Goal: Feedback & Contribution: Leave review/rating

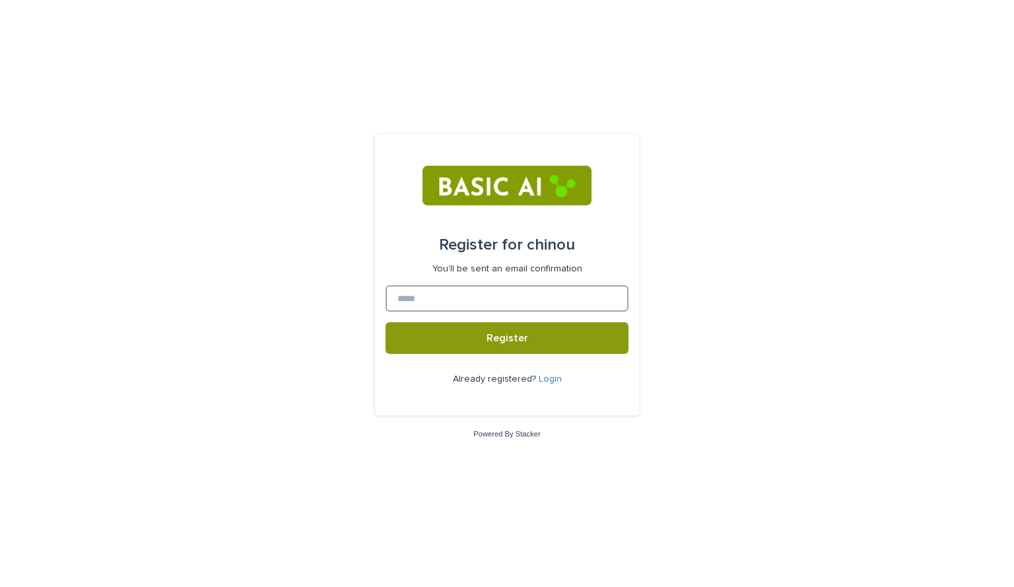
click at [465, 288] on input at bounding box center [506, 298] width 243 height 26
paste input "**********"
type input "**********"
click at [482, 334] on button "Register" at bounding box center [506, 338] width 243 height 32
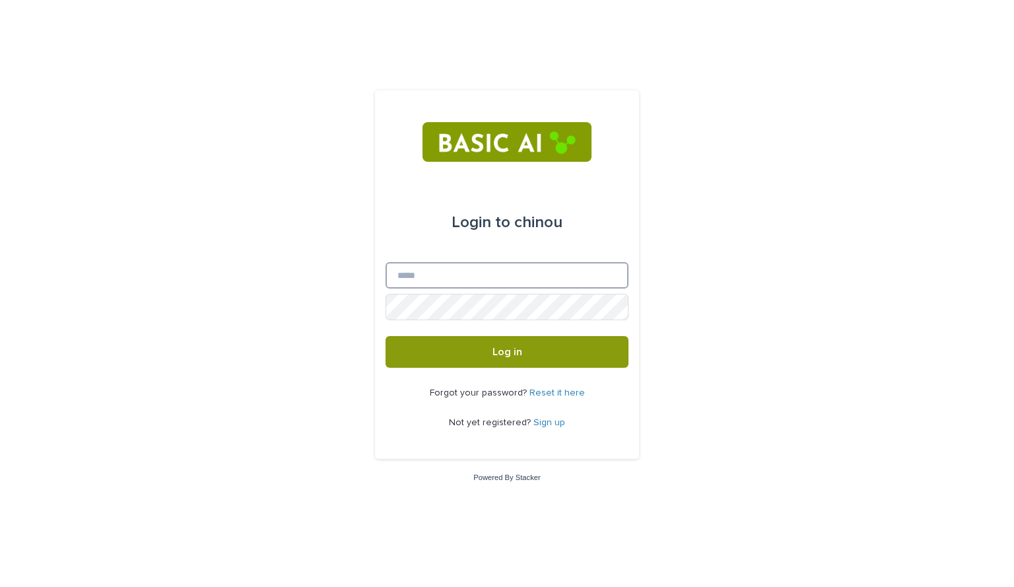
click at [461, 276] on input "Email" at bounding box center [506, 275] width 243 height 26
type input "**********"
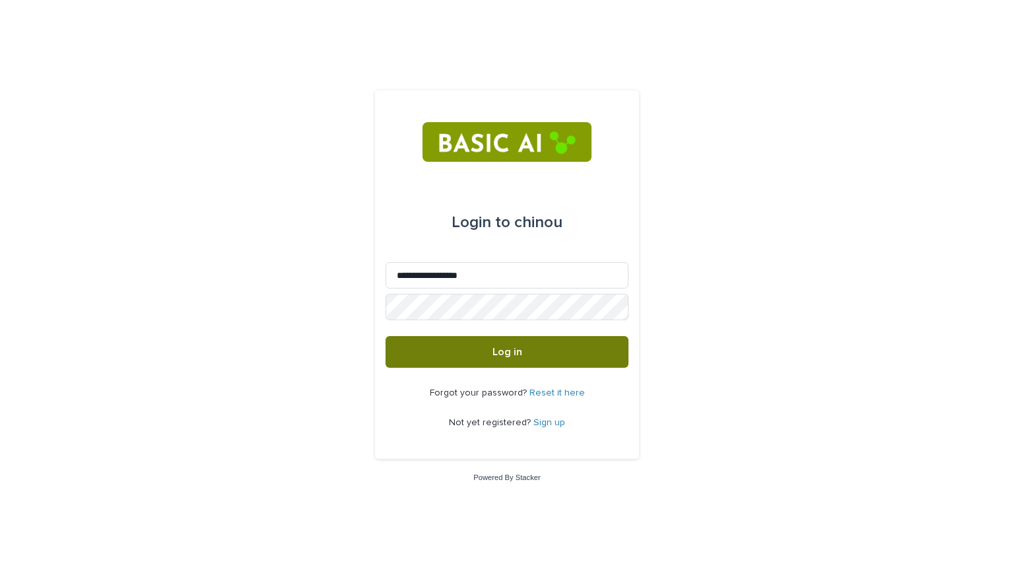
click at [490, 359] on button "Log in" at bounding box center [506, 352] width 243 height 32
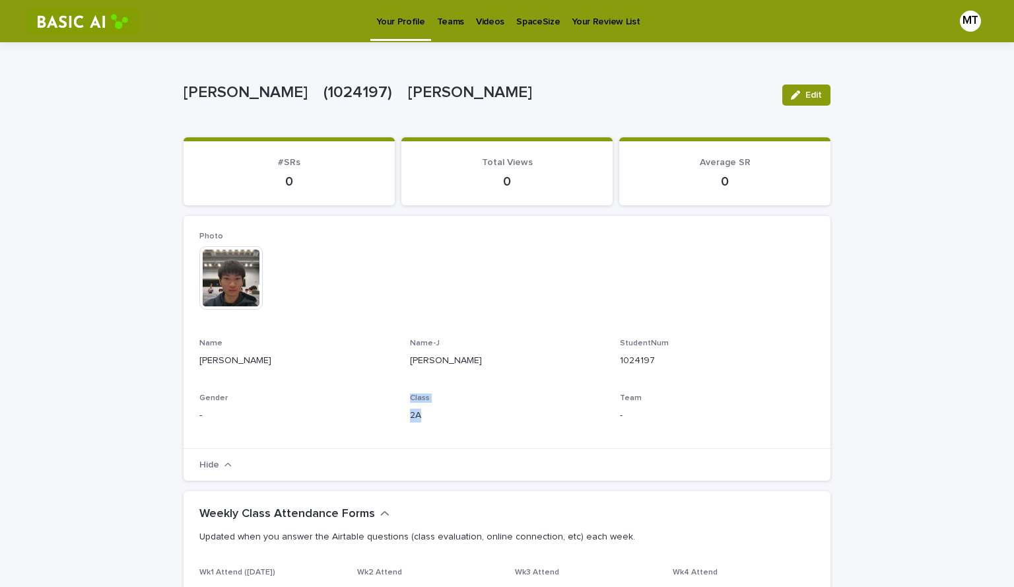
drag, startPoint x: 405, startPoint y: 399, endPoint x: 426, endPoint y: 429, distance: 37.0
click at [423, 427] on div "Class 2A" at bounding box center [507, 412] width 195 height 39
click at [426, 429] on div "Class 2A" at bounding box center [507, 412] width 195 height 39
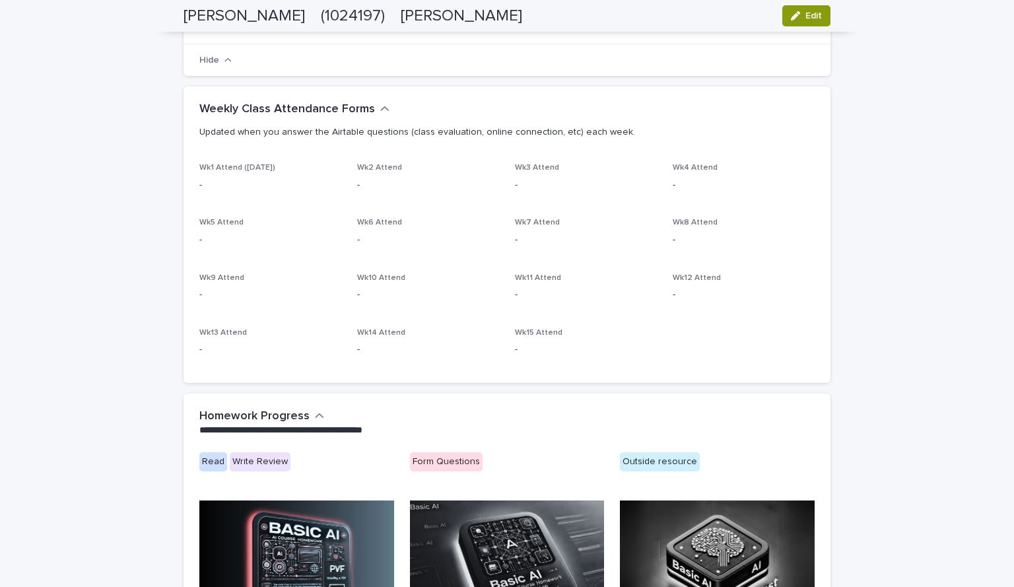
scroll to position [406, 0]
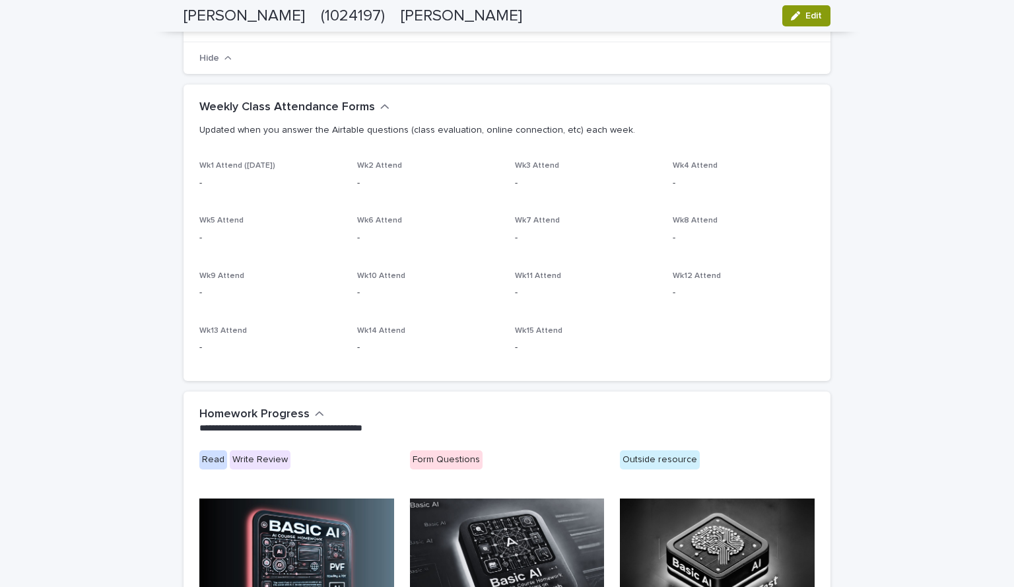
click at [234, 162] on p "Wk1 Attend ([DATE])" at bounding box center [270, 165] width 142 height 9
click at [253, 163] on span "Wk1 Attend ([DATE])" at bounding box center [237, 166] width 76 height 8
click at [257, 164] on span "Wk1 Attend ([DATE])" at bounding box center [237, 166] width 76 height 8
drag, startPoint x: 291, startPoint y: 159, endPoint x: 306, endPoint y: 159, distance: 14.5
click at [292, 159] on div "Weekly Class Attendance Forms Updated when you answer the Airtable questions (c…" at bounding box center [506, 122] width 647 height 77
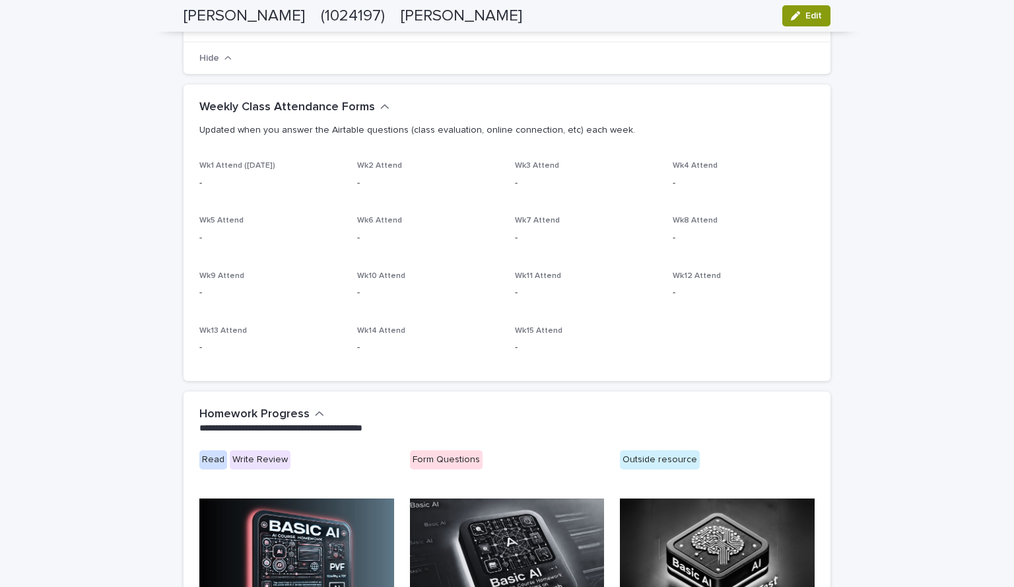
click at [745, 255] on div "Wk1 Attend (Sep 28) - Wk2 Attend - Wk3 Attend - Wk4 Attend - Wk5 Attend - Wk6 A…" at bounding box center [506, 263] width 615 height 204
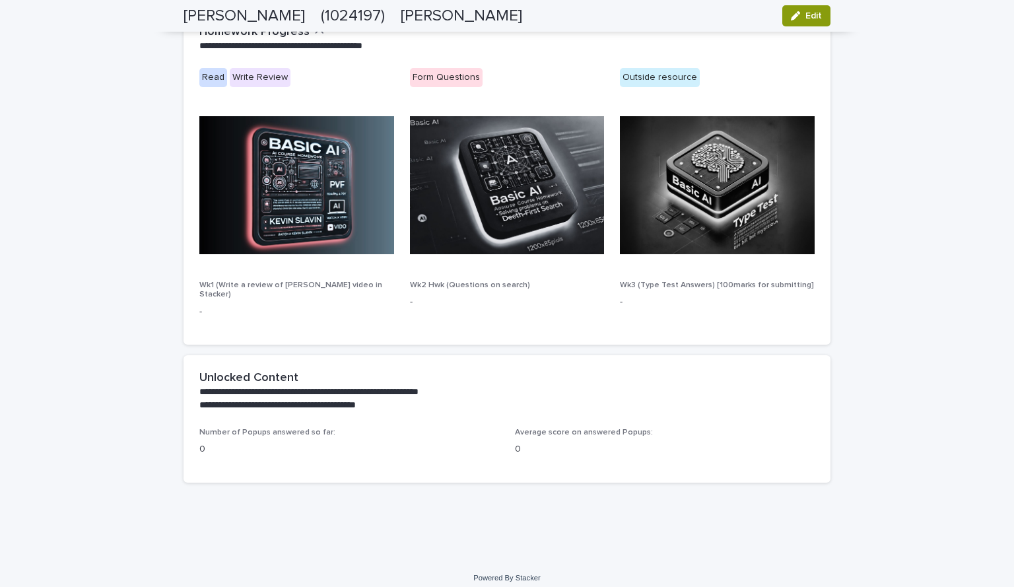
scroll to position [0, 0]
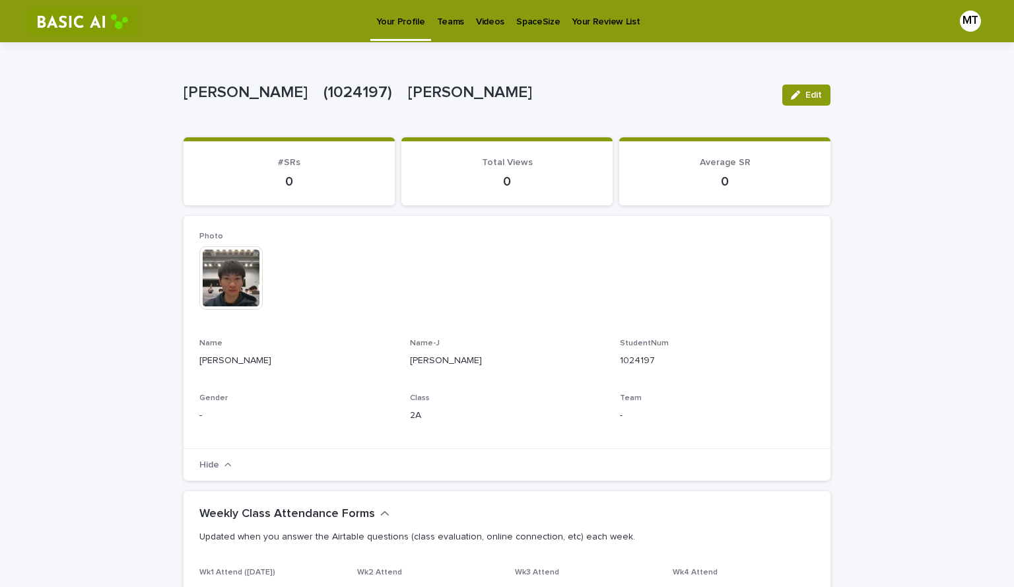
click at [477, 24] on p "Videos" at bounding box center [490, 14] width 28 height 28
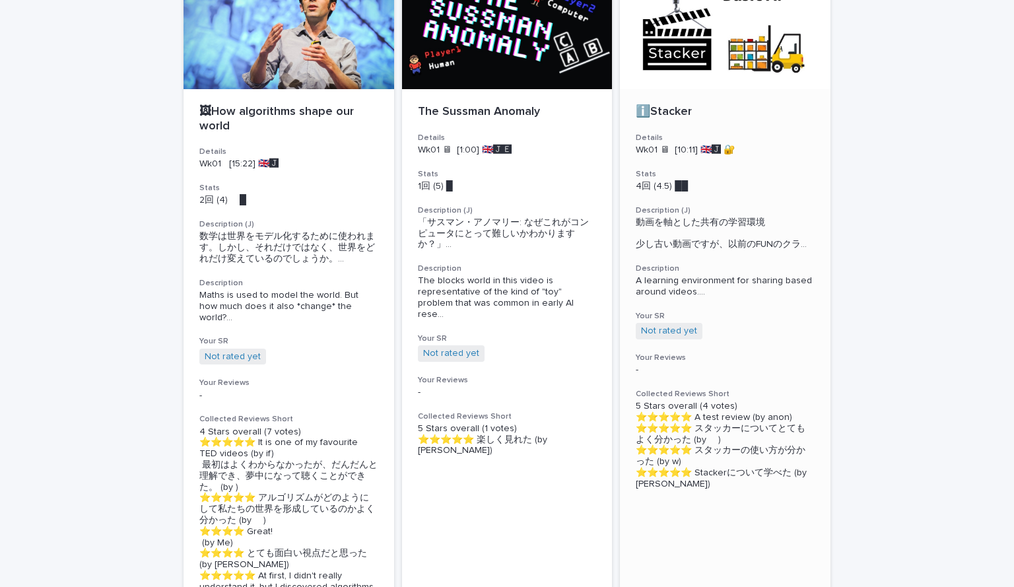
scroll to position [66, 0]
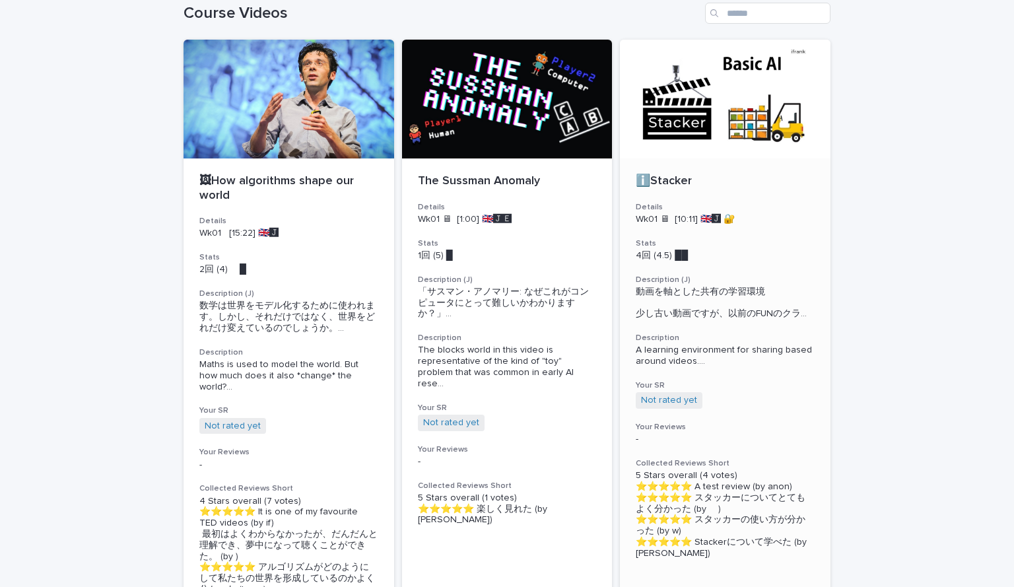
click at [719, 195] on div "ℹ️Stacker Details Wk01 🖥 [10:11] 🇬🇧🅹️ 🔐 Stats 4回 (4.5) ██　　　 Description (J) 動画…" at bounding box center [725, 366] width 211 height 416
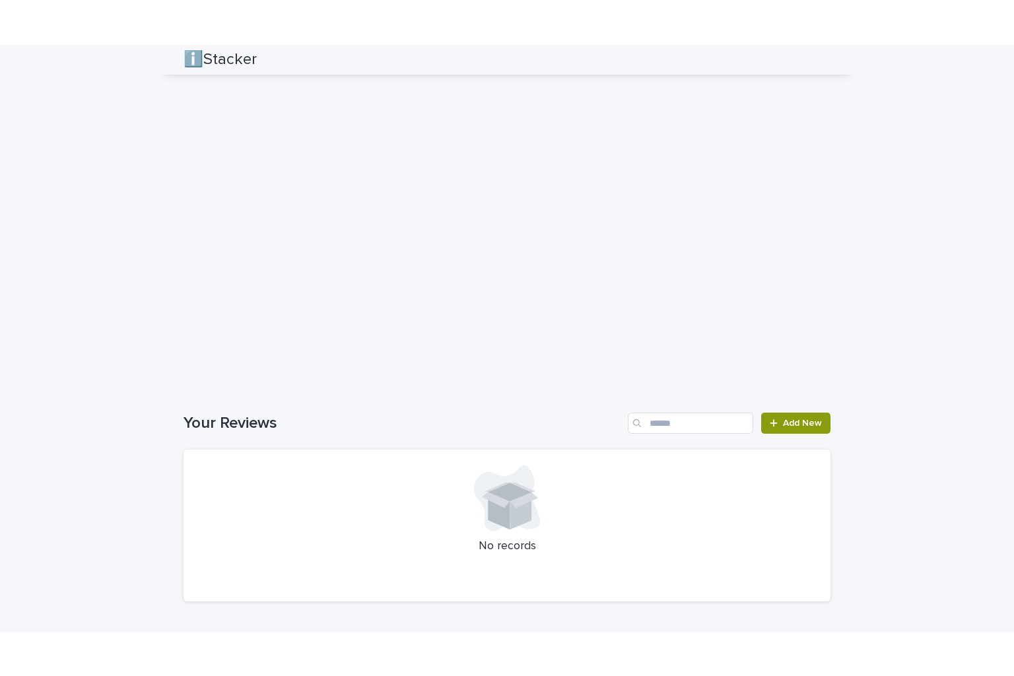
scroll to position [991, 0]
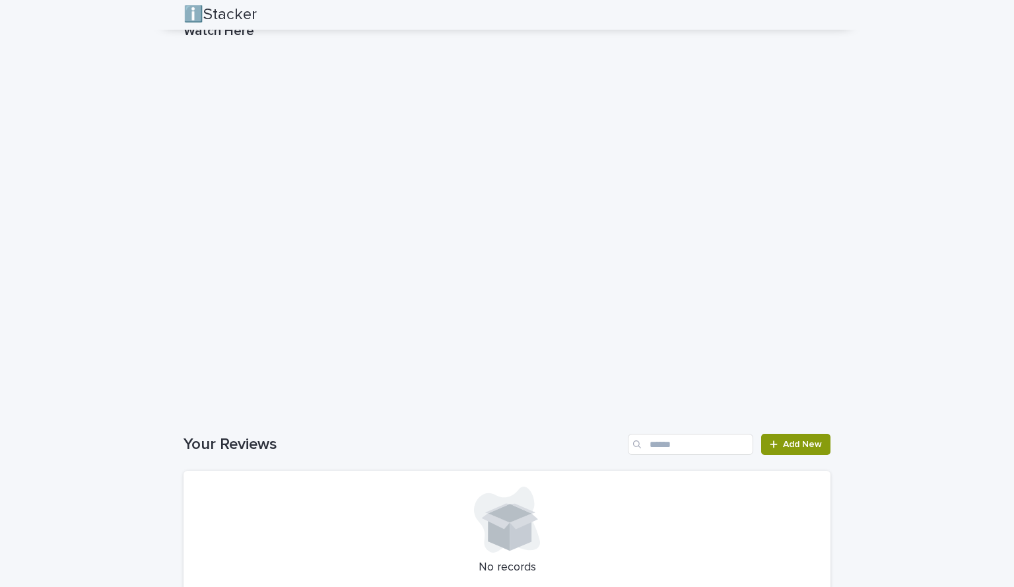
click at [511, 451] on h1 "Your Reviews" at bounding box center [402, 444] width 439 height 19
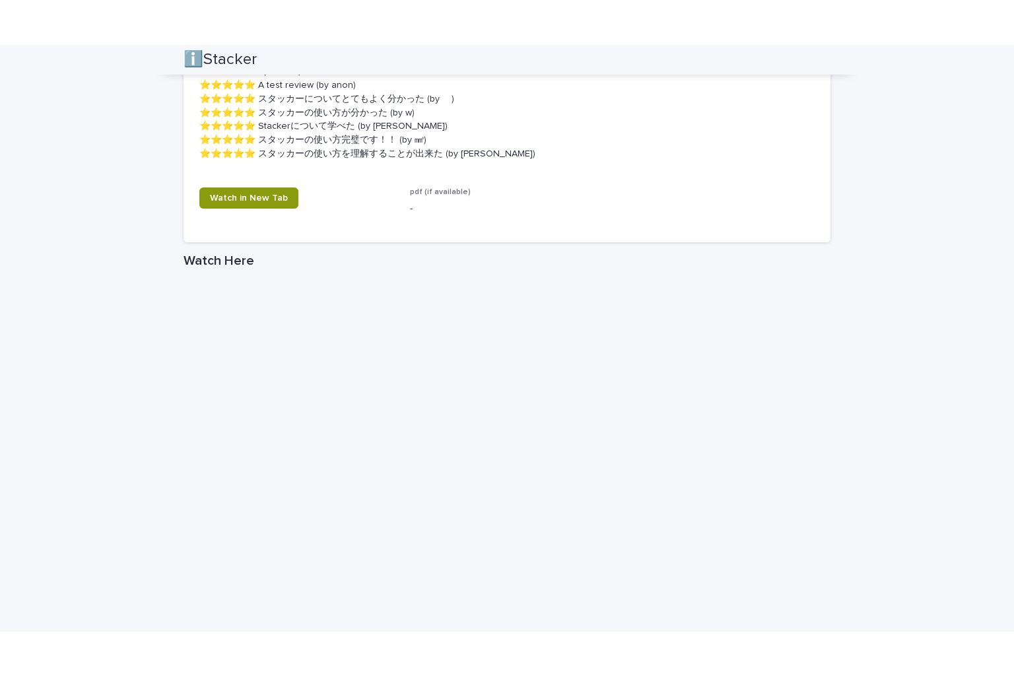
scroll to position [899, 0]
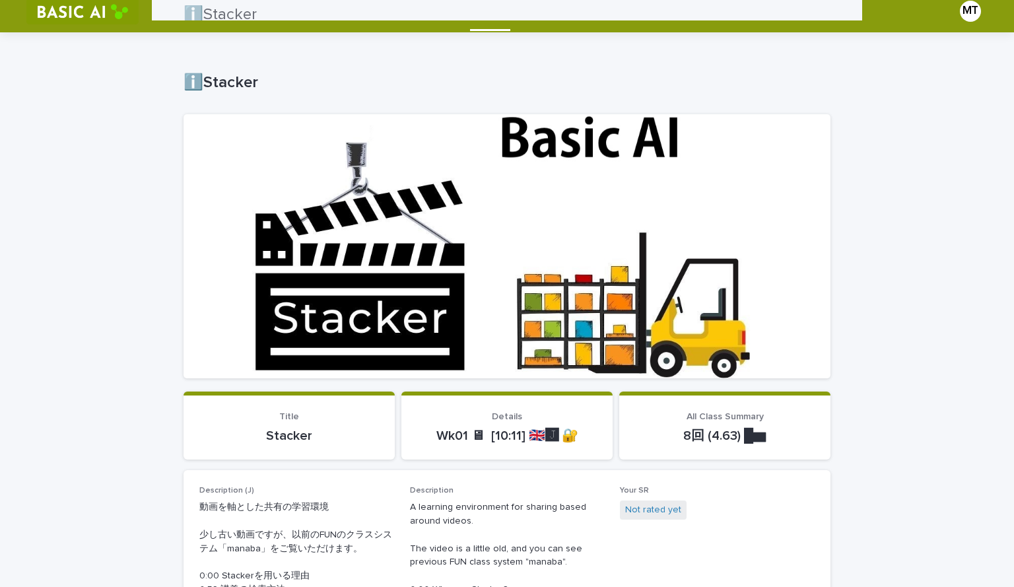
scroll to position [0, 0]
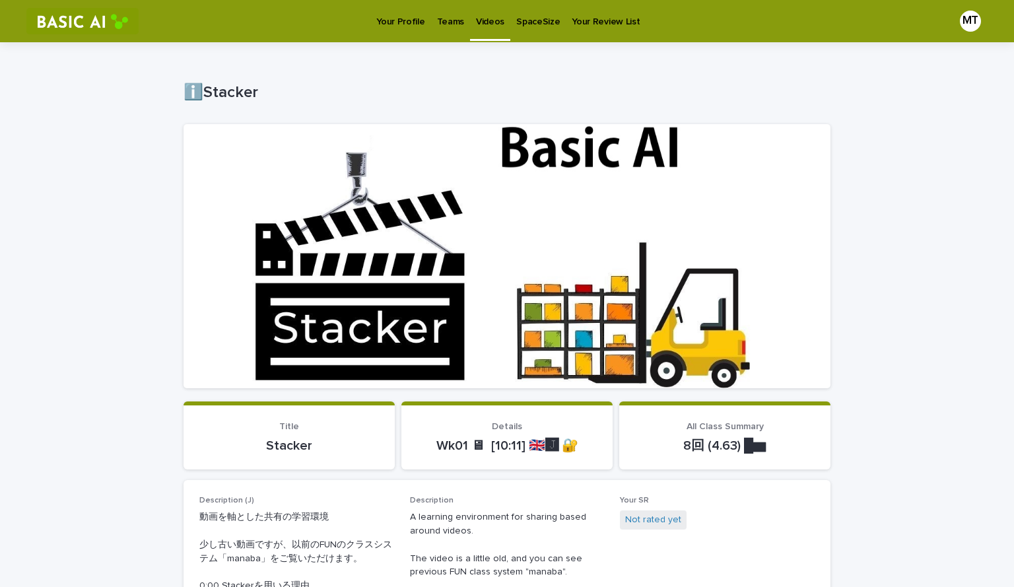
click at [476, 14] on p "Videos" at bounding box center [490, 14] width 28 height 28
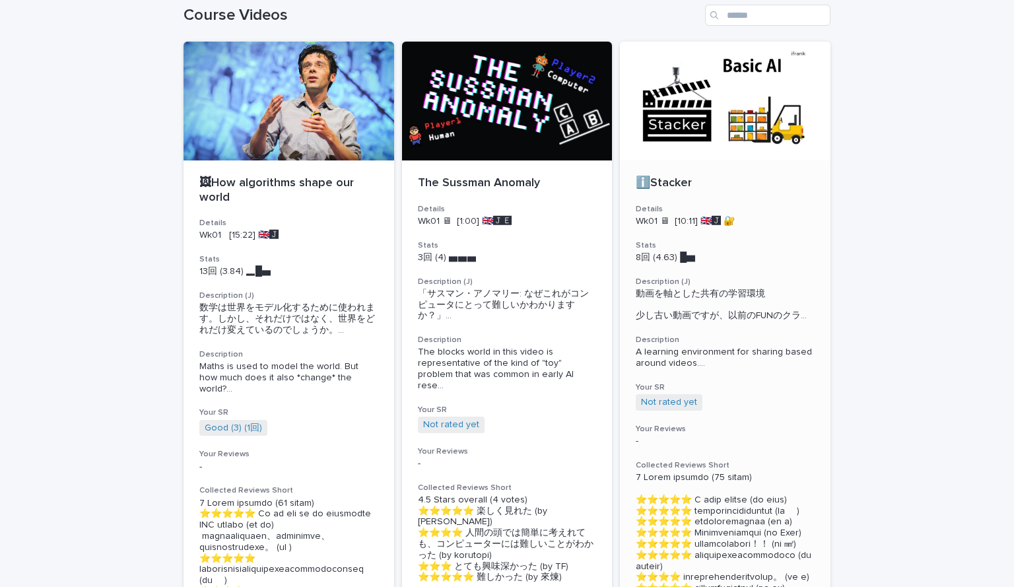
scroll to position [198, 0]
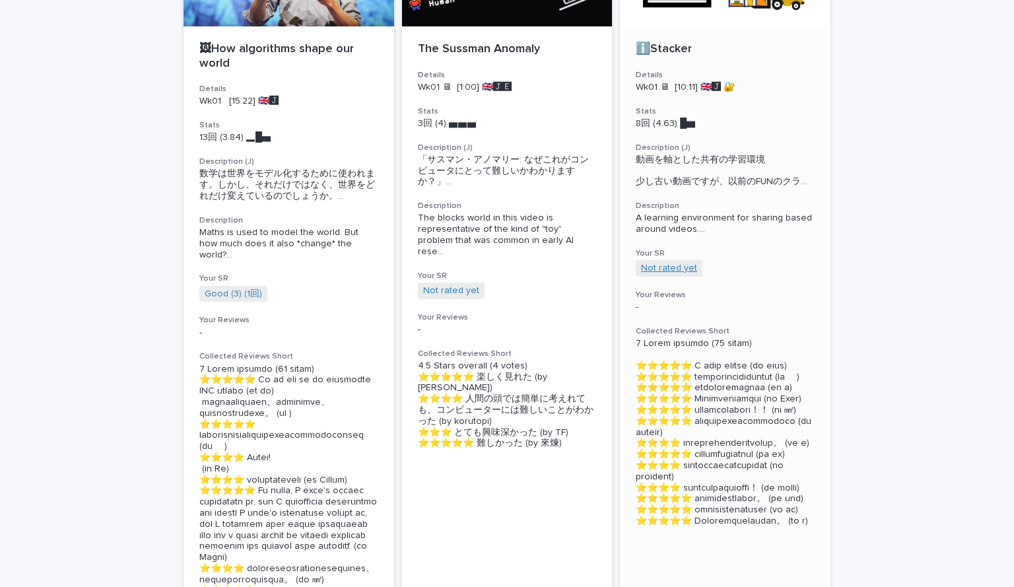
click at [671, 274] on link "Not rated yet" at bounding box center [669, 268] width 56 height 11
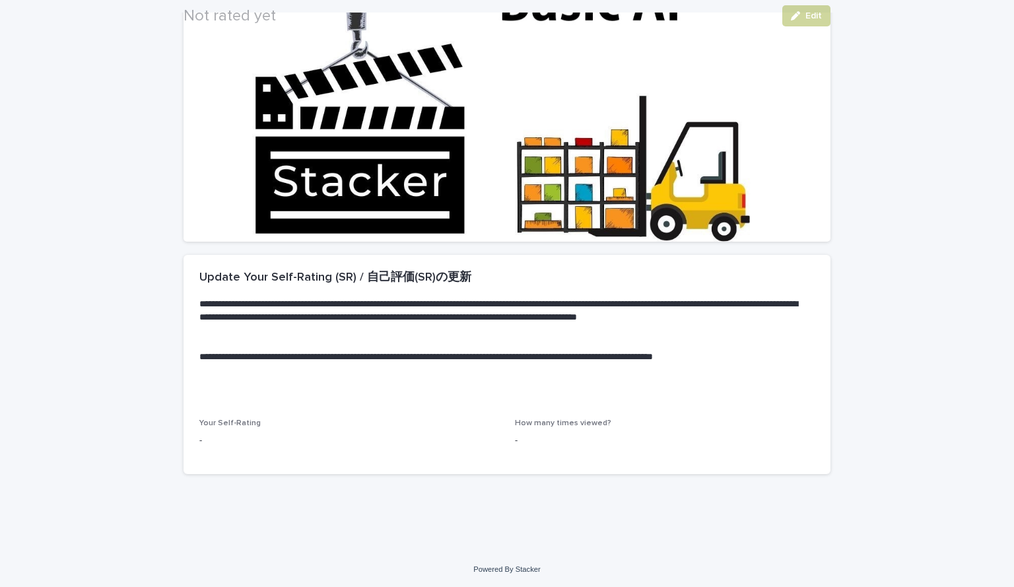
scroll to position [147, 0]
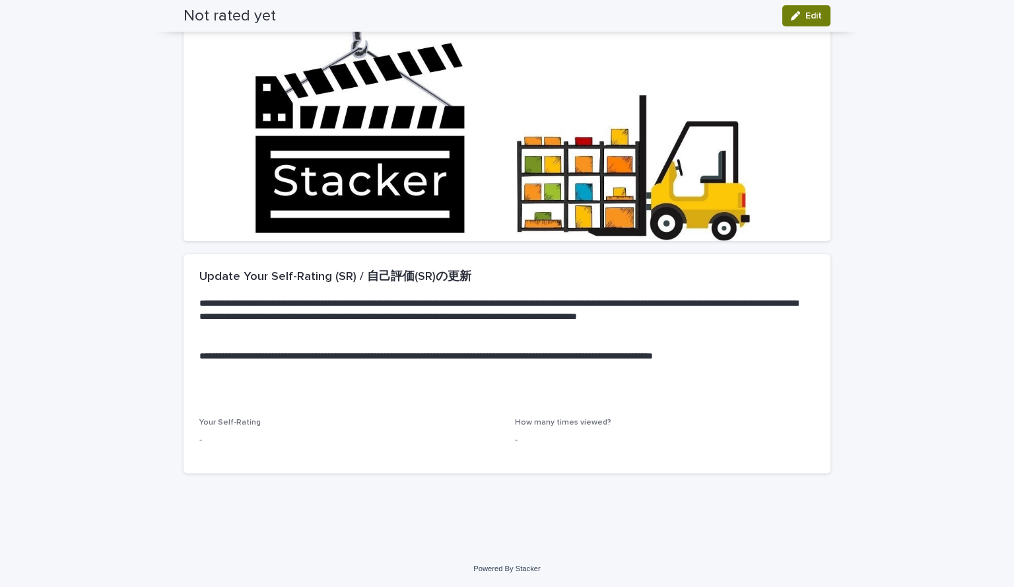
click at [806, 12] on span "Edit" at bounding box center [813, 15] width 16 height 9
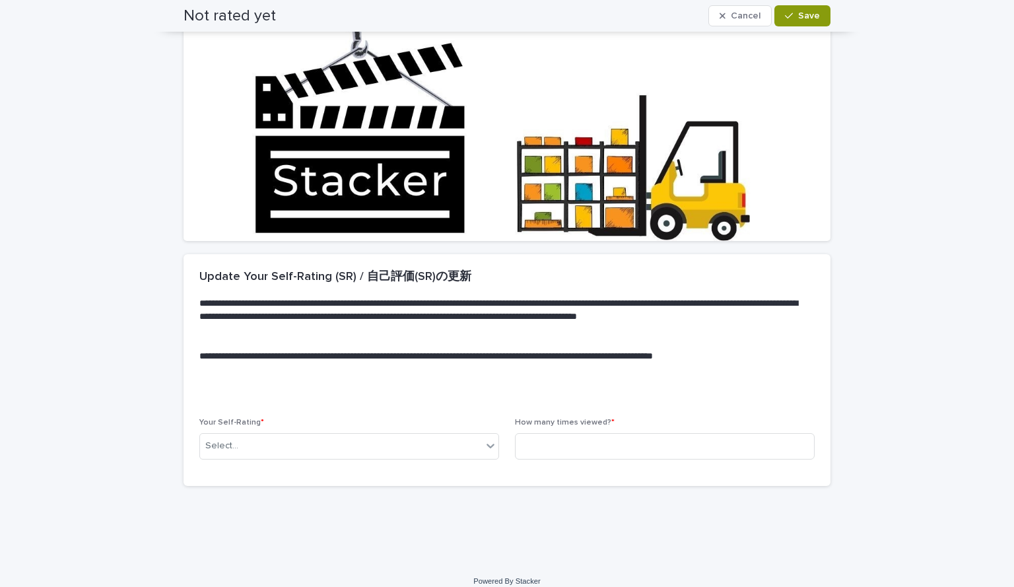
scroll to position [154, 0]
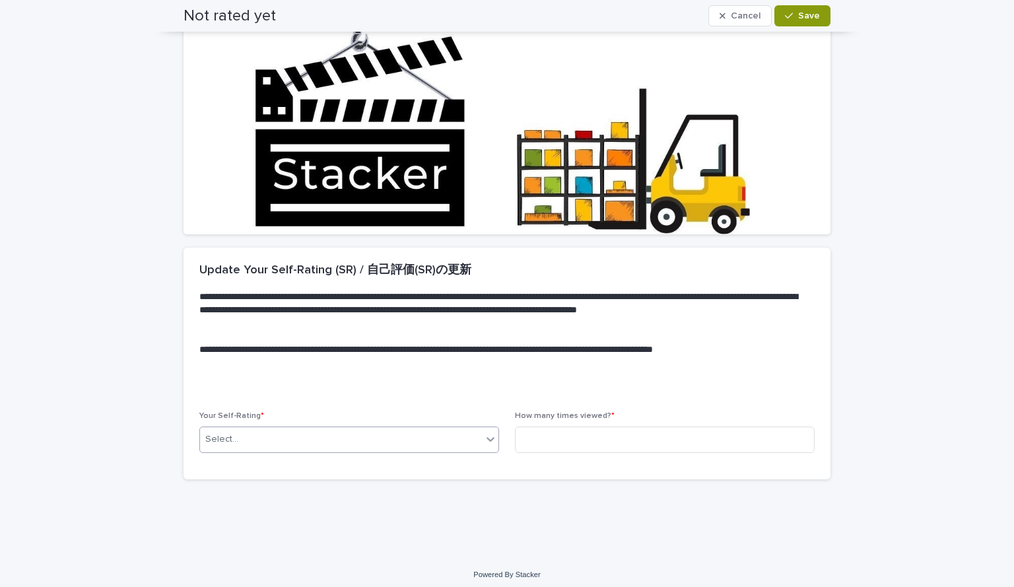
click at [306, 448] on div "Select..." at bounding box center [341, 439] width 282 height 22
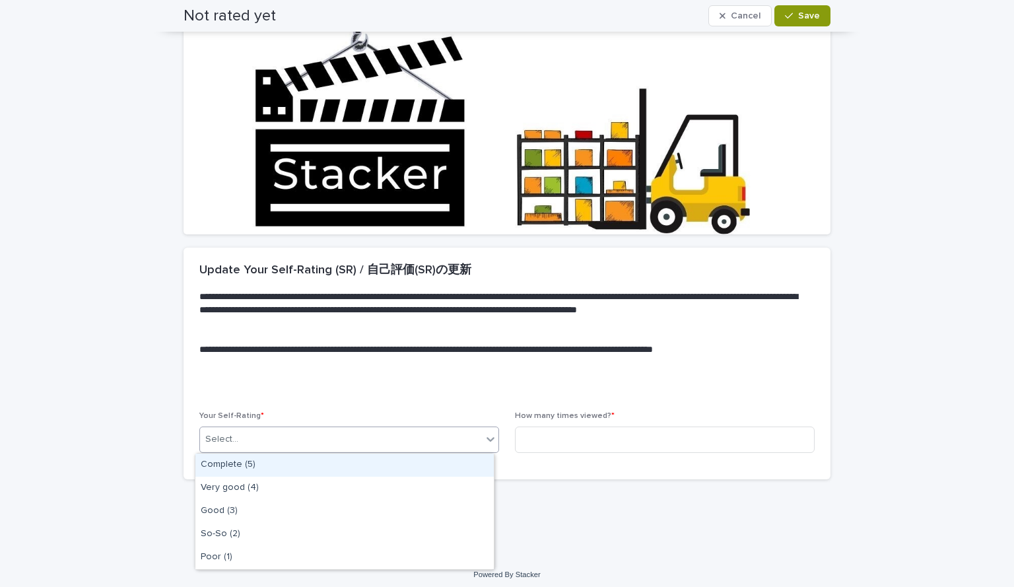
click at [304, 466] on div "Complete (5)" at bounding box center [344, 464] width 298 height 23
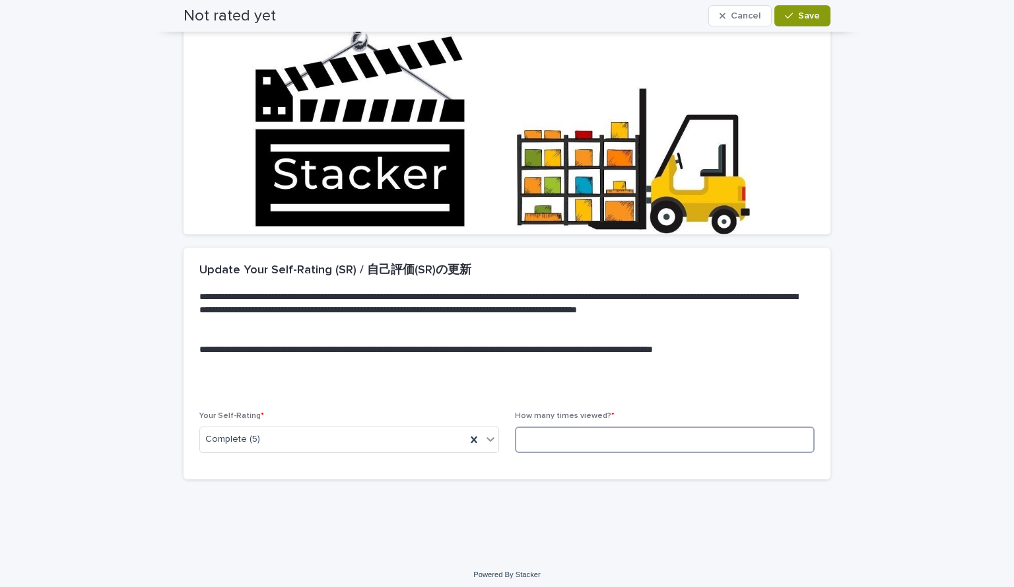
click at [548, 439] on input at bounding box center [665, 439] width 300 height 26
type input "*"
click at [774, 14] on button "Save" at bounding box center [802, 15] width 56 height 21
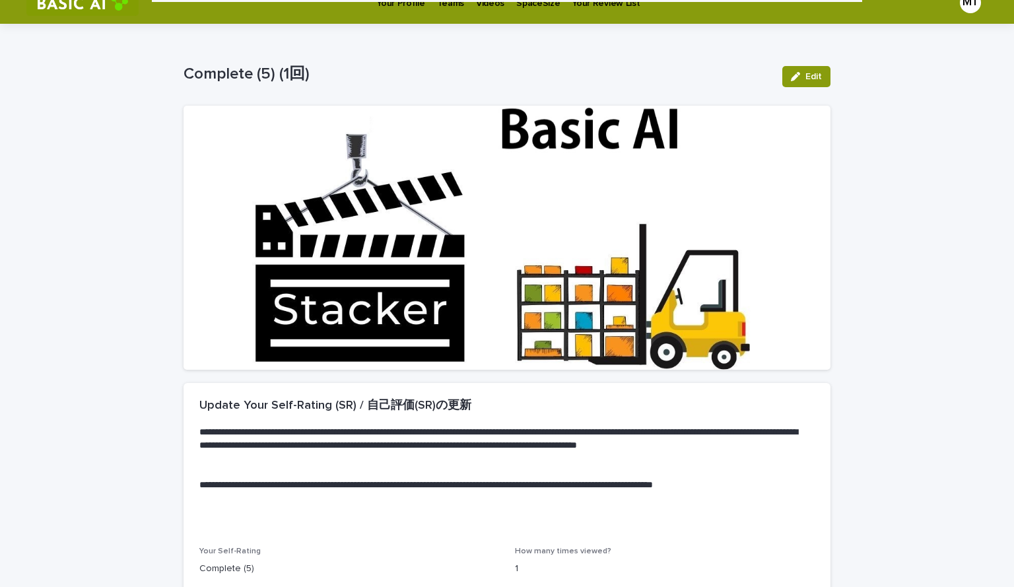
scroll to position [0, 0]
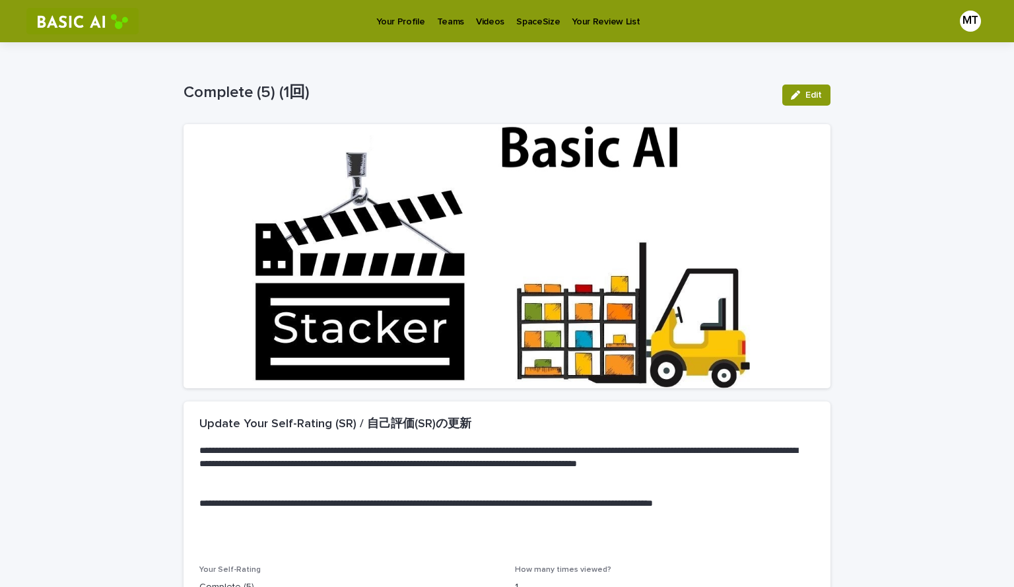
click at [455, 19] on p "Teams" at bounding box center [450, 14] width 27 height 28
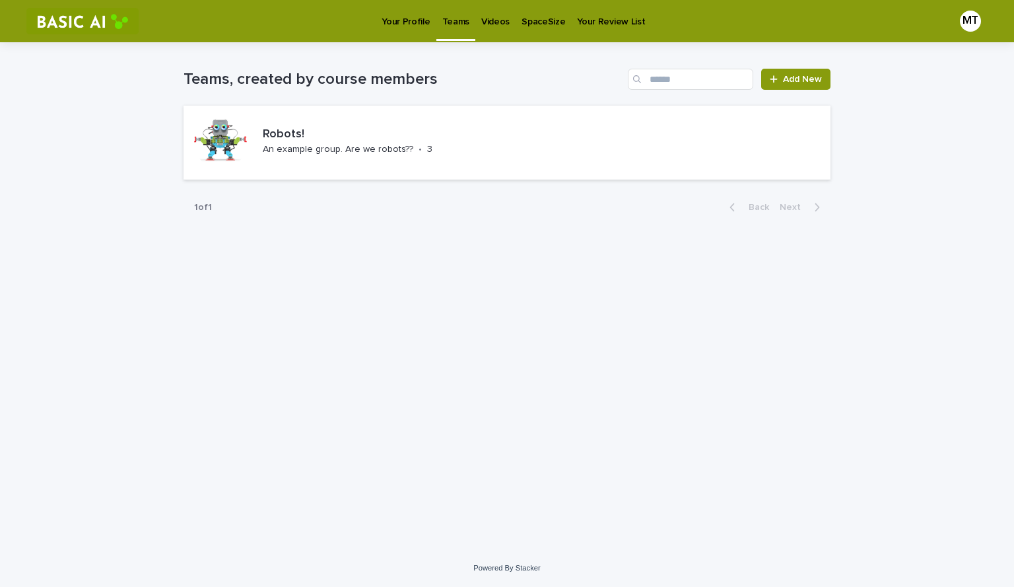
click at [496, 23] on p "Videos" at bounding box center [495, 14] width 28 height 28
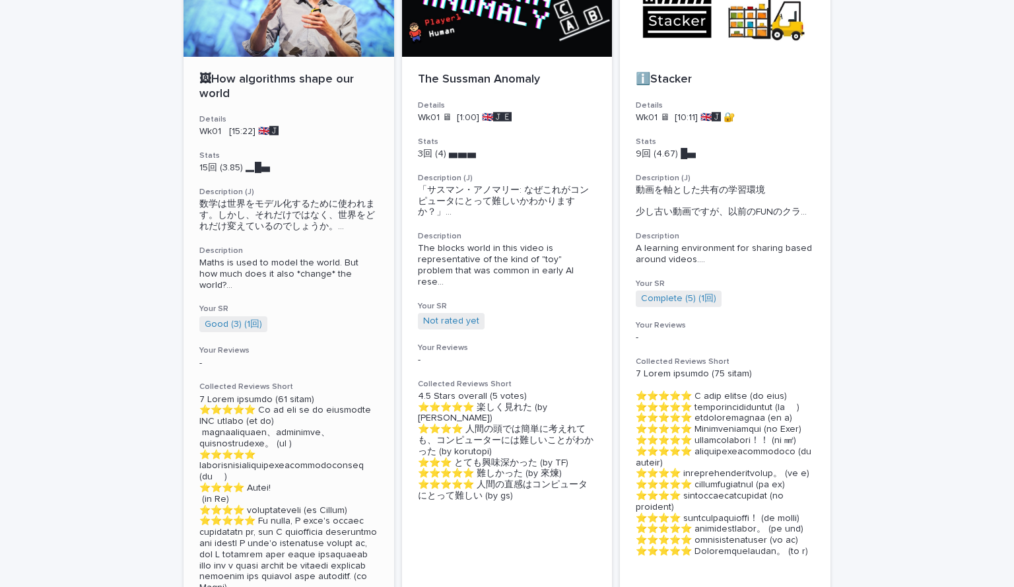
scroll to position [198, 0]
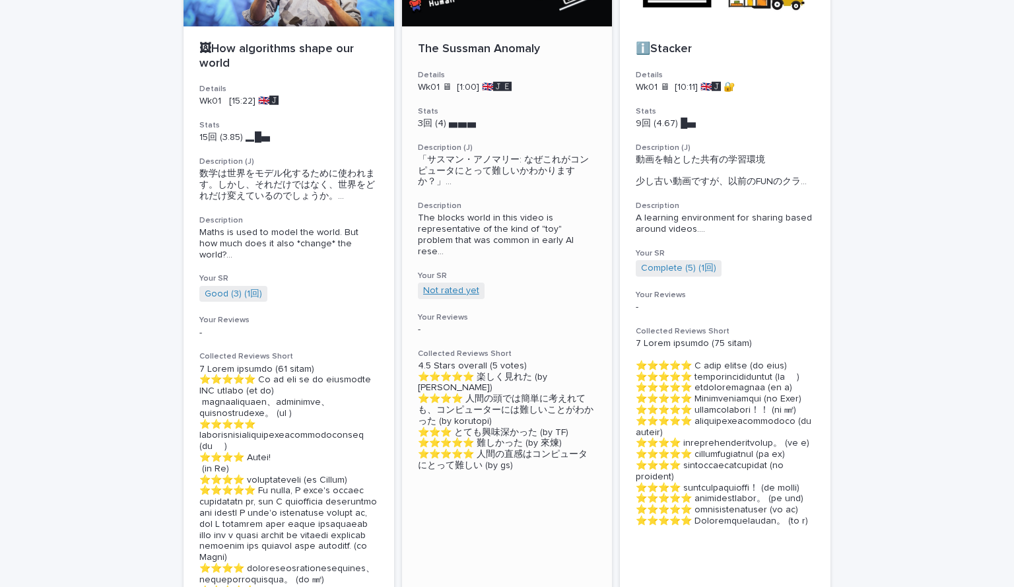
click at [465, 285] on link "Not rated yet" at bounding box center [451, 290] width 56 height 11
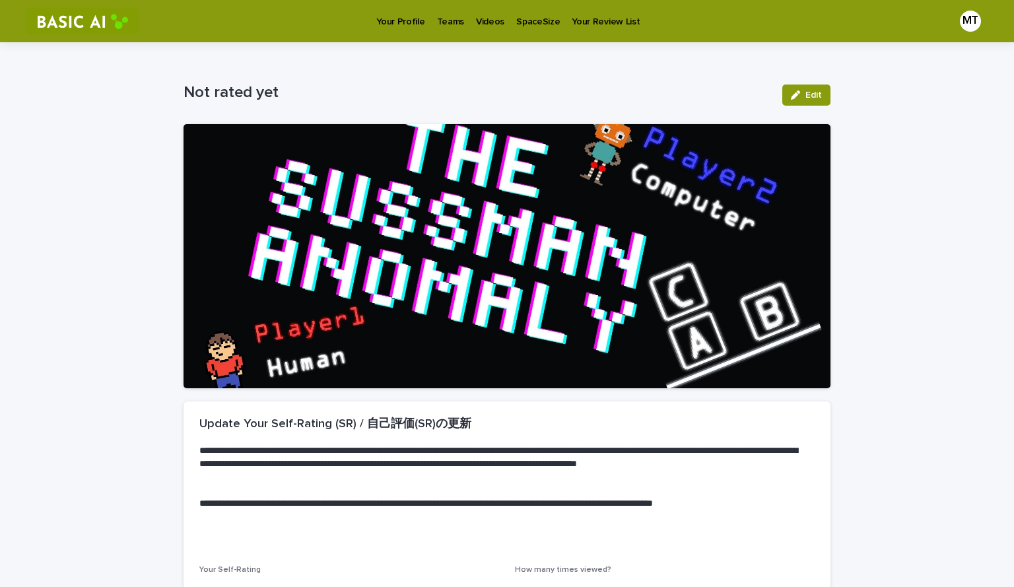
click at [447, 20] on p "Teams" at bounding box center [450, 14] width 27 height 28
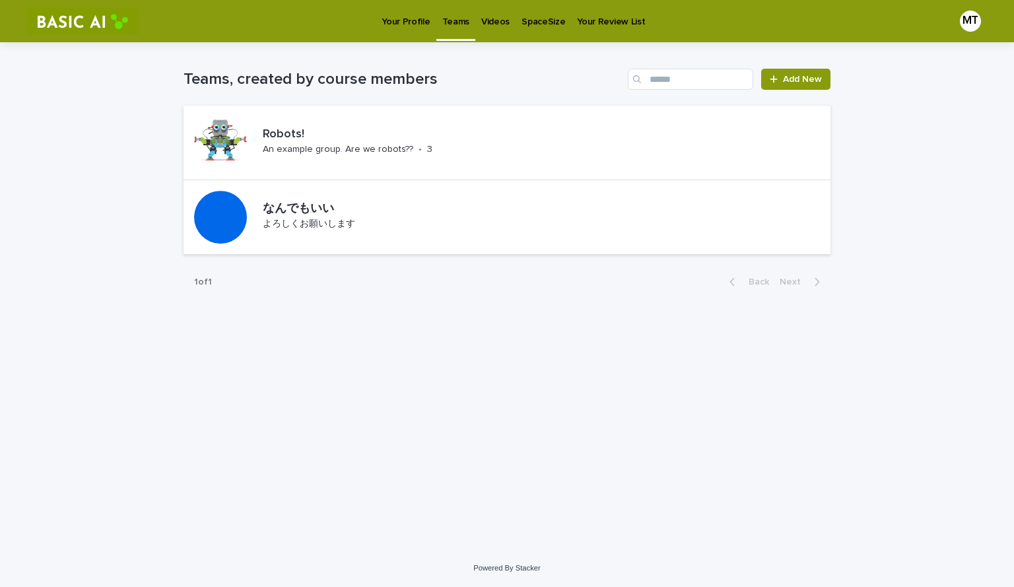
click at [401, 24] on p "Your Profile" at bounding box center [405, 14] width 48 height 28
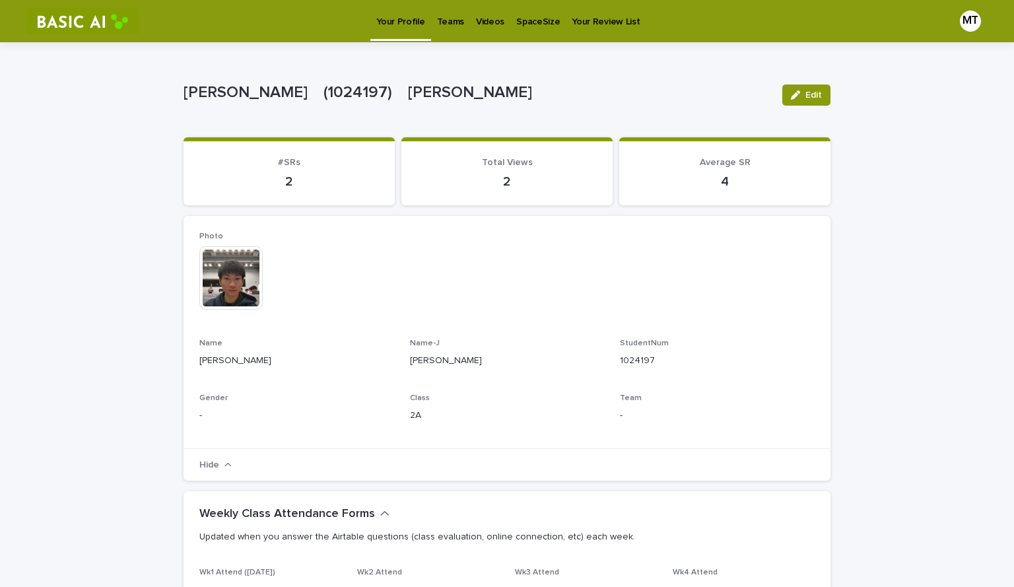
click at [447, 30] on link "Teams" at bounding box center [450, 20] width 39 height 41
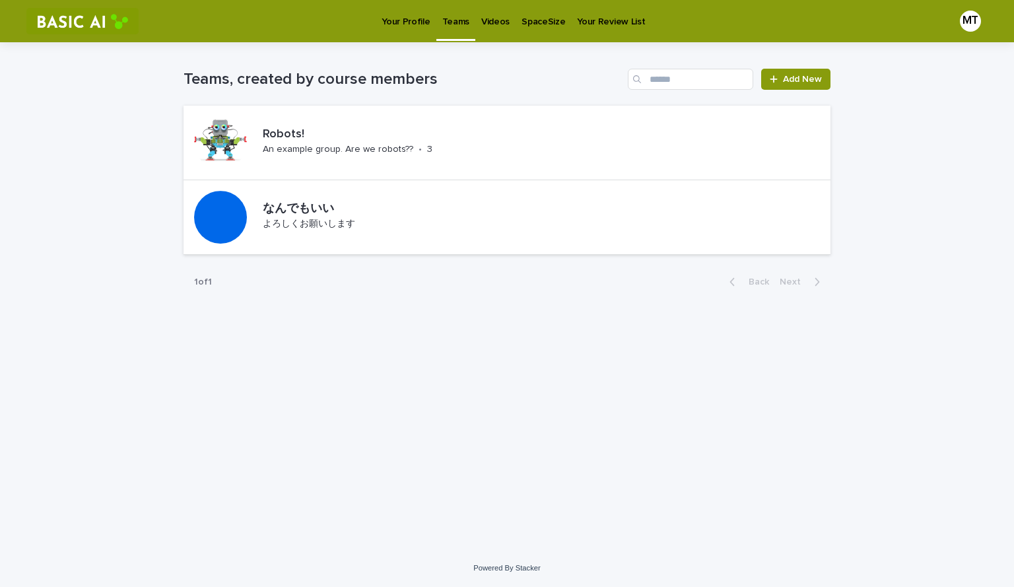
click at [484, 18] on p "Videos" at bounding box center [495, 14] width 28 height 28
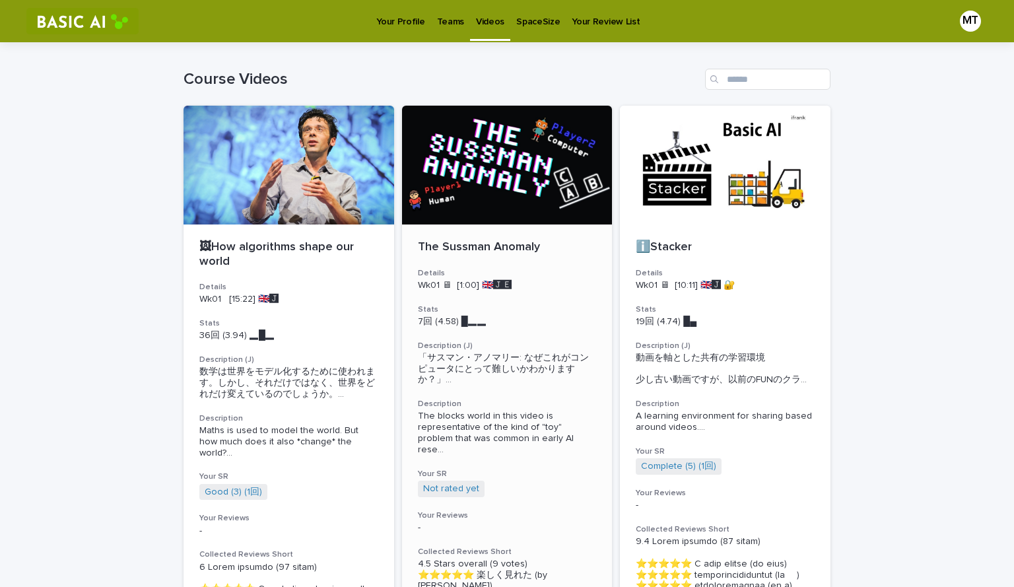
click at [486, 244] on p "The Sussman Anomaly" at bounding box center [507, 247] width 179 height 15
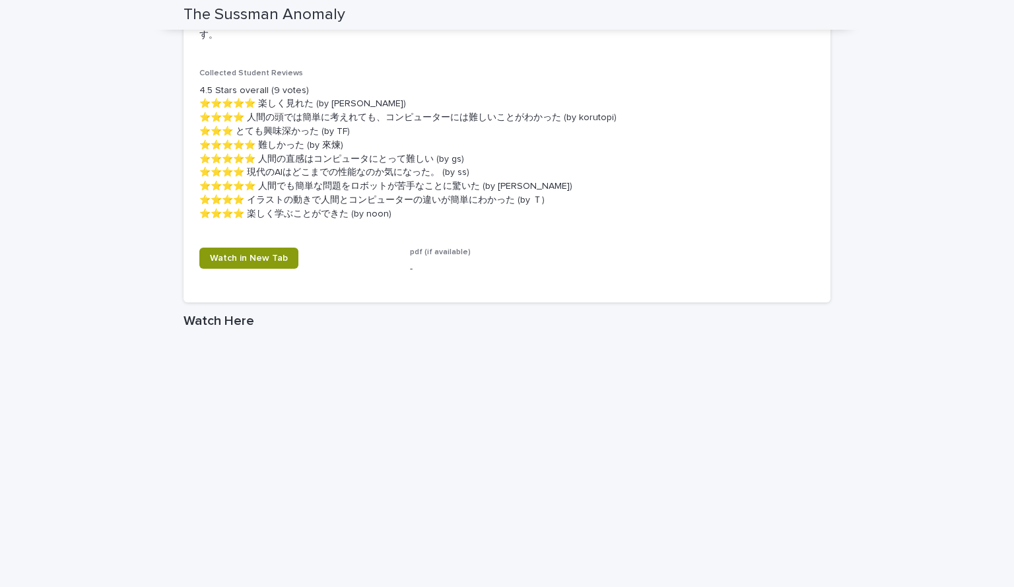
scroll to position [651, 0]
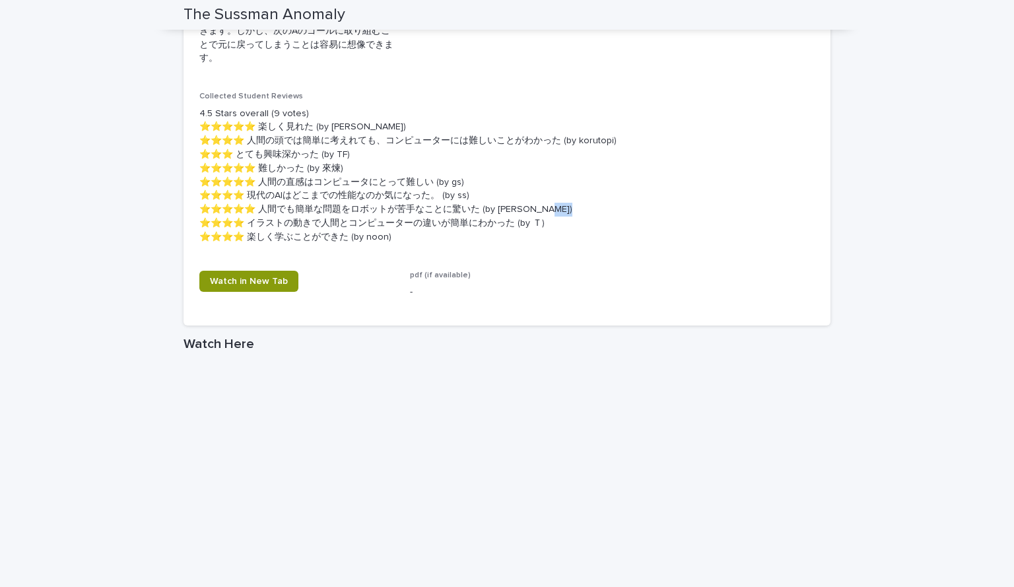
drag, startPoint x: 289, startPoint y: 229, endPoint x: 267, endPoint y: 225, distance: 22.1
click at [267, 226] on p "4.5 Stars overall (9 votes) ⭐️⭐️⭐️⭐️⭐️ 楽しく見れた (by Nana) ⭐️⭐️⭐️⭐️ 人間の頭では簡単に考えれても…" at bounding box center [506, 175] width 615 height 137
click at [267, 211] on p "4.5 Stars overall (9 votes) ⭐️⭐️⭐️⭐️⭐️ 楽しく見れた (by Nana) ⭐️⭐️⭐️⭐️ 人間の頭では簡単に考えれても…" at bounding box center [506, 175] width 615 height 137
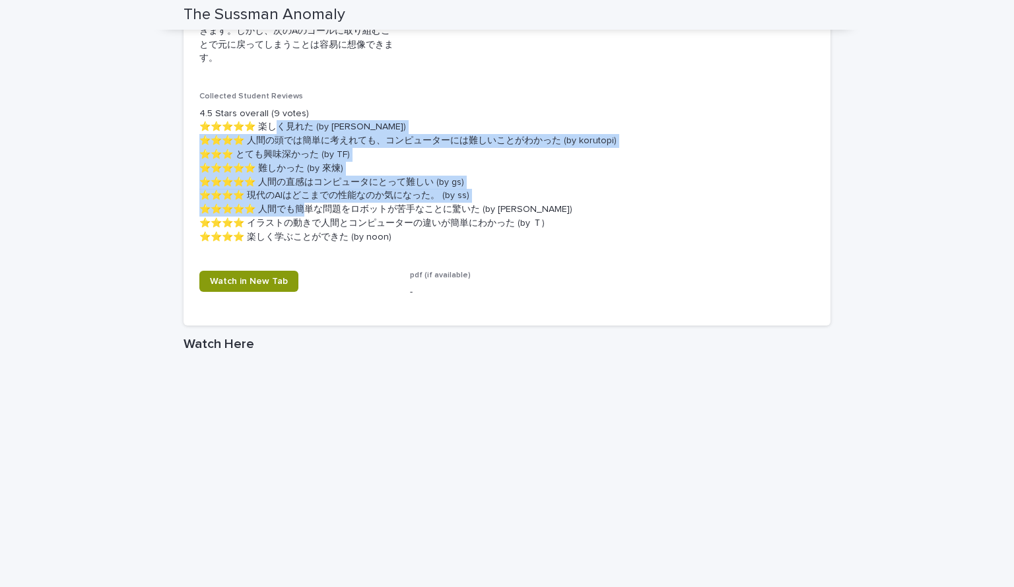
drag, startPoint x: 276, startPoint y: 126, endPoint x: 389, endPoint y: 210, distance: 140.0
click at [387, 210] on p "4.5 Stars overall (9 votes) ⭐️⭐️⭐️⭐️⭐️ 楽しく見れた (by Nana) ⭐️⭐️⭐️⭐️ 人間の頭では簡単に考えれても…" at bounding box center [506, 175] width 615 height 137
click at [393, 211] on p "4.5 Stars overall (9 votes) ⭐️⭐️⭐️⭐️⭐️ 楽しく見れた (by Nana) ⭐️⭐️⭐️⭐️ 人間の頭では簡単に考えれても…" at bounding box center [506, 175] width 615 height 137
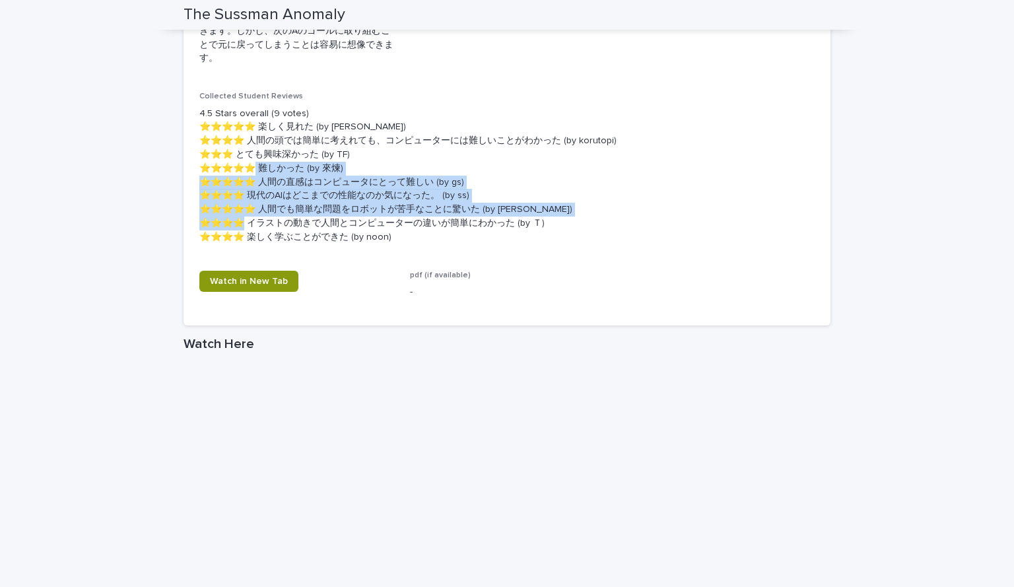
drag, startPoint x: 335, startPoint y: 193, endPoint x: 302, endPoint y: 144, distance: 58.9
click at [304, 148] on p "4.5 Stars overall (9 votes) ⭐️⭐️⭐️⭐️⭐️ 楽しく見れた (by Nana) ⭐️⭐️⭐️⭐️ 人間の頭では簡単に考えれても…" at bounding box center [506, 175] width 615 height 137
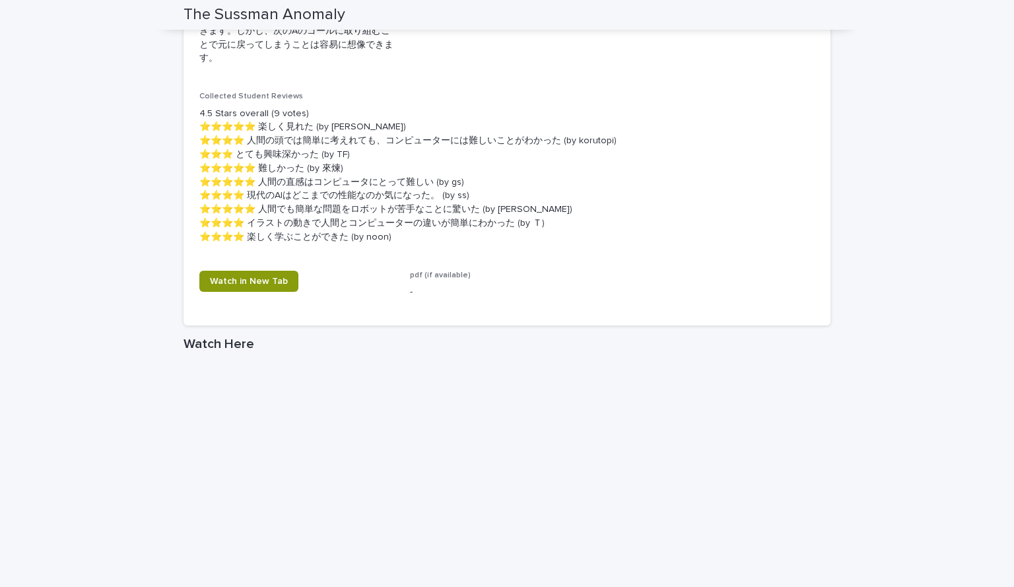
click at [298, 137] on p "4.5 Stars overall (9 votes) ⭐️⭐️⭐️⭐️⭐️ 楽しく見れた (by Nana) ⭐️⭐️⭐️⭐️ 人間の頭では簡単に考えれても…" at bounding box center [506, 175] width 615 height 137
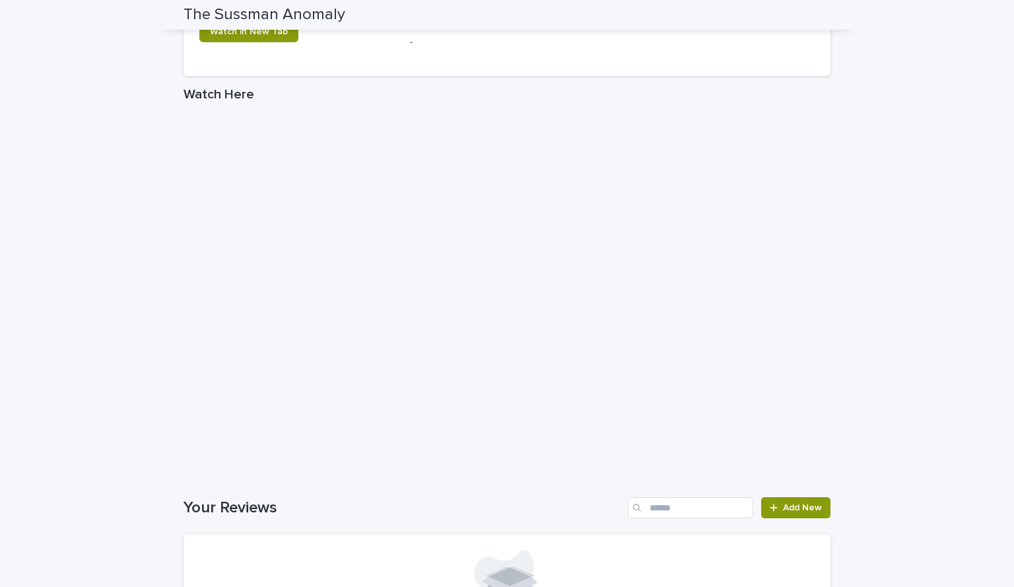
scroll to position [1035, 0]
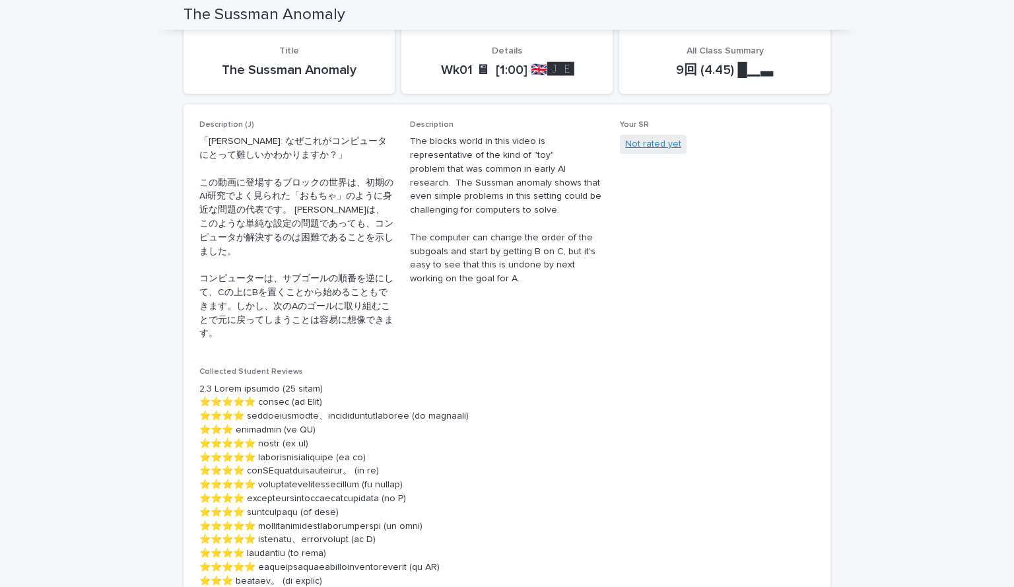
click at [642, 141] on link "Not rated yet" at bounding box center [653, 144] width 56 height 14
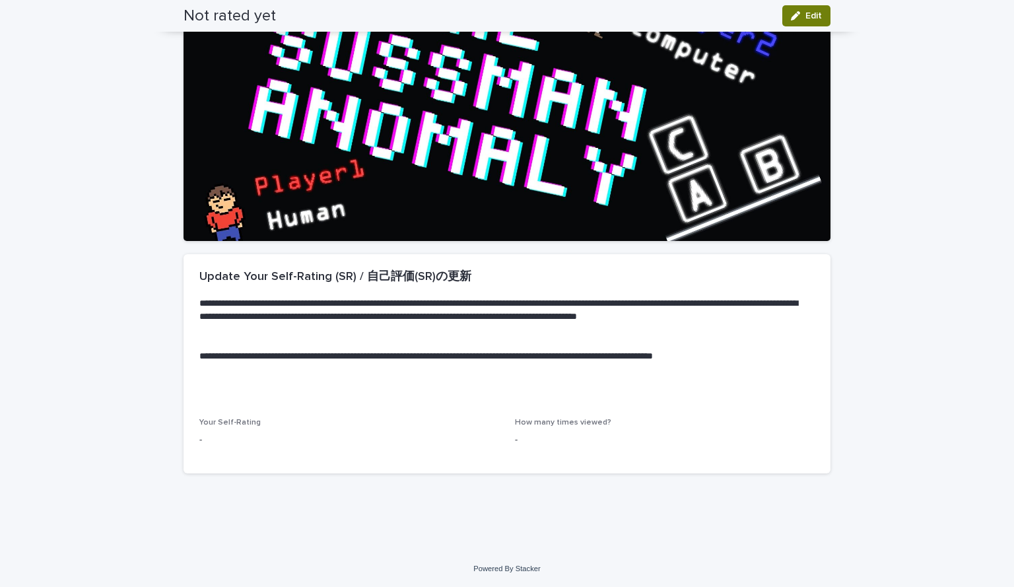
click at [800, 8] on button "Edit" at bounding box center [806, 15] width 48 height 21
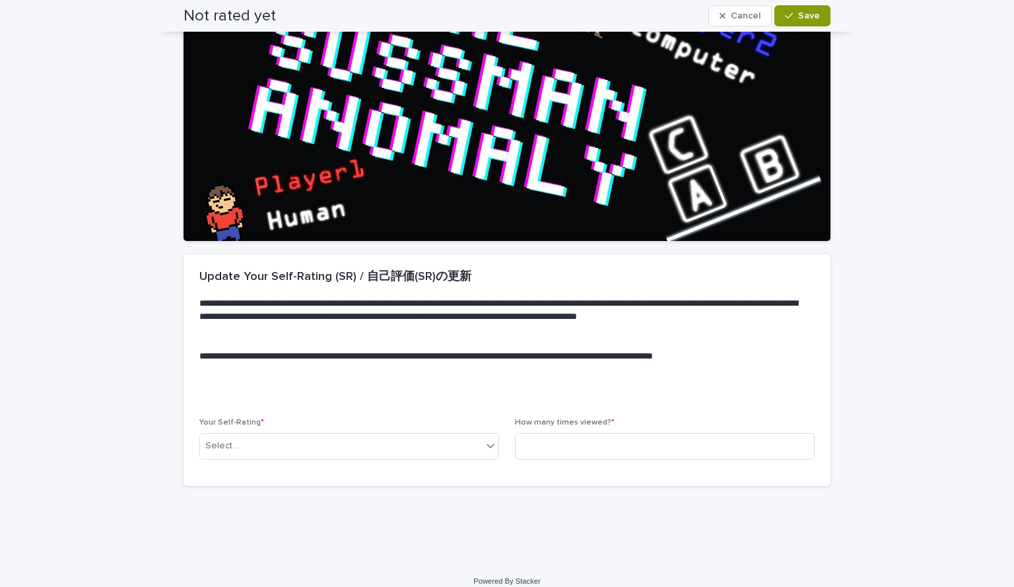
scroll to position [154, 0]
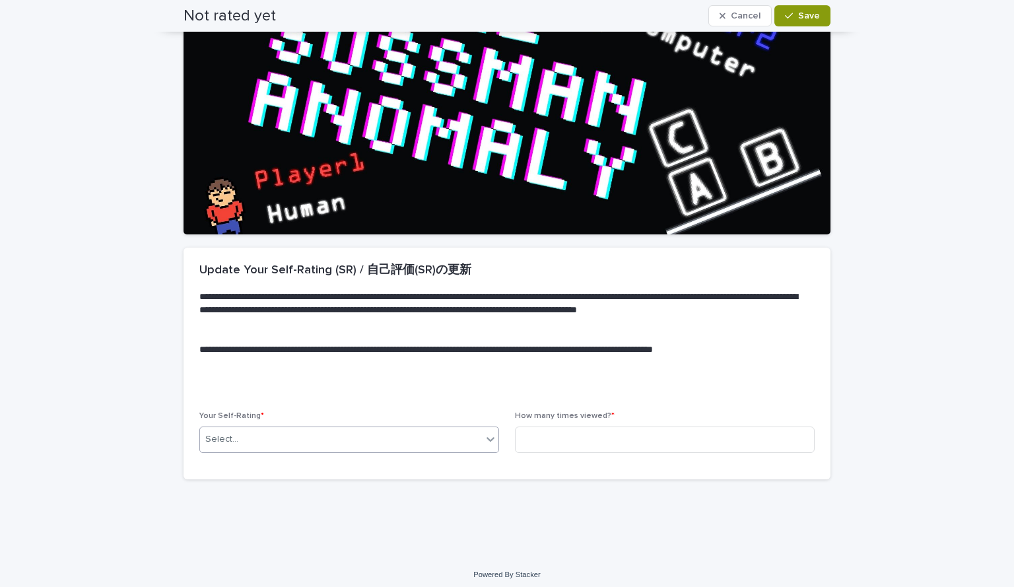
click at [282, 439] on div "Select..." at bounding box center [341, 439] width 282 height 22
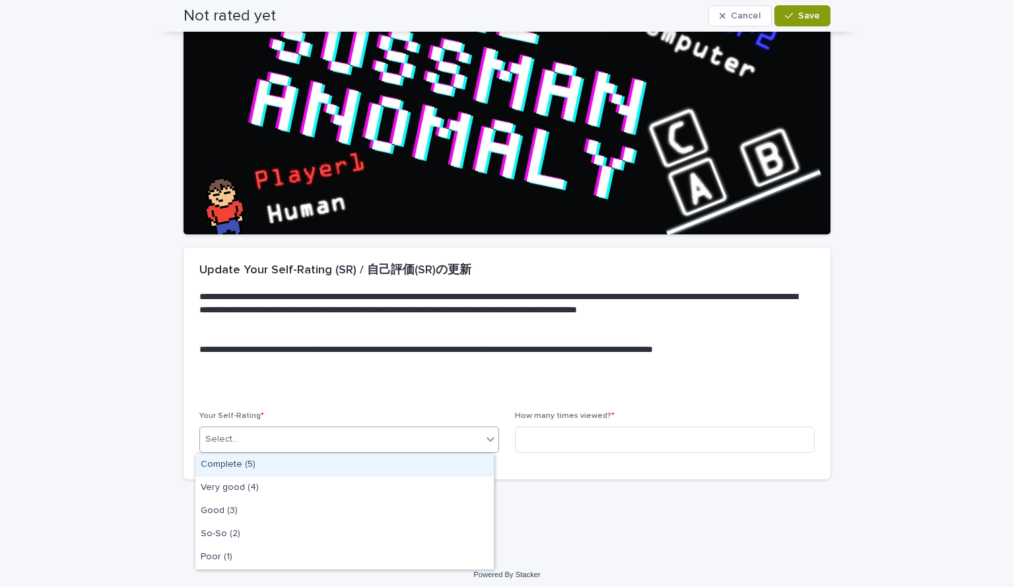
click at [278, 465] on div "Complete (5)" at bounding box center [344, 464] width 298 height 23
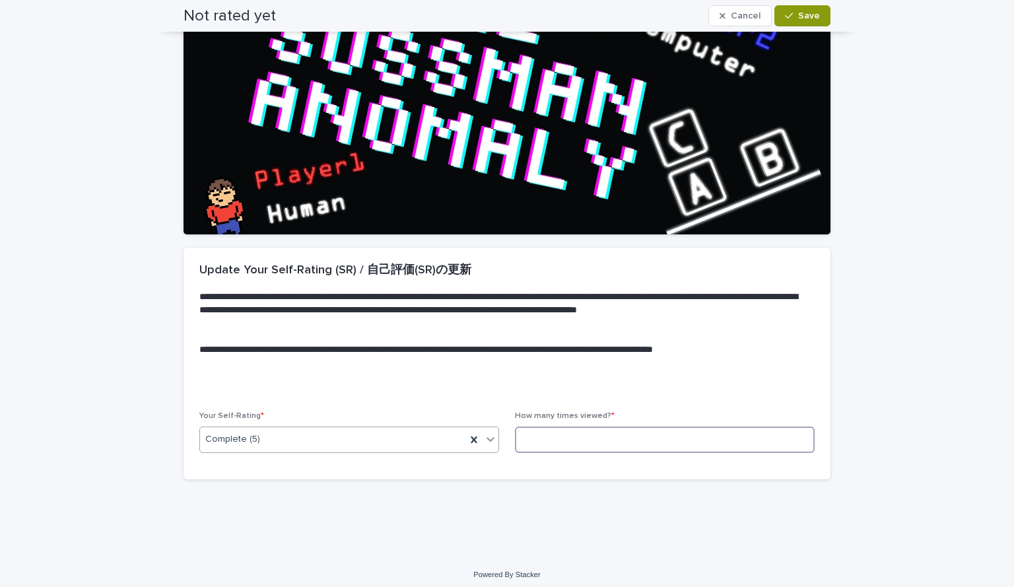
click at [531, 450] on input at bounding box center [665, 439] width 300 height 26
type input "*"
click at [787, 13] on icon "button" at bounding box center [789, 15] width 8 height 9
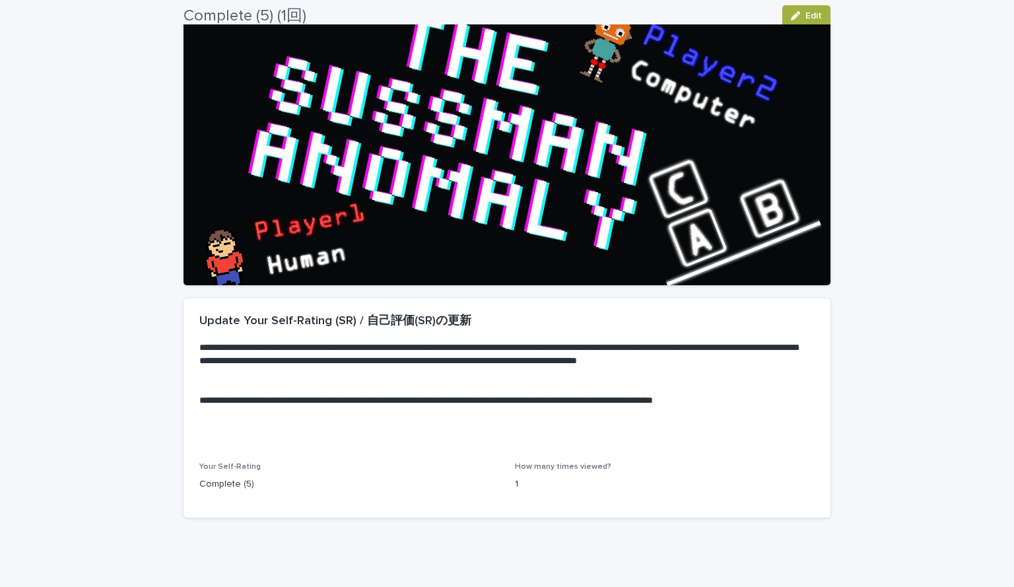
scroll to position [0, 0]
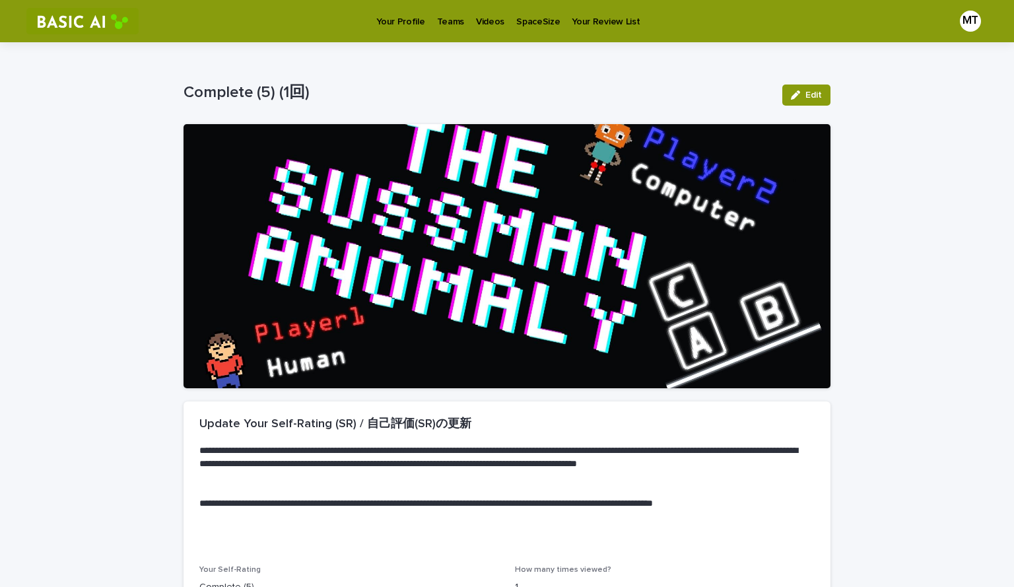
click at [443, 17] on p "Teams" at bounding box center [450, 14] width 27 height 28
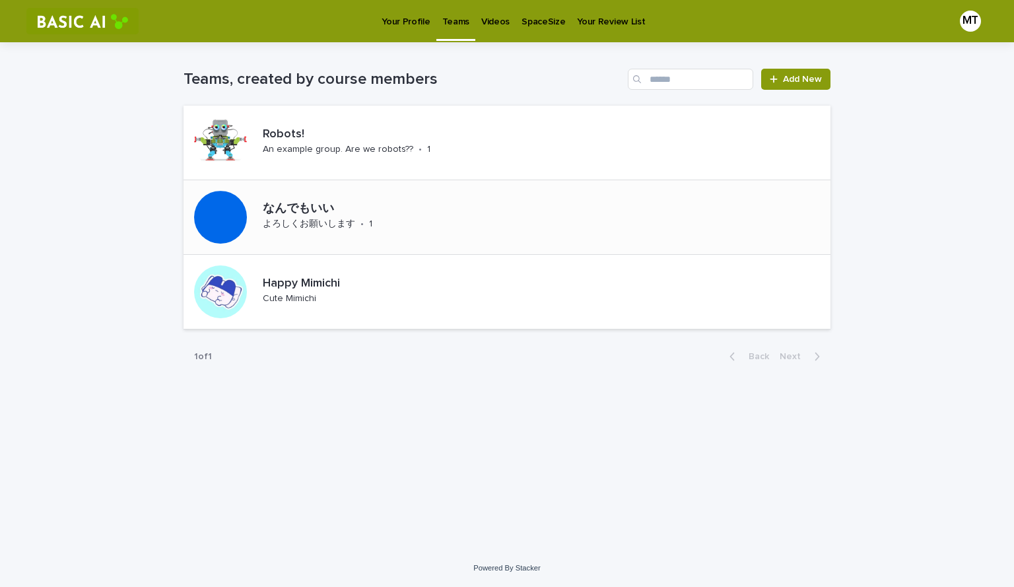
click at [369, 212] on p "なんでもいい" at bounding box center [353, 209] width 181 height 15
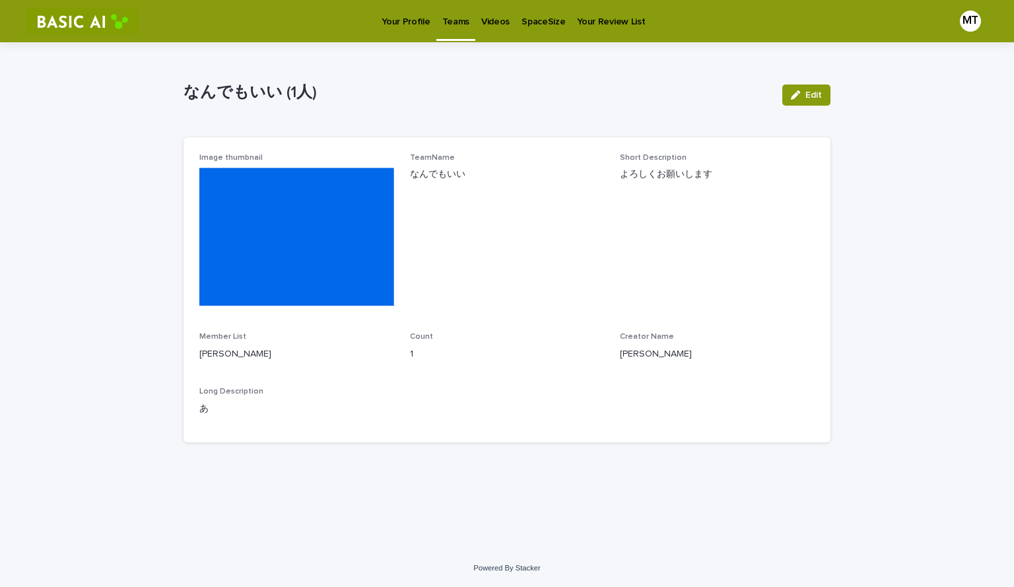
click at [665, 344] on div "[PERSON_NAME]" at bounding box center [717, 352] width 195 height 16
click at [650, 352] on p "[PERSON_NAME]" at bounding box center [717, 354] width 195 height 14
click at [399, 16] on p "Your Profile" at bounding box center [405, 14] width 48 height 28
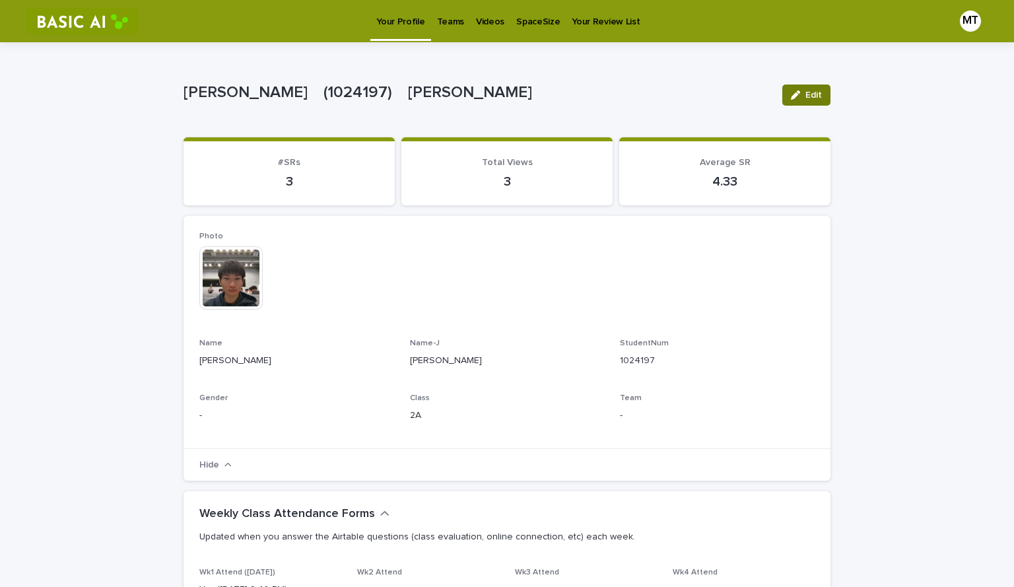
click at [808, 104] on button "Edit" at bounding box center [806, 94] width 48 height 21
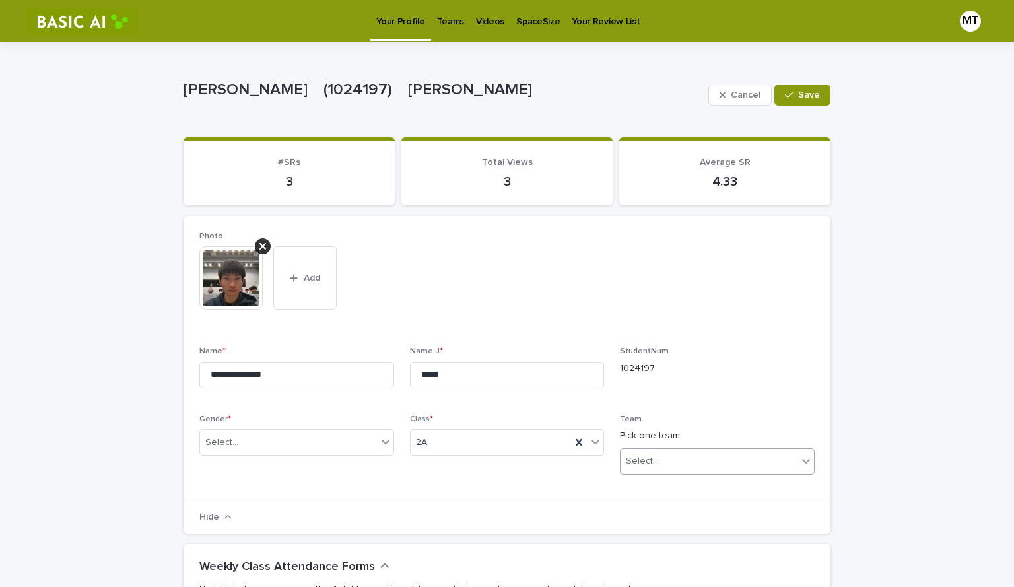
click at [670, 451] on div "Select..." at bounding box center [708, 461] width 177 height 22
click at [669, 532] on div "なんでもいい (1人)" at bounding box center [712, 532] width 193 height 23
click at [802, 101] on button "Save" at bounding box center [802, 94] width 56 height 21
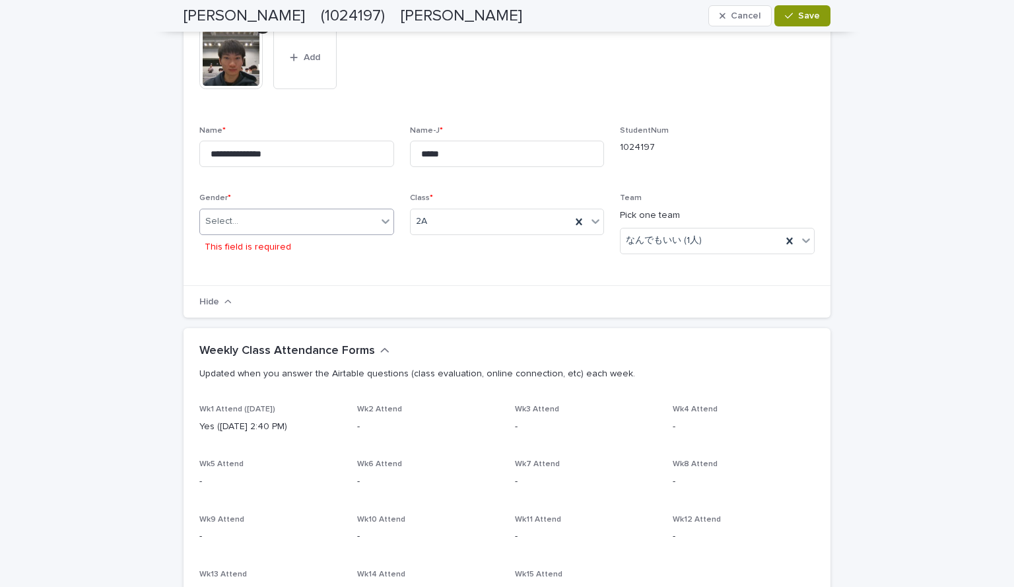
scroll to position [222, 0]
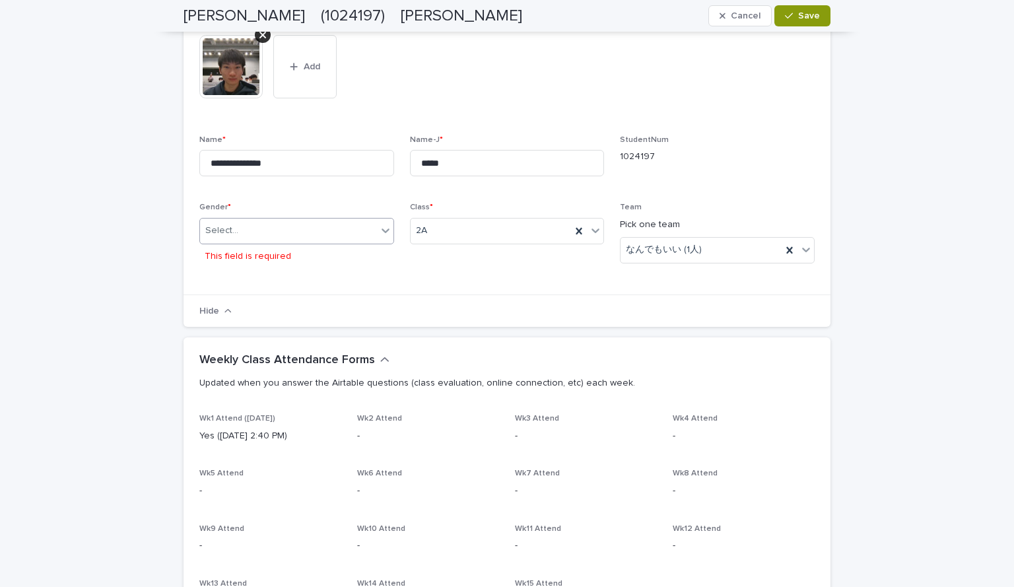
click at [311, 227] on div "Select..." at bounding box center [288, 231] width 177 height 22
click at [307, 230] on div "Select..." at bounding box center [288, 231] width 177 height 22
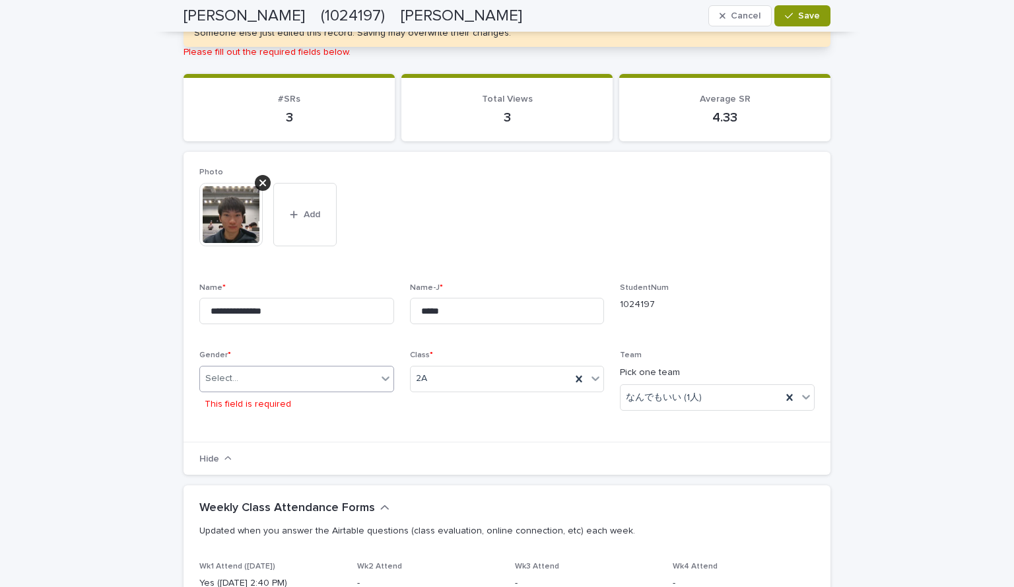
scroll to position [123, 0]
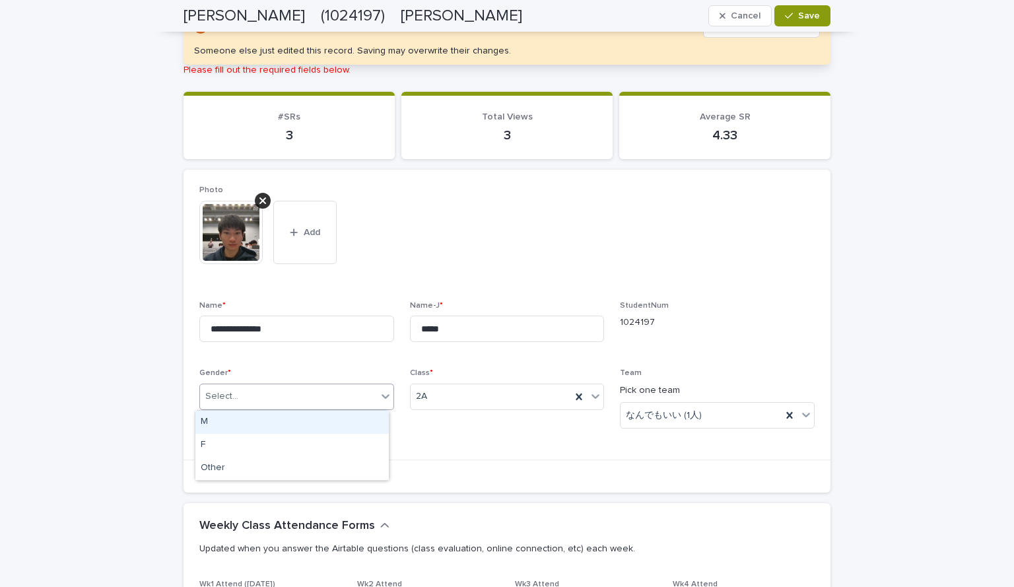
click at [258, 398] on div "Select..." at bounding box center [288, 396] width 177 height 22
click at [259, 427] on div "M" at bounding box center [291, 421] width 193 height 23
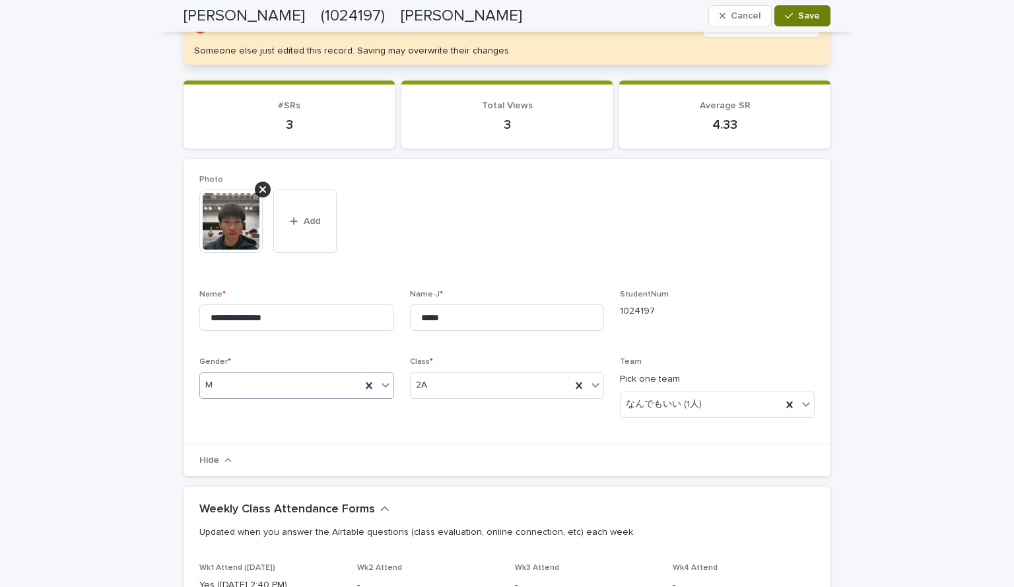
click at [791, 19] on div "button" at bounding box center [791, 15] width 13 height 9
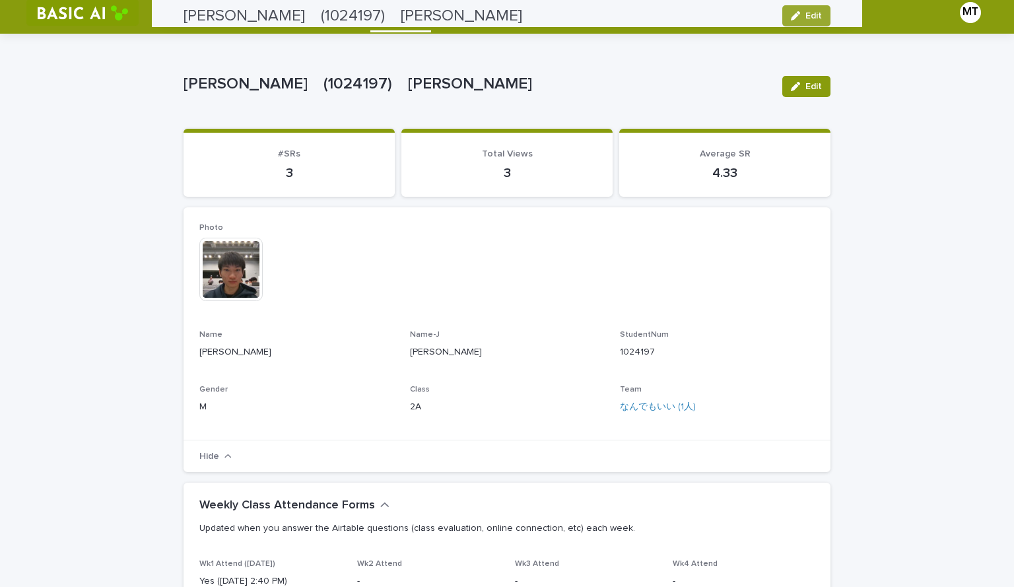
scroll to position [0, 0]
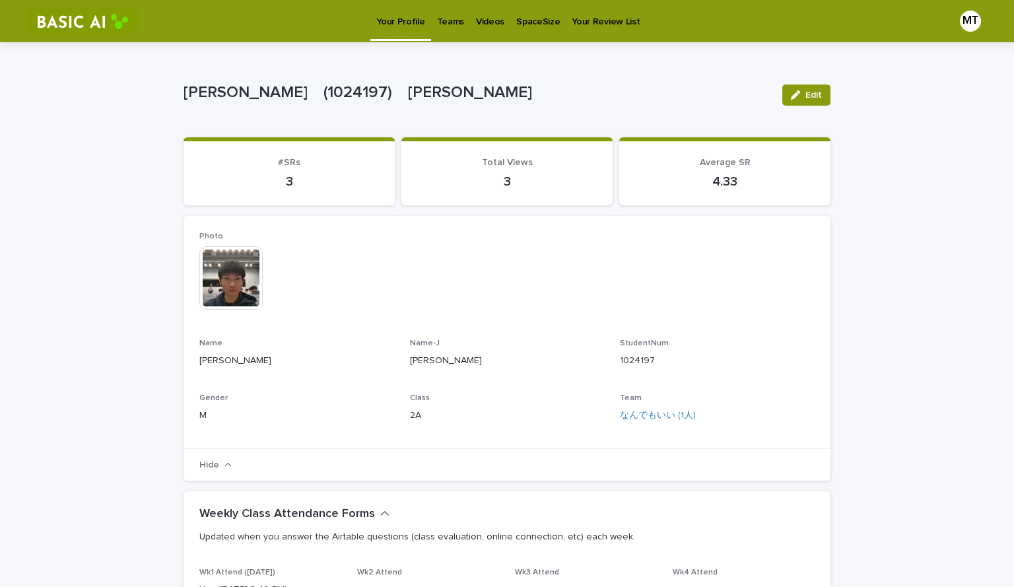
click at [443, 19] on p "Teams" at bounding box center [450, 14] width 27 height 28
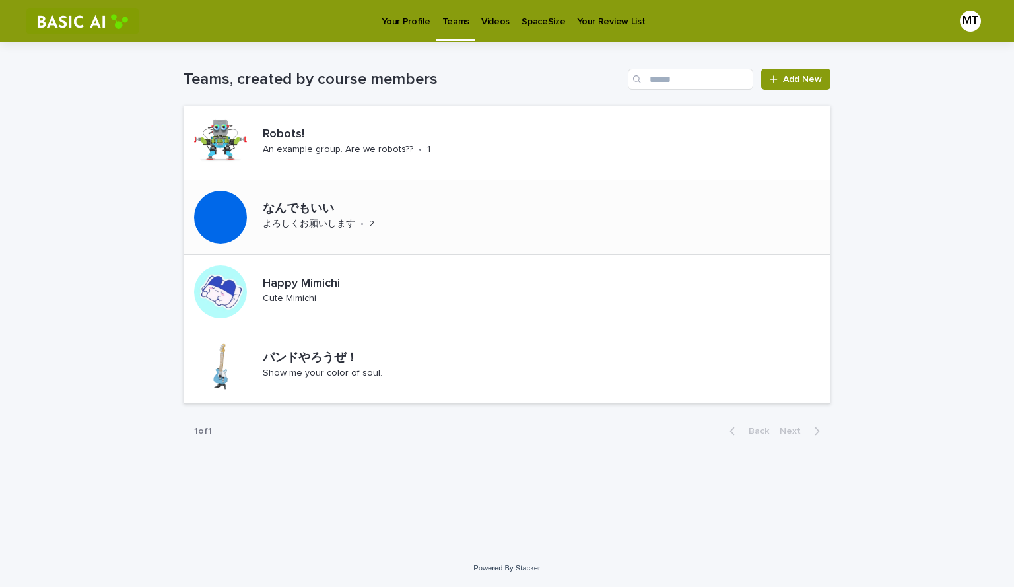
click at [386, 212] on p "なんでもいい" at bounding box center [354, 209] width 183 height 15
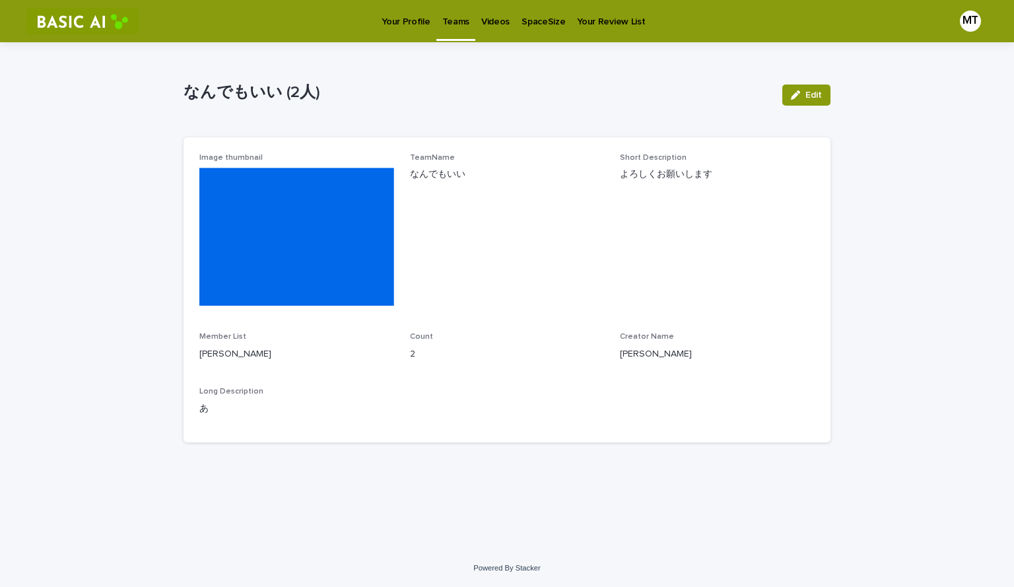
drag, startPoint x: 206, startPoint y: 356, endPoint x: 284, endPoint y: 368, distance: 79.4
click at [284, 361] on p "[PERSON_NAME] [PERSON_NAME]" at bounding box center [296, 354] width 195 height 14
drag, startPoint x: 285, startPoint y: 368, endPoint x: 186, endPoint y: 357, distance: 99.5
click at [187, 357] on div "Image thumbnail TeamName なんでもいい Short Description よろしくお願いします Member List SAKAMO…" at bounding box center [506, 289] width 647 height 305
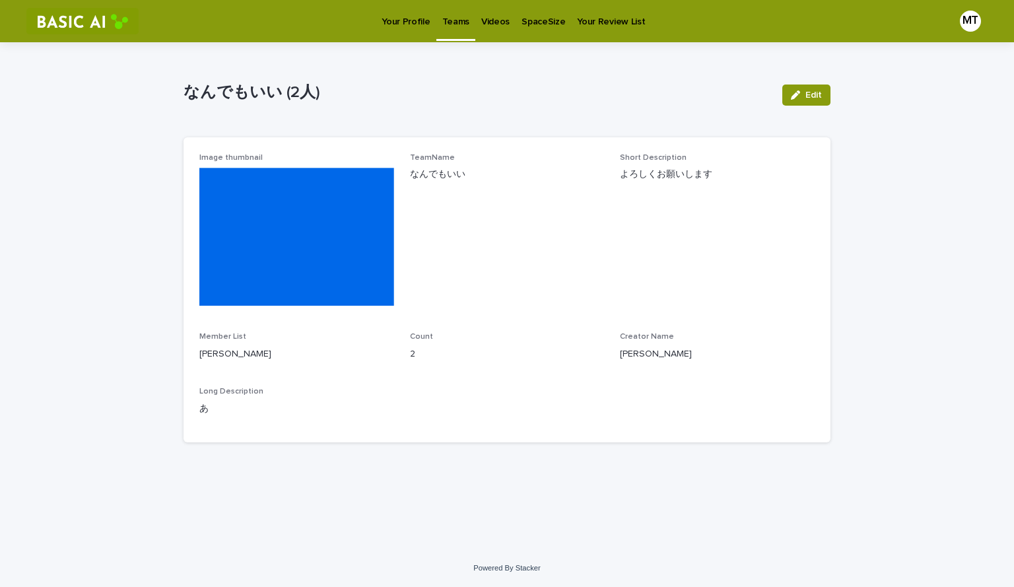
click at [186, 357] on div "Image thumbnail TeamName なんでもいい Short Description よろしくお願いします Member List SAKAMO…" at bounding box center [506, 289] width 647 height 305
drag, startPoint x: 195, startPoint y: 342, endPoint x: 298, endPoint y: 366, distance: 105.2
click at [288, 362] on div "Image thumbnail TeamName なんでもいい Short Description よろしくお願いします Member List SAKAMO…" at bounding box center [506, 289] width 647 height 305
click at [298, 361] on p "[PERSON_NAME] [PERSON_NAME]" at bounding box center [296, 354] width 195 height 14
click at [308, 361] on p "[PERSON_NAME] [PERSON_NAME]" at bounding box center [296, 354] width 195 height 14
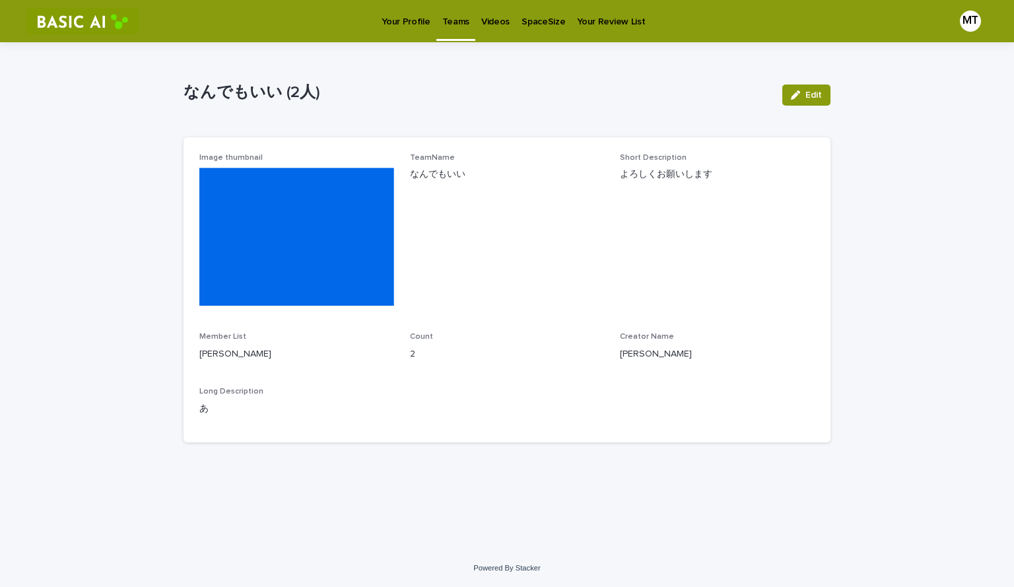
click at [289, 371] on div "Member List SAKAMOTO Haya MASUDA Takahiro" at bounding box center [296, 351] width 195 height 39
click at [400, 25] on p "Your Profile" at bounding box center [405, 14] width 48 height 28
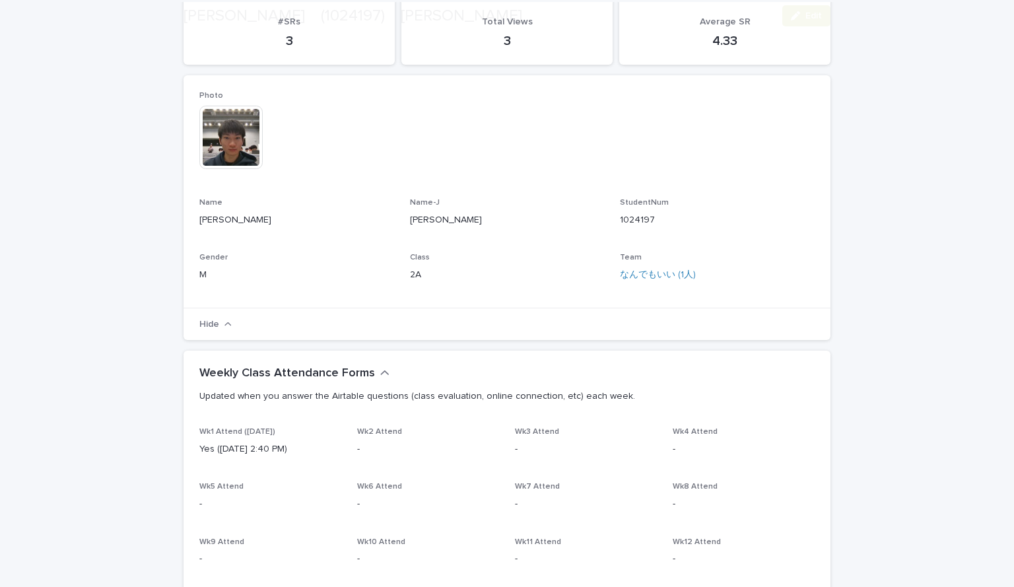
scroll to position [198, 0]
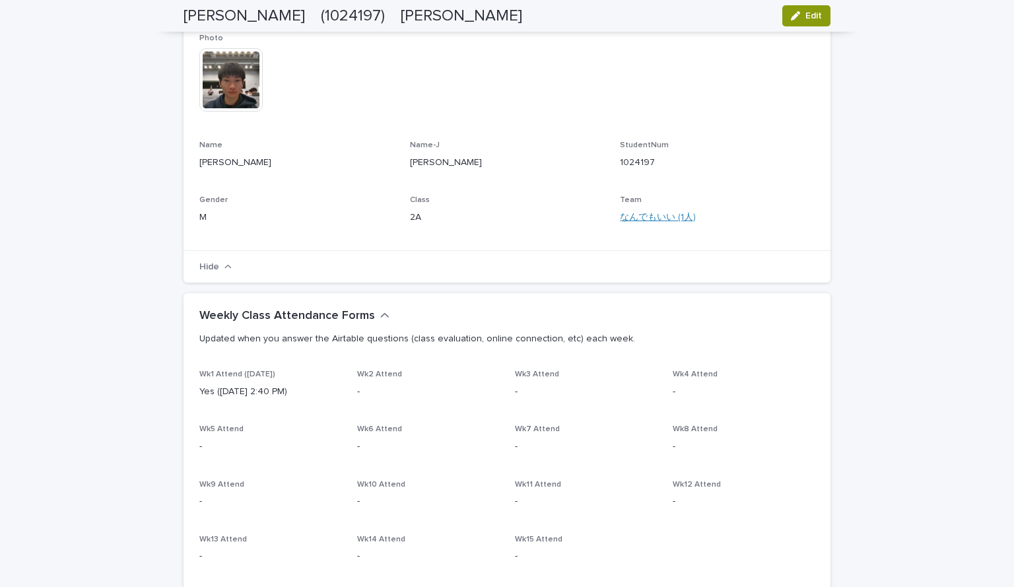
click at [672, 219] on link "なんでもいい (1人)" at bounding box center [658, 218] width 76 height 14
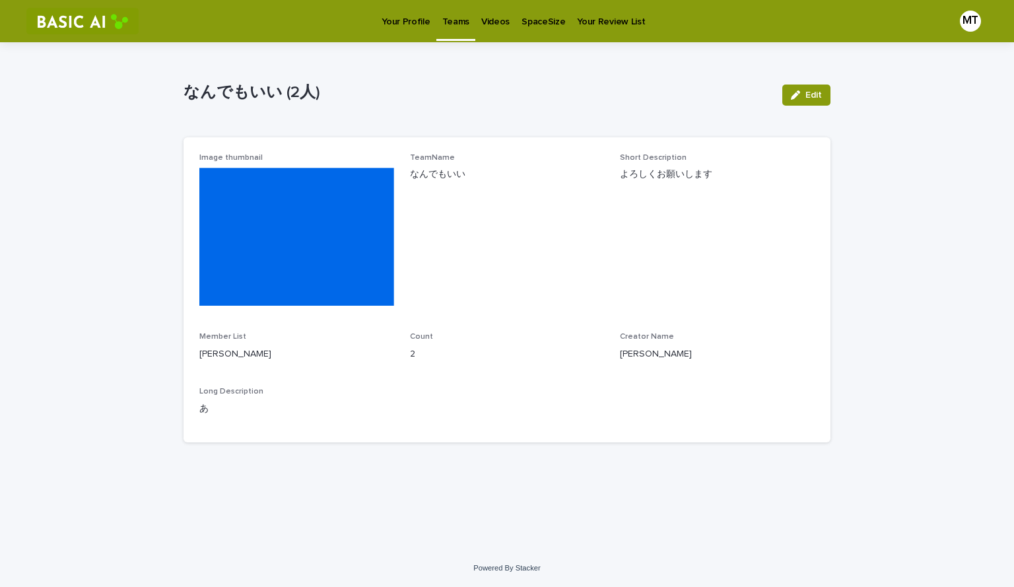
drag, startPoint x: 247, startPoint y: 375, endPoint x: 198, endPoint y: 358, distance: 52.4
click at [198, 358] on div "Image thumbnail TeamName なんでもいい Short Description よろしくお願いします Member List SAKAMO…" at bounding box center [506, 289] width 647 height 305
click at [199, 357] on p "[PERSON_NAME] [PERSON_NAME]" at bounding box center [296, 354] width 195 height 14
click at [263, 361] on p "[PERSON_NAME] [PERSON_NAME]" at bounding box center [296, 354] width 195 height 14
drag, startPoint x: 259, startPoint y: 369, endPoint x: 222, endPoint y: 366, distance: 37.7
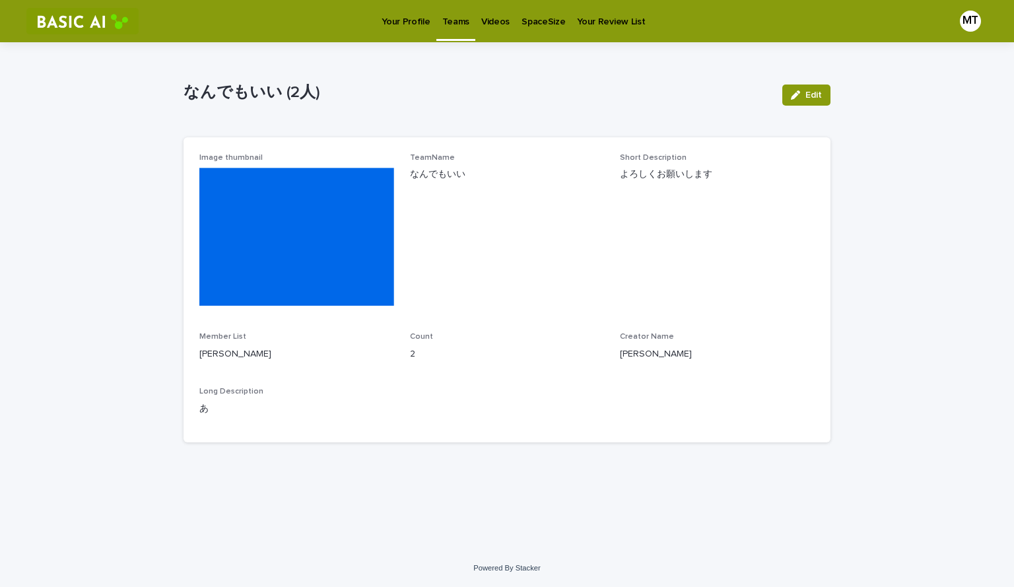
click at [216, 361] on p "[PERSON_NAME] [PERSON_NAME]" at bounding box center [296, 354] width 195 height 14
click at [293, 361] on p "[PERSON_NAME] [PERSON_NAME]" at bounding box center [296, 354] width 195 height 14
click at [406, 26] on p "Your Profile" at bounding box center [405, 14] width 48 height 28
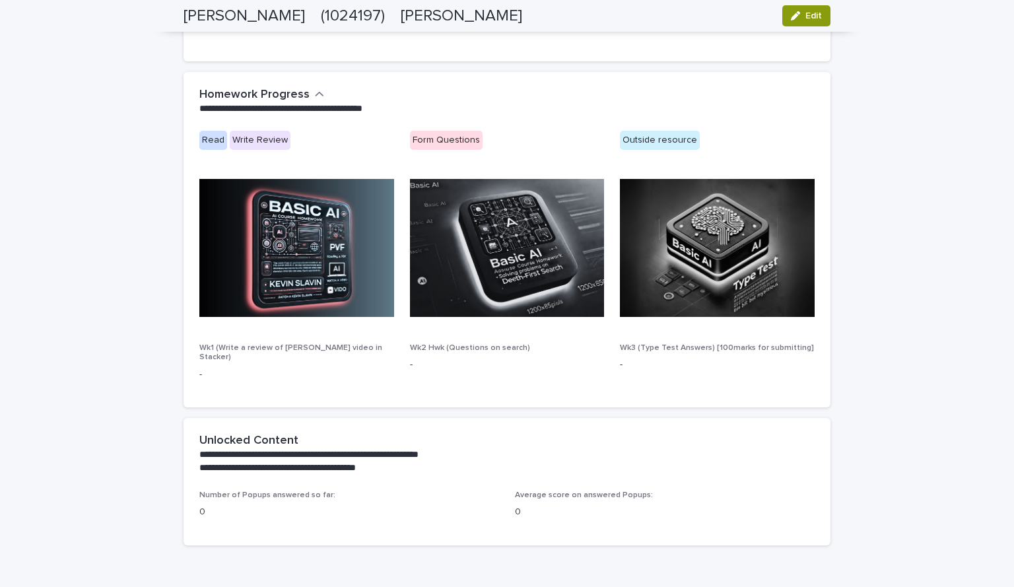
click at [302, 88] on h2 "Homework Progress" at bounding box center [254, 95] width 110 height 15
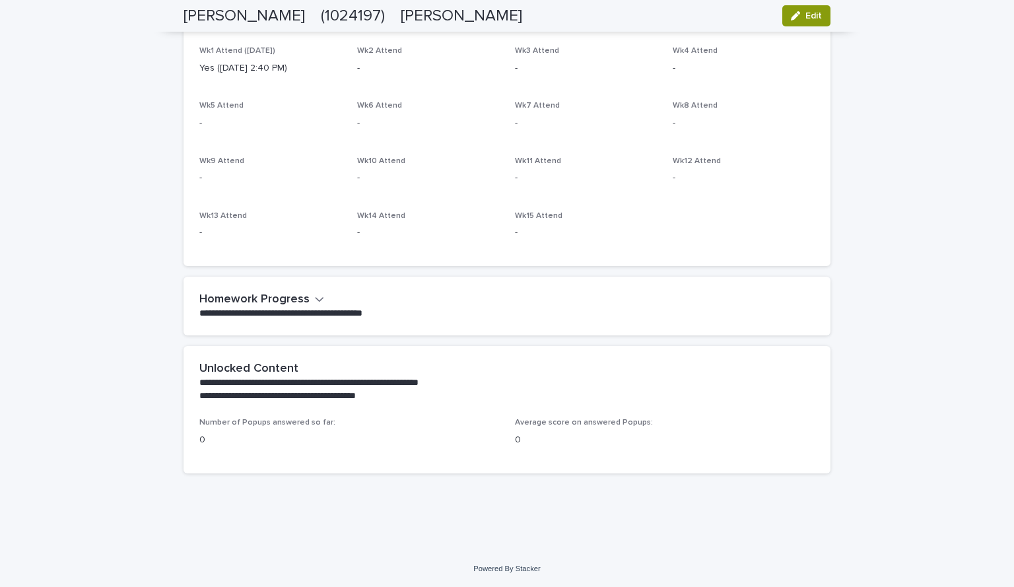
click at [305, 300] on button "Homework Progress" at bounding box center [261, 299] width 125 height 15
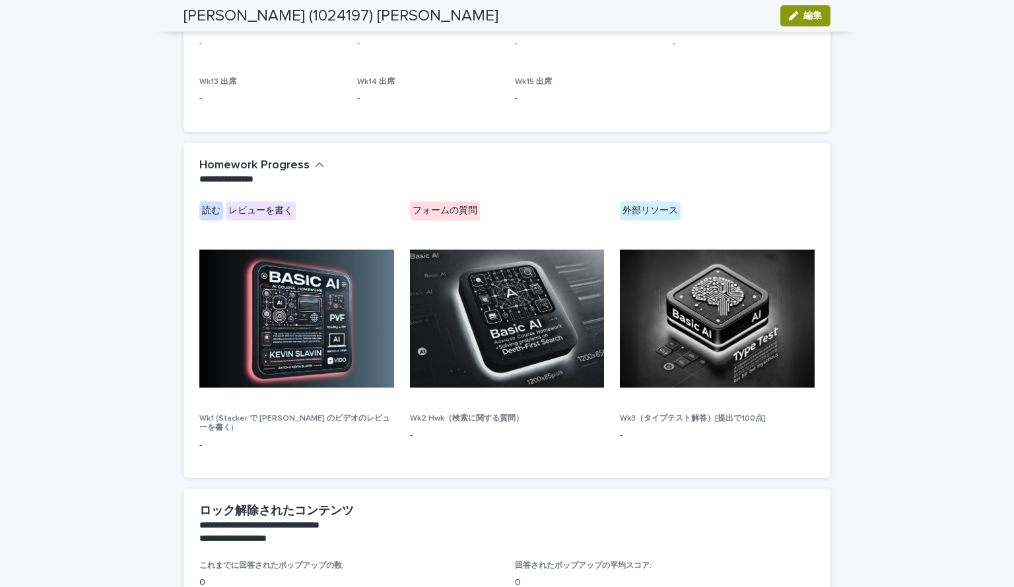
scroll to position [661, 0]
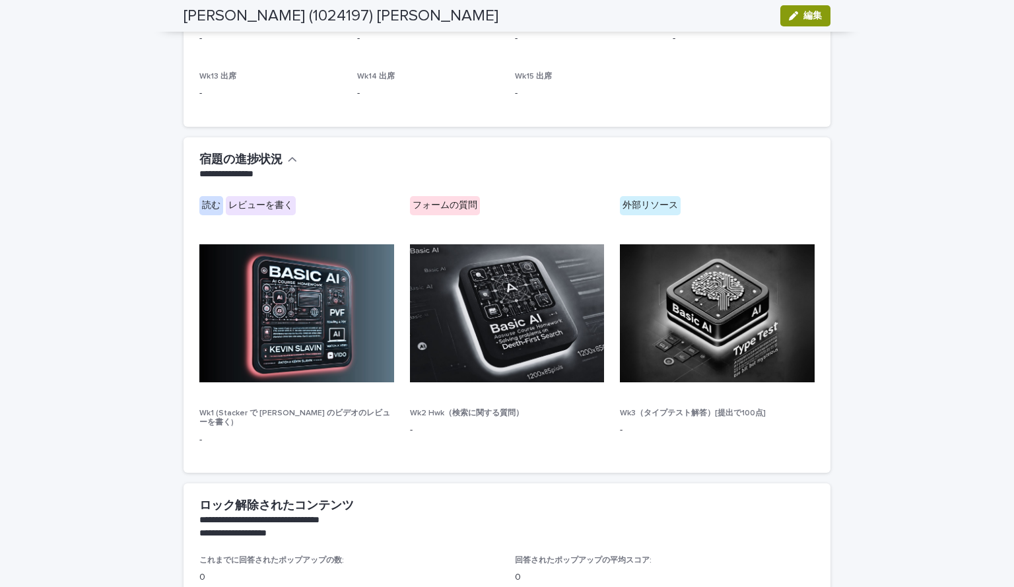
click at [212, 207] on font "読む" at bounding box center [211, 205] width 18 height 9
drag, startPoint x: 418, startPoint y: 415, endPoint x: 521, endPoint y: 418, distance: 102.3
click at [520, 418] on div "Wk2 Hwk（検索に関する質問） -" at bounding box center [507, 427] width 195 height 39
click at [524, 418] on div "Wk2 Hwk（検索に関する質問） -" at bounding box center [507, 427] width 195 height 39
drag, startPoint x: 618, startPoint y: 421, endPoint x: 709, endPoint y: 424, distance: 90.4
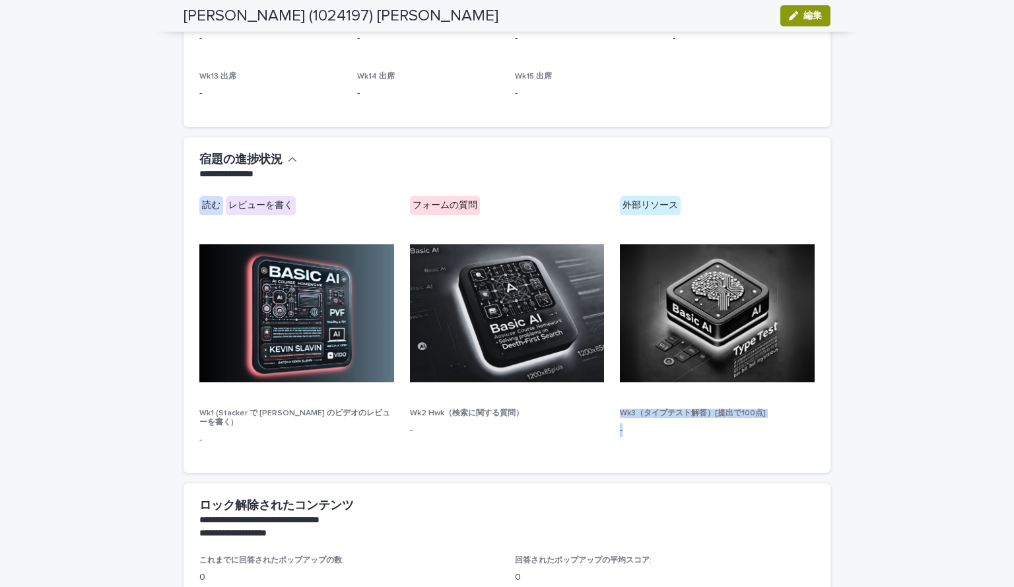
click at [705, 423] on div "読む レビューを書く フォームの質問 外部リソース Wk1 (Stacker で Kevin Slavin のビデオのレビューを書く) - Wk2 Hwk（検…" at bounding box center [506, 326] width 615 height 261
click at [731, 424] on p "-" at bounding box center [717, 430] width 195 height 14
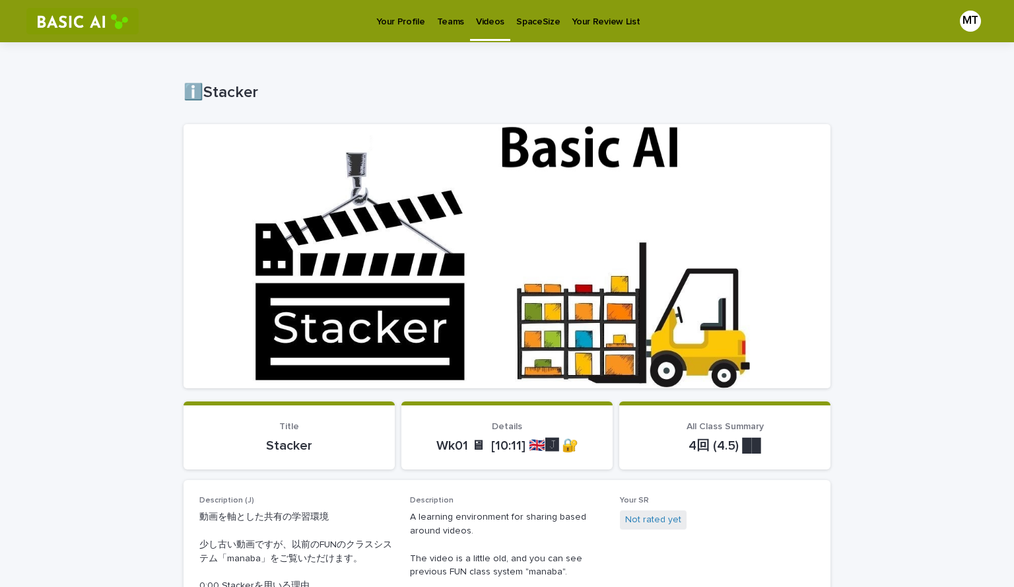
click at [481, 22] on p "Videos" at bounding box center [490, 14] width 28 height 28
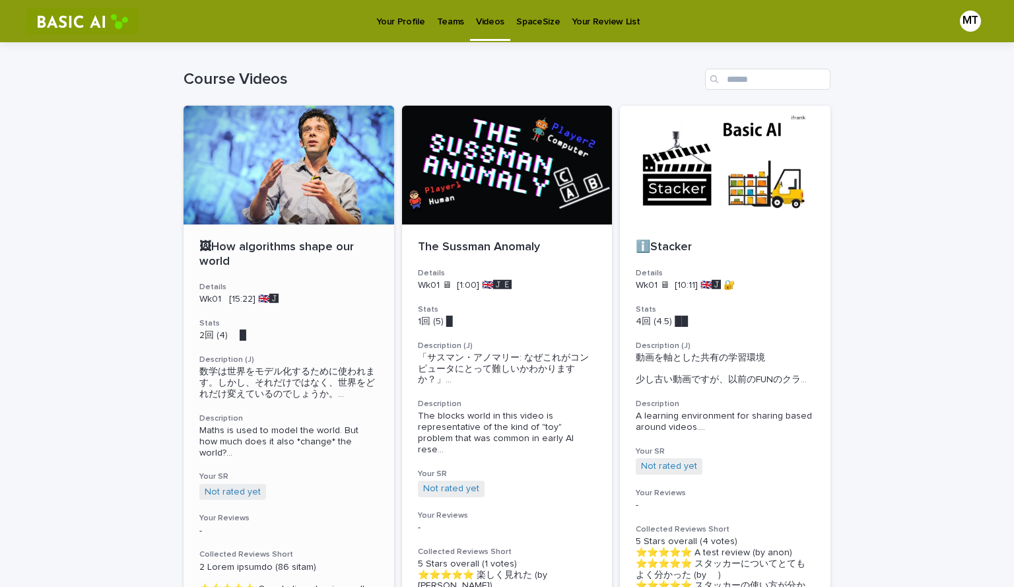
click at [251, 255] on p "🖼How algorithms shape our world" at bounding box center [288, 254] width 179 height 28
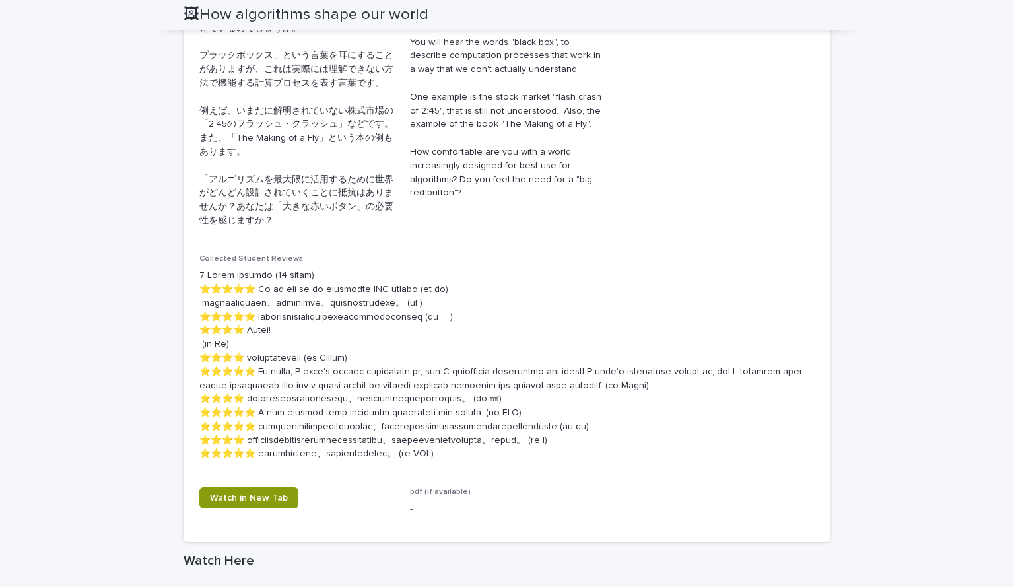
scroll to position [396, 0]
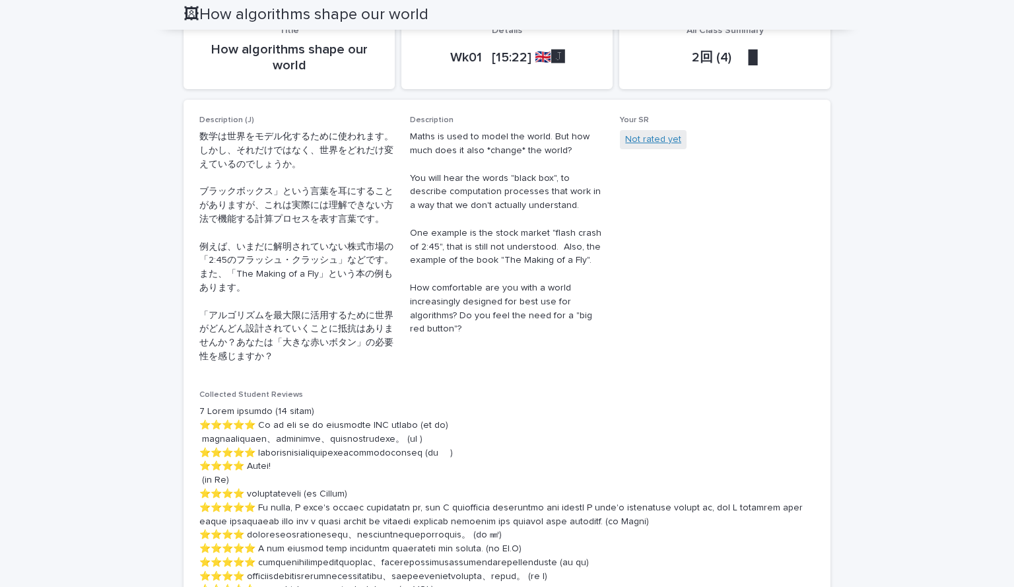
click at [655, 141] on link "Not rated yet" at bounding box center [653, 140] width 56 height 14
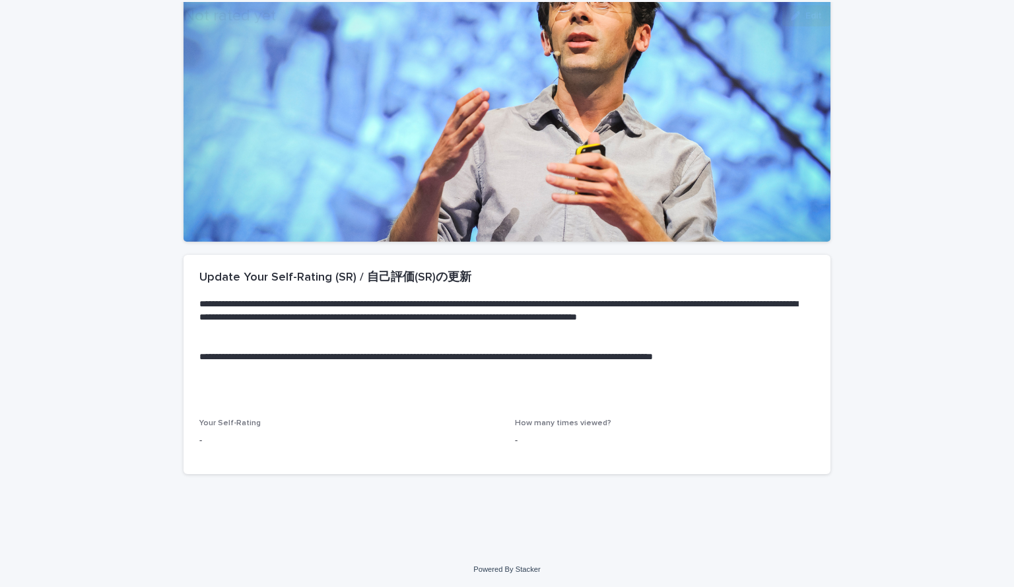
scroll to position [147, 0]
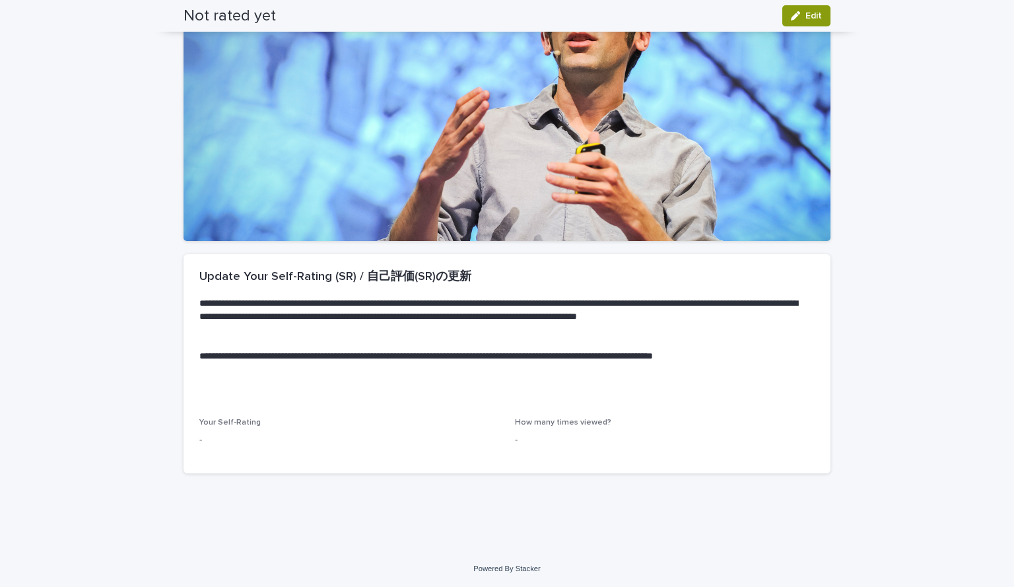
click at [212, 447] on div "Your Self-Rating -" at bounding box center [349, 437] width 300 height 39
click at [354, 429] on div "Your Self-Rating -" at bounding box center [349, 437] width 300 height 39
click at [472, 420] on p "Your Self-Rating" at bounding box center [349, 422] width 300 height 9
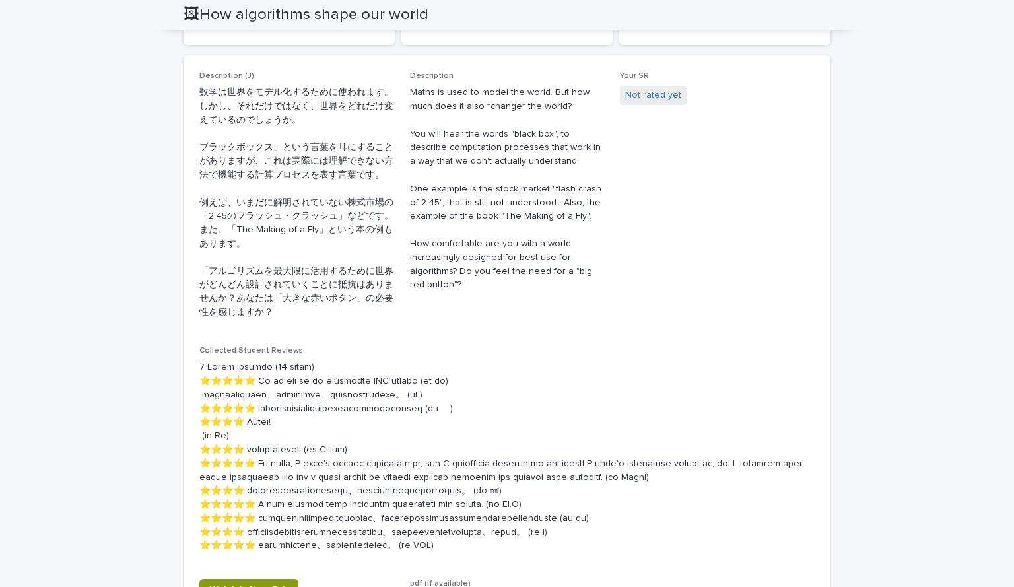
scroll to position [396, 0]
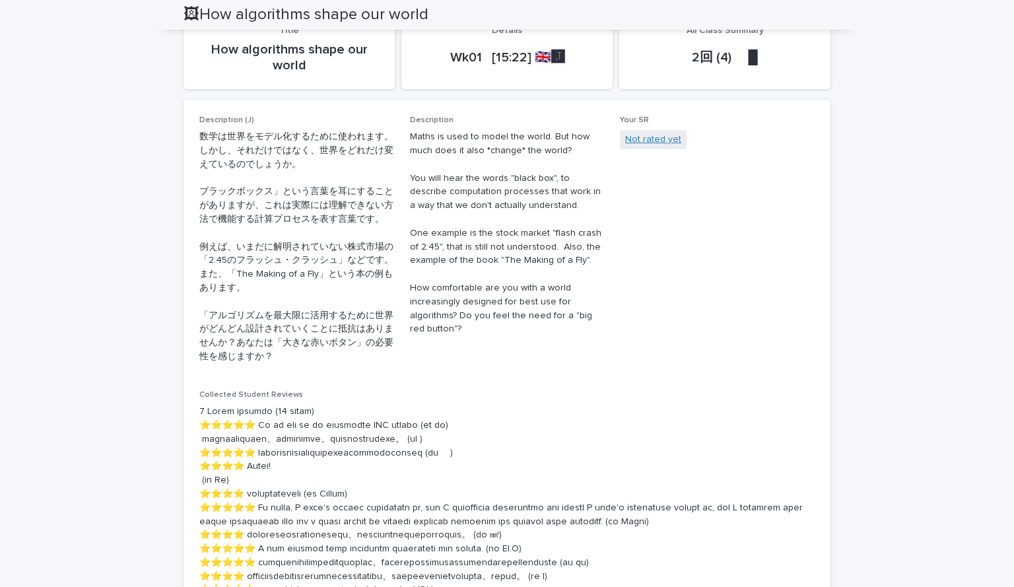
click at [644, 141] on link "Not rated yet" at bounding box center [653, 140] width 56 height 14
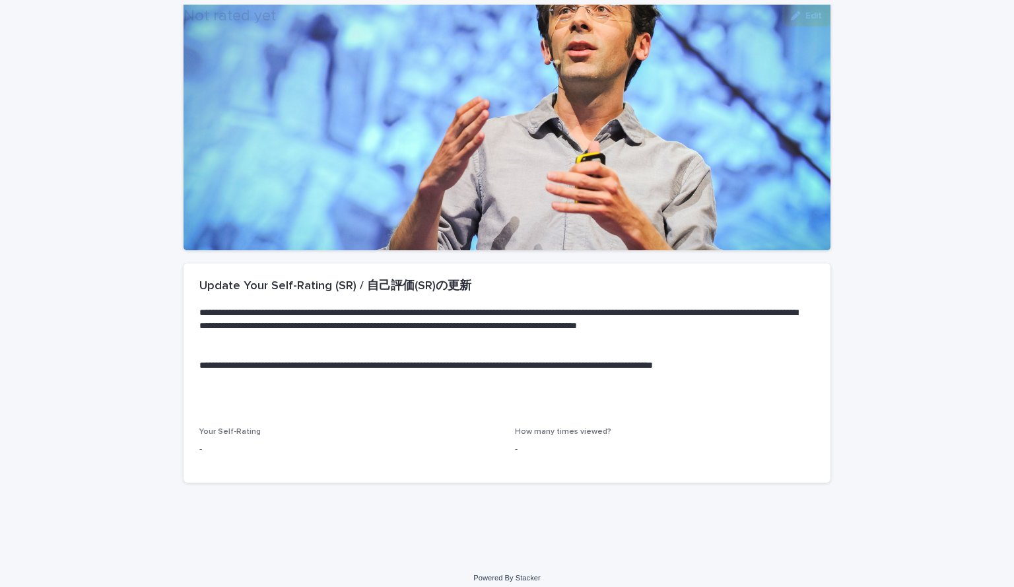
scroll to position [147, 0]
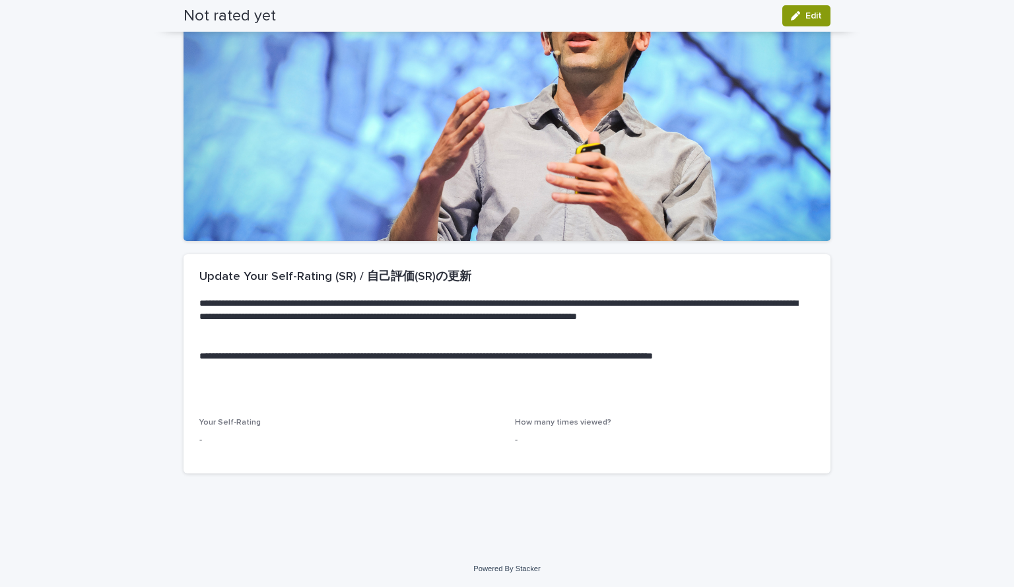
click at [533, 428] on div "How many times viewed? -" at bounding box center [665, 437] width 300 height 39
drag, startPoint x: 517, startPoint y: 434, endPoint x: 485, endPoint y: 435, distance: 32.4
click at [488, 435] on div "Your Self-Rating - How many times viewed? -" at bounding box center [506, 437] width 615 height 39
click at [476, 435] on p "-" at bounding box center [349, 440] width 300 height 14
drag, startPoint x: 335, startPoint y: 358, endPoint x: 435, endPoint y: 382, distance: 102.4
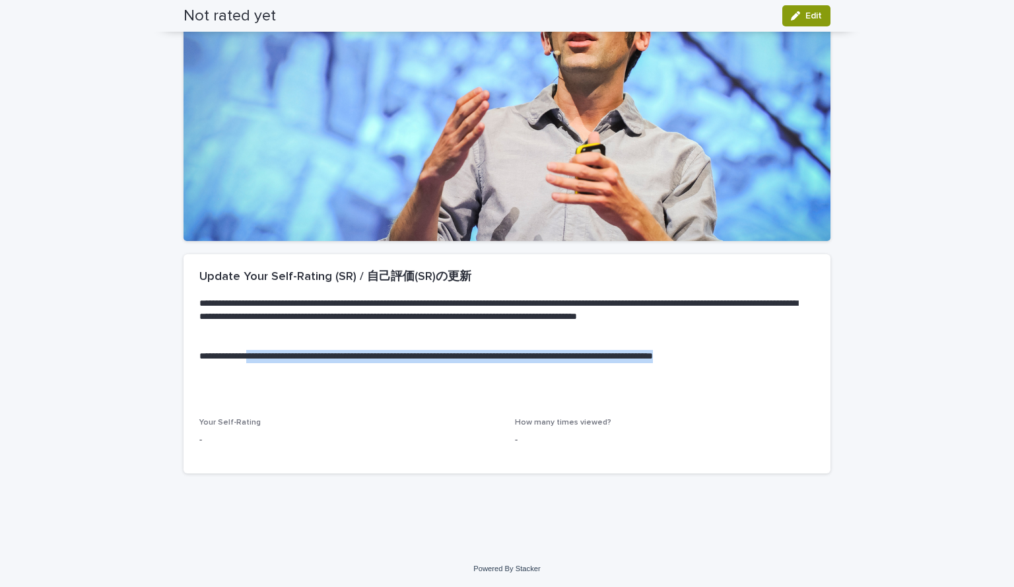
click at [432, 381] on p "**********" at bounding box center [504, 370] width 610 height 40
click at [435, 382] on p "**********" at bounding box center [504, 370] width 610 height 40
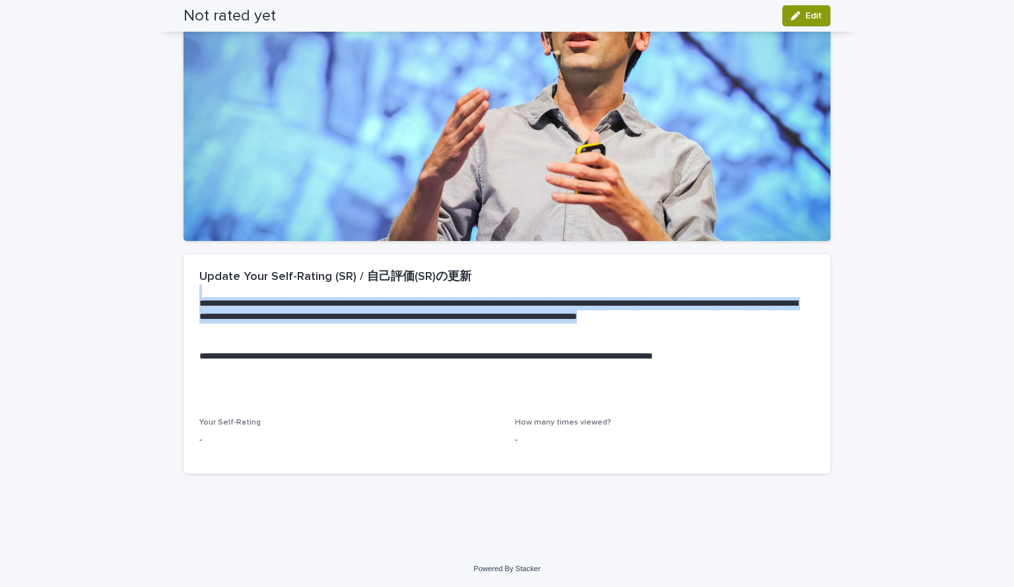
drag, startPoint x: 425, startPoint y: 301, endPoint x: 425, endPoint y: 331, distance: 30.4
click at [425, 331] on div "**********" at bounding box center [504, 343] width 610 height 118
click at [425, 331] on p "**********" at bounding box center [504, 317] width 610 height 40
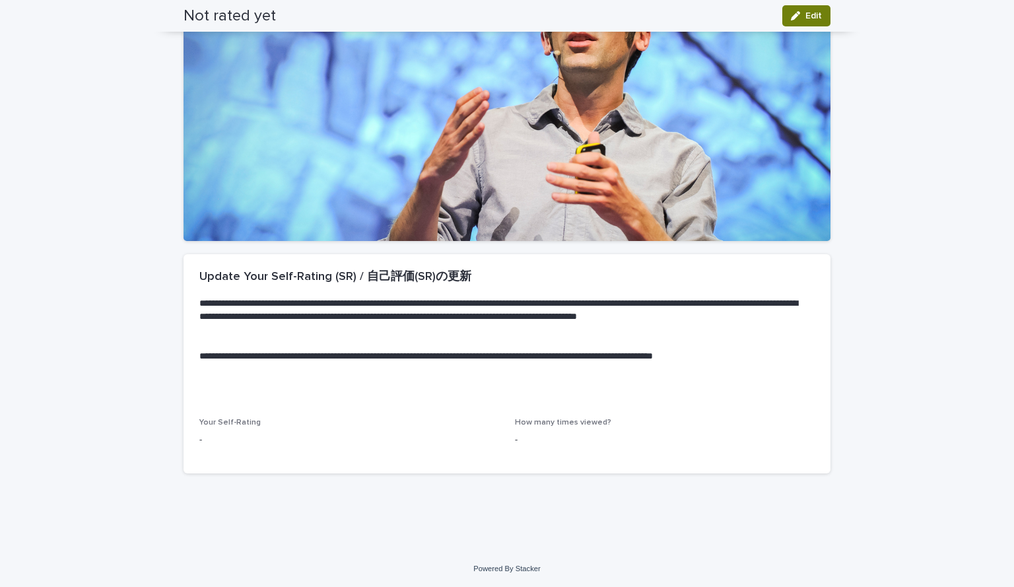
click at [783, 5] on button "Edit" at bounding box center [806, 15] width 48 height 21
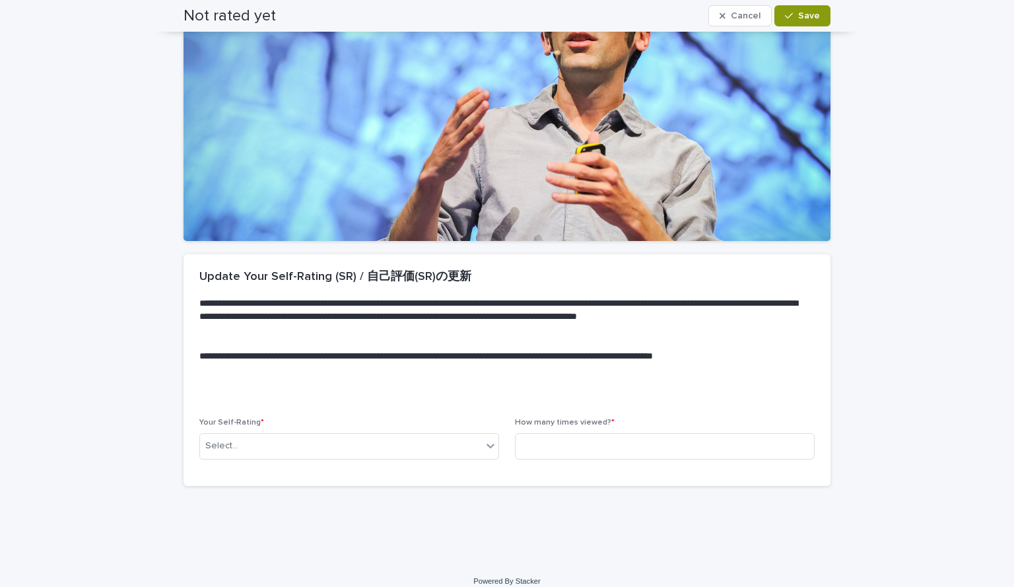
scroll to position [154, 0]
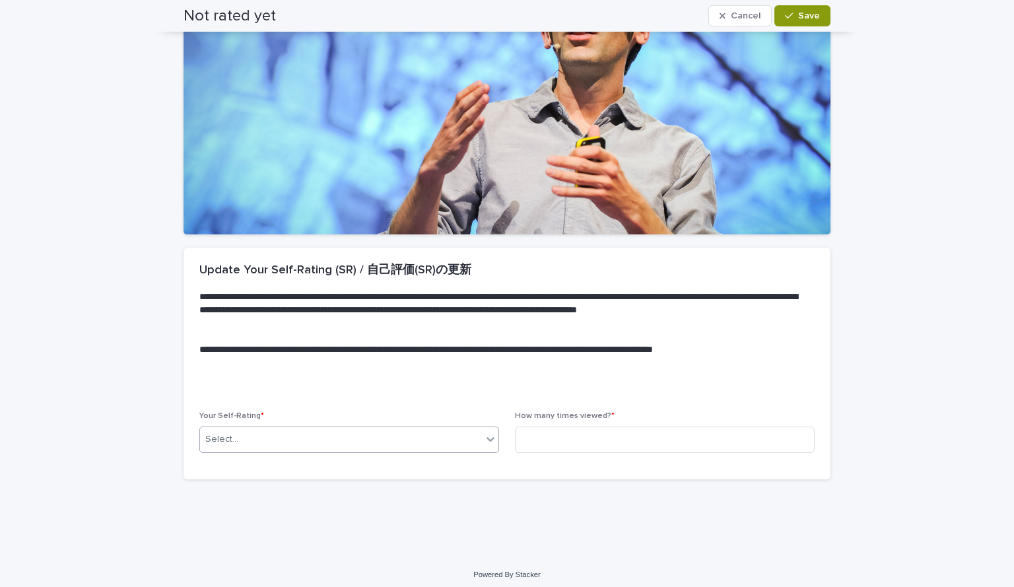
click at [295, 438] on div "Select..." at bounding box center [341, 439] width 282 height 22
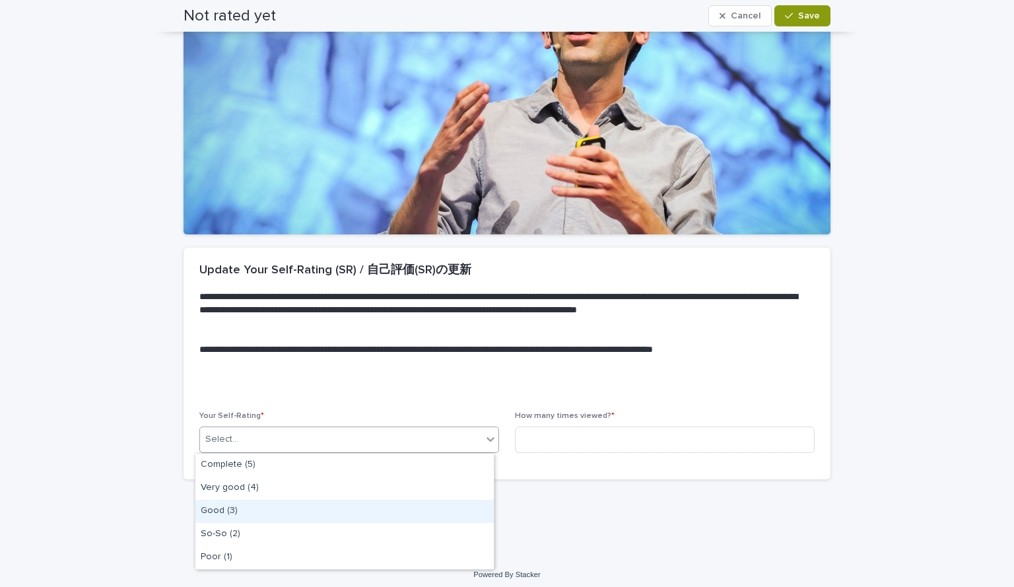
drag, startPoint x: 285, startPoint y: 505, endPoint x: 351, endPoint y: 492, distance: 67.3
click at [285, 505] on div "Good (3)" at bounding box center [344, 511] width 298 height 23
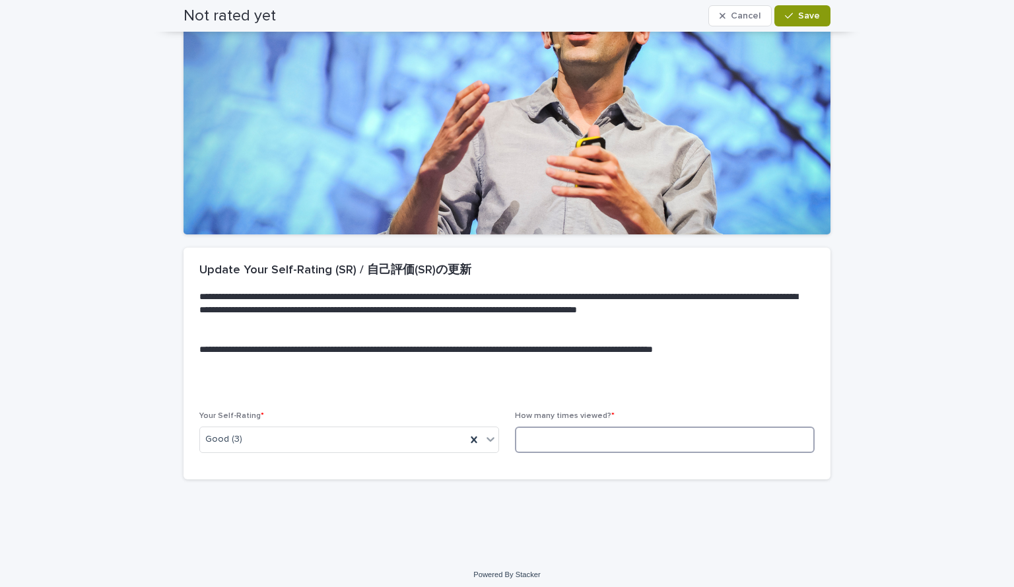
click at [614, 436] on input at bounding box center [665, 439] width 300 height 26
type input "*"
click at [791, 7] on button "Save" at bounding box center [802, 15] width 56 height 21
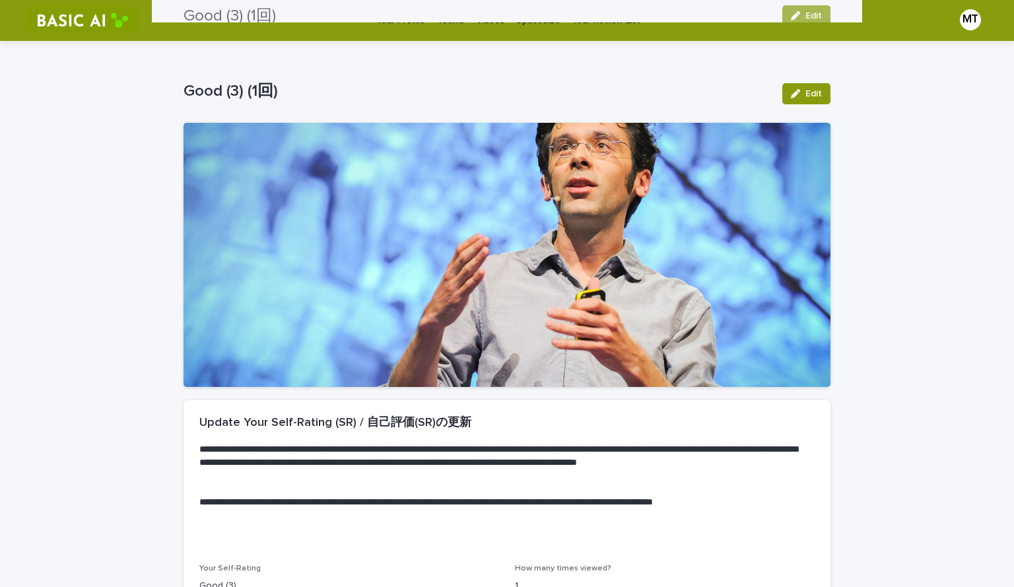
scroll to position [0, 0]
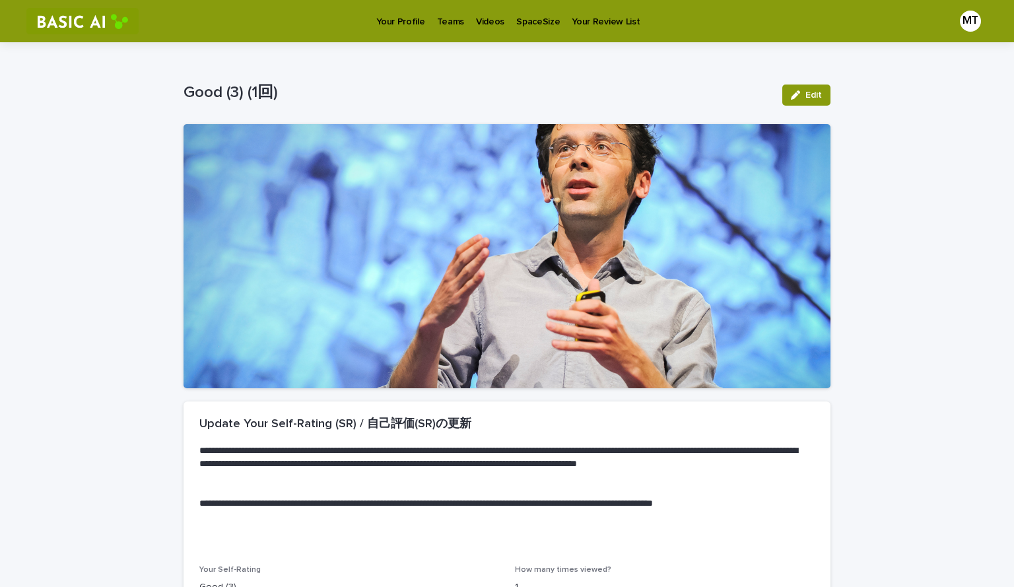
click at [395, 36] on link "Your Profile" at bounding box center [400, 20] width 60 height 41
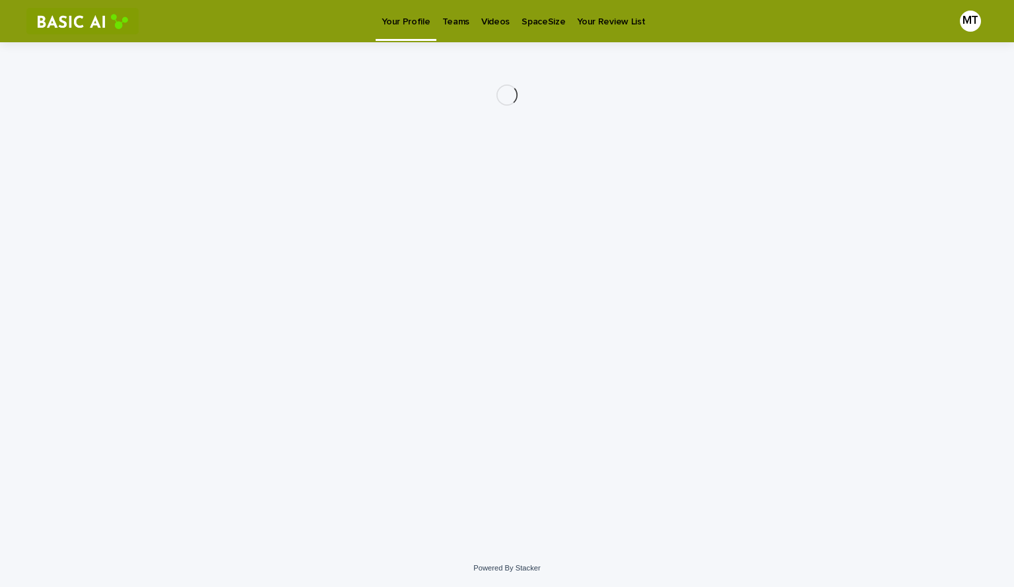
click at [396, 25] on p "Your Profile" at bounding box center [405, 14] width 48 height 28
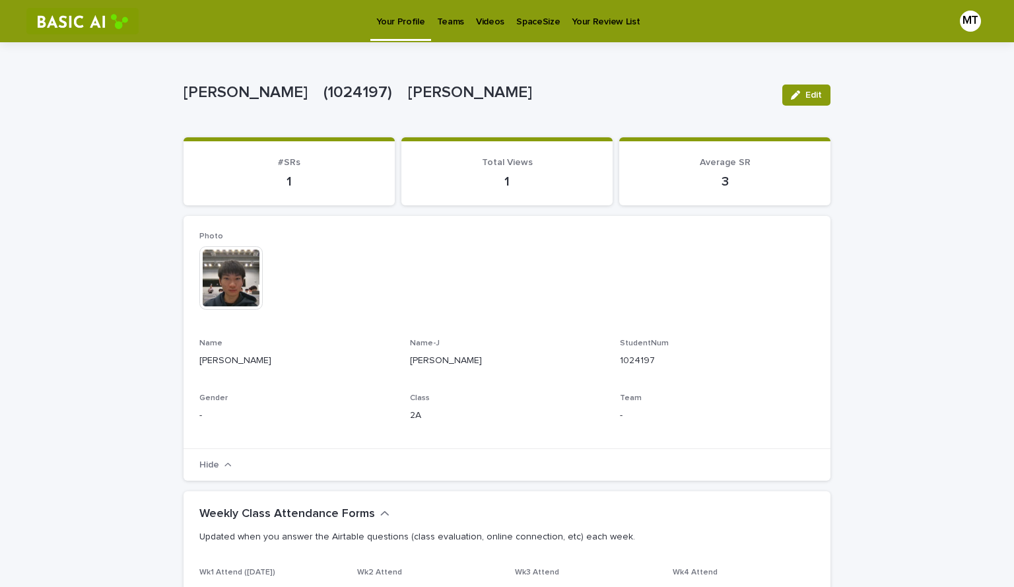
drag, startPoint x: 791, startPoint y: 94, endPoint x: 678, endPoint y: 368, distance: 295.6
click at [791, 94] on icon "button" at bounding box center [795, 94] width 9 height 9
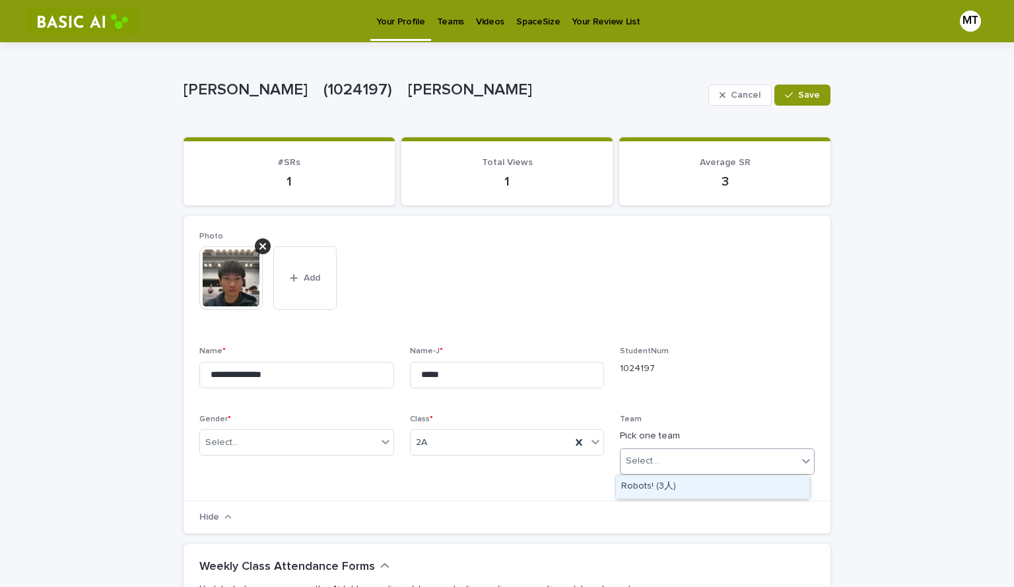
click at [656, 457] on div "Select..." at bounding box center [708, 461] width 177 height 22
click at [659, 428] on div "Team Pick one team option Robots! (3人) focused, 1 of 1. 1 result available. Use…" at bounding box center [717, 449] width 195 height 71
click at [660, 434] on p "Pick one team" at bounding box center [717, 436] width 195 height 14
click at [664, 463] on div "Select..." at bounding box center [708, 461] width 177 height 22
click at [800, 459] on icon at bounding box center [805, 460] width 13 height 13
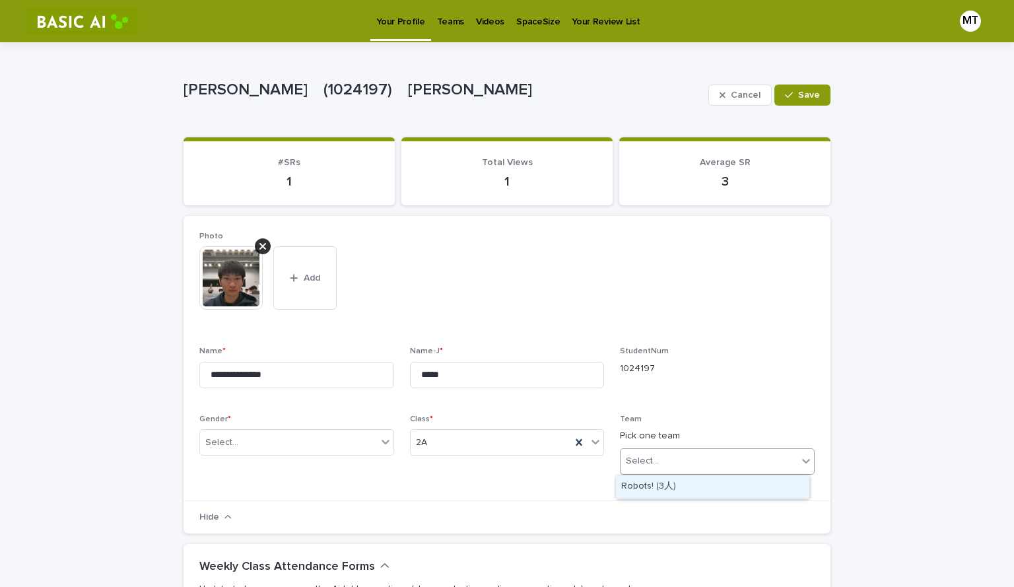
click at [800, 459] on icon at bounding box center [805, 460] width 13 height 13
drag, startPoint x: 702, startPoint y: 430, endPoint x: 638, endPoint y: 423, distance: 64.4
click at [701, 430] on p "Pick one team" at bounding box center [717, 436] width 195 height 14
click at [361, 426] on div "Gender * Select..." at bounding box center [296, 439] width 195 height 51
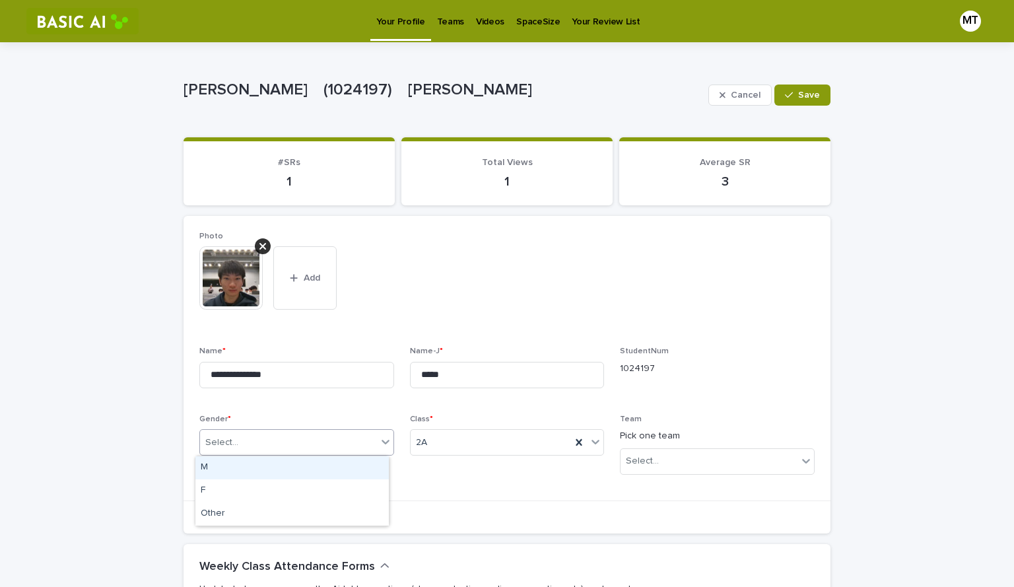
click at [361, 430] on div "Select..." at bounding box center [296, 442] width 195 height 26
click at [639, 381] on div "StudentNum 1024197" at bounding box center [717, 365] width 195 height 39
click at [687, 455] on div "Select..." at bounding box center [708, 461] width 177 height 22
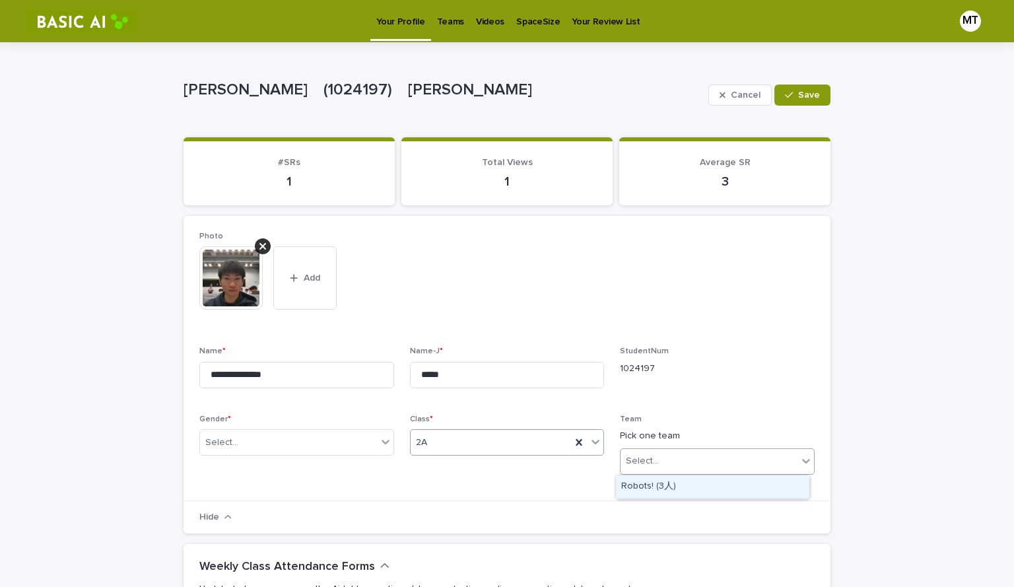
click at [509, 441] on div "2A" at bounding box center [490, 443] width 161 height 22
click at [726, 423] on p "Team" at bounding box center [717, 418] width 195 height 9
click at [686, 463] on div "Select..." at bounding box center [708, 461] width 177 height 22
click at [662, 408] on div "**********" at bounding box center [506, 358] width 615 height 253
click at [658, 455] on div "Select..." at bounding box center [708, 461] width 177 height 22
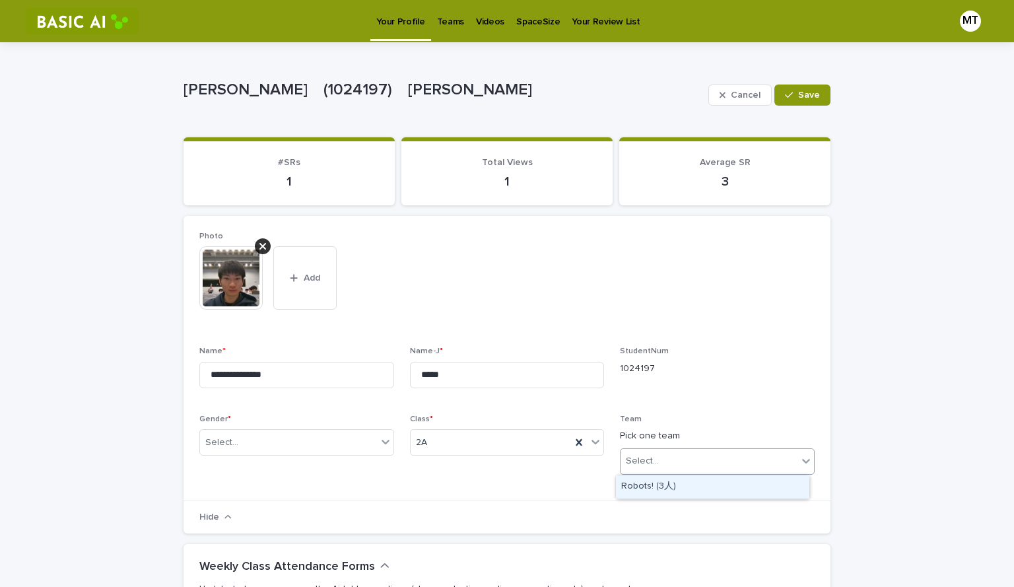
click at [659, 459] on div "Select..." at bounding box center [708, 461] width 177 height 22
click at [453, 24] on p "Teams" at bounding box center [450, 14] width 27 height 28
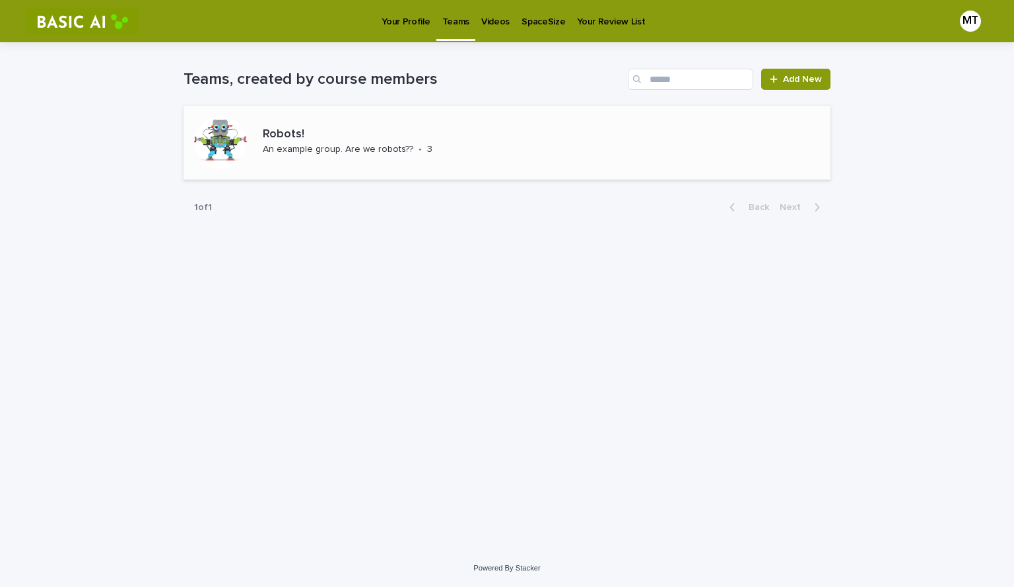
click at [351, 111] on div "Robots! An example group. Are we robots?? • 3" at bounding box center [331, 143] width 296 height 74
click at [771, 81] on icon at bounding box center [773, 79] width 8 height 9
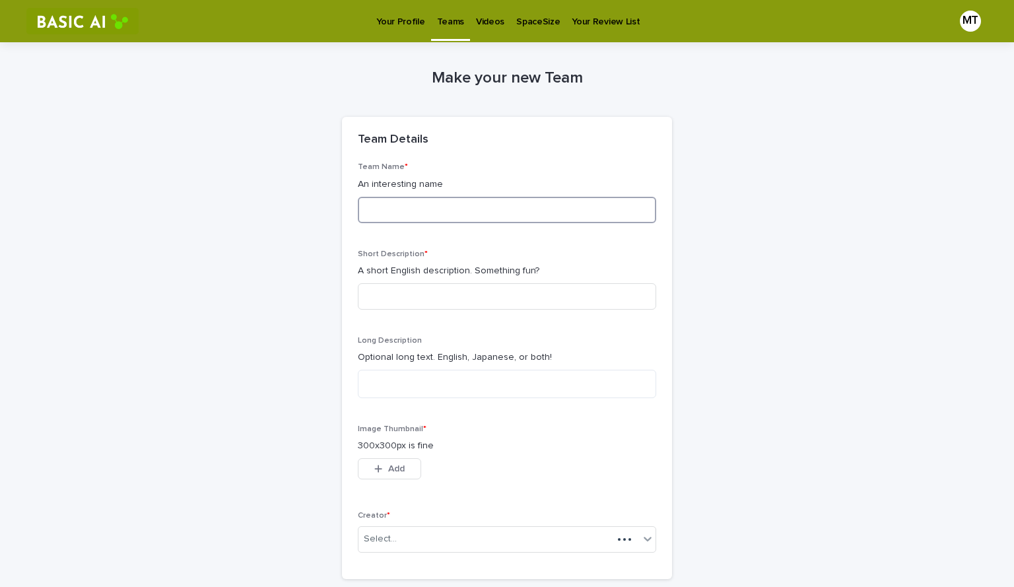
click at [440, 218] on input at bounding box center [507, 210] width 298 height 26
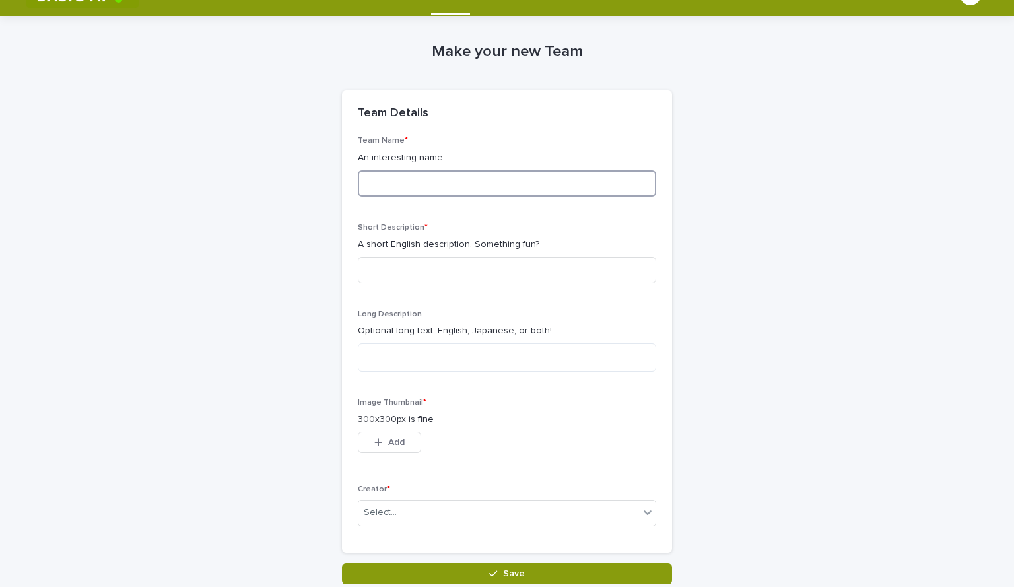
scroll to position [66, 0]
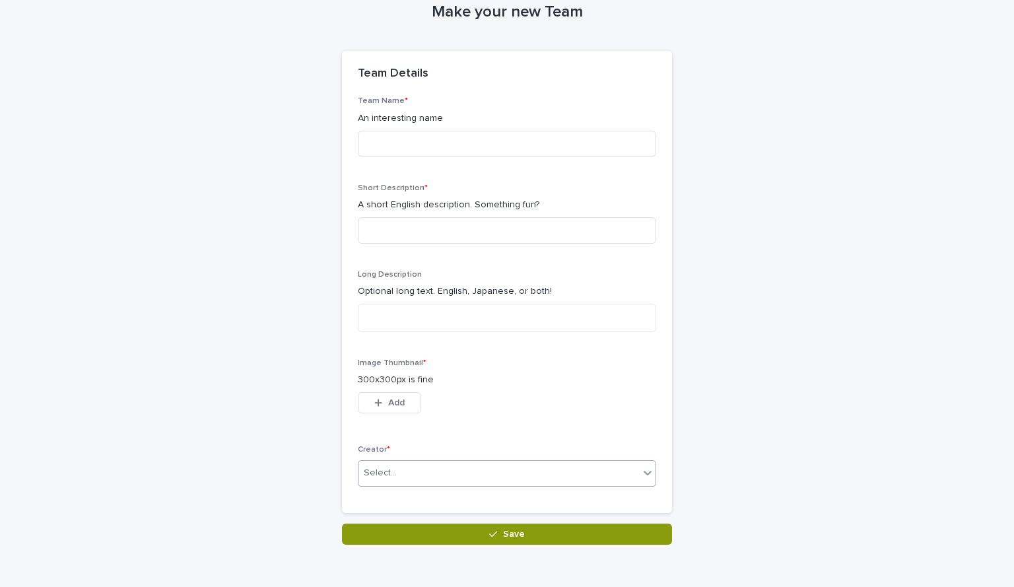
click at [417, 478] on div "Select..." at bounding box center [498, 473] width 280 height 22
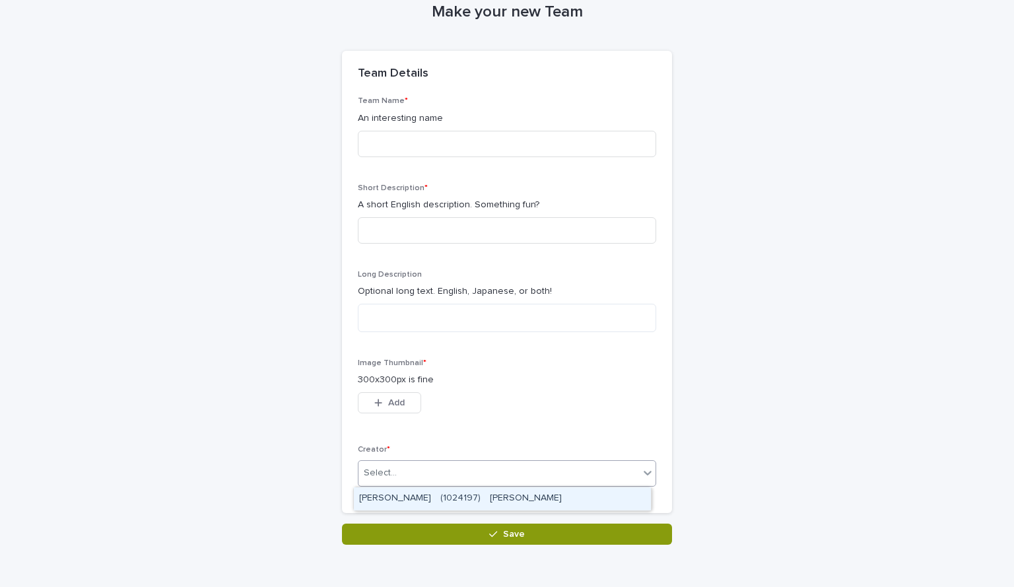
click at [417, 478] on div "Select..." at bounding box center [498, 473] width 280 height 22
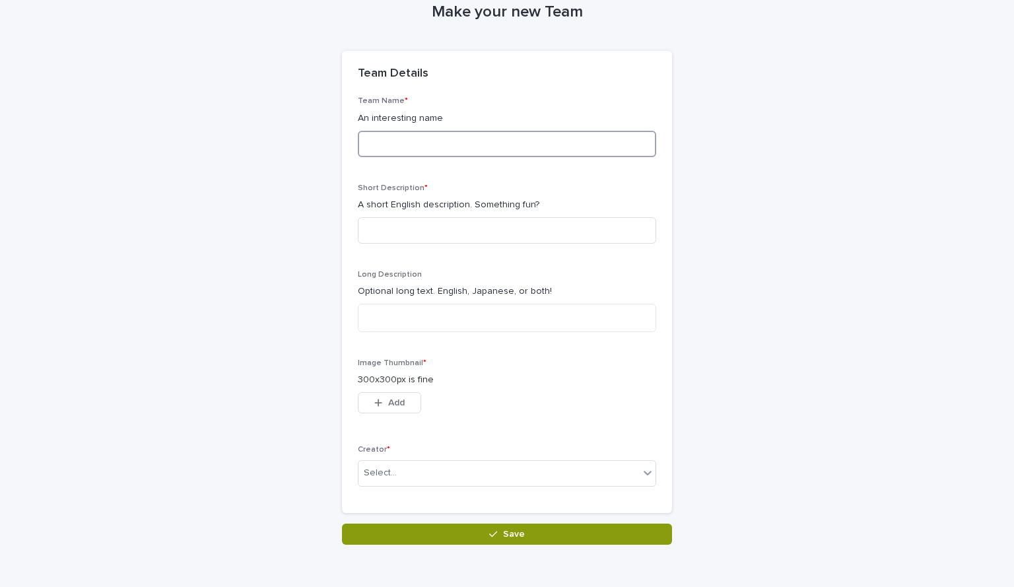
click at [445, 141] on input at bounding box center [507, 144] width 298 height 26
click at [477, 467] on div "Select..." at bounding box center [498, 473] width 280 height 22
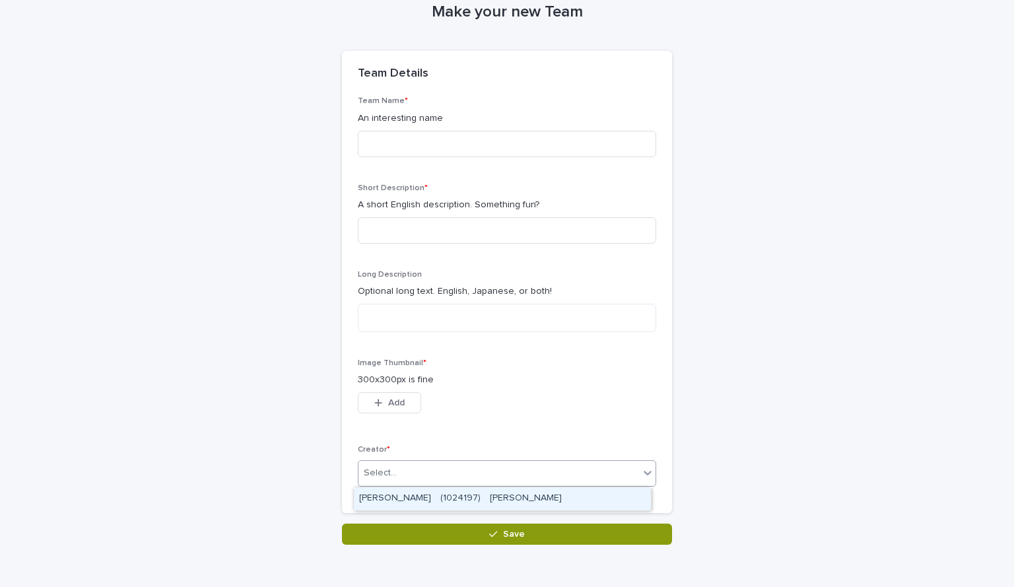
click at [464, 497] on div "[PERSON_NAME]　(1024197)　[PERSON_NAME]" at bounding box center [502, 498] width 297 height 23
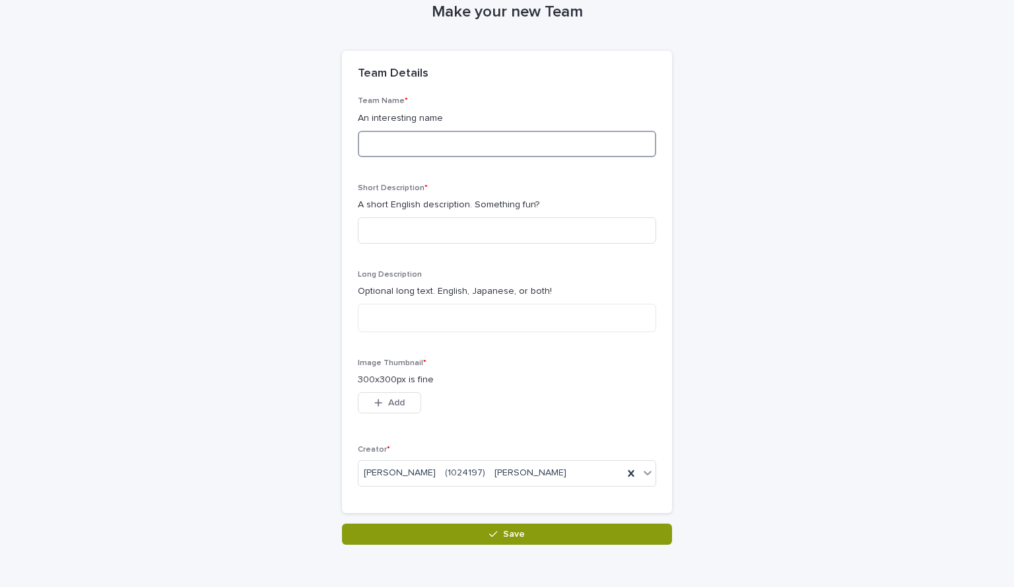
click at [419, 137] on input at bounding box center [507, 144] width 298 height 26
type input "******"
click at [474, 218] on input at bounding box center [507, 230] width 298 height 26
type input "*"
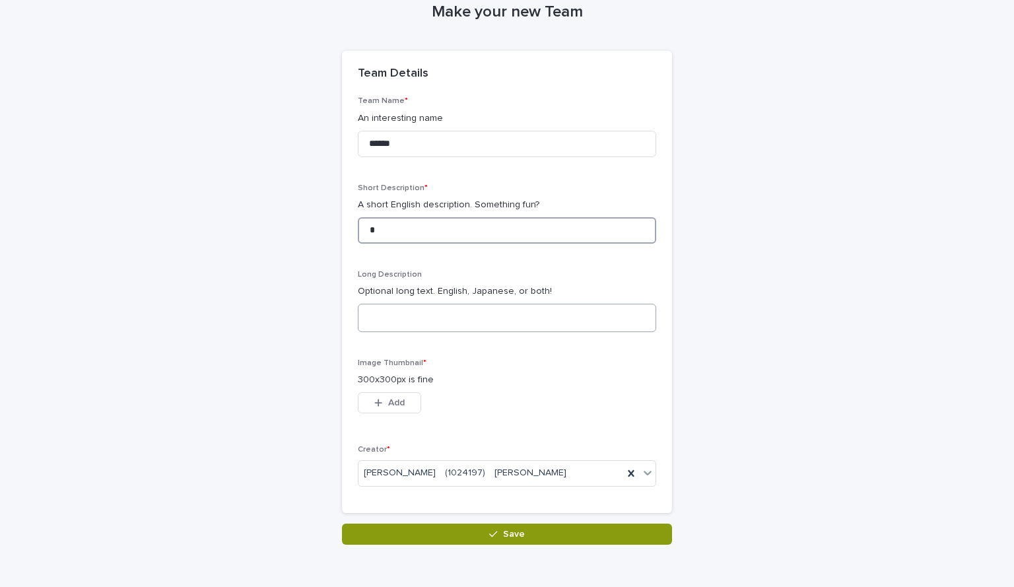
type input "*"
click at [467, 313] on textarea at bounding box center [507, 318] width 298 height 28
click at [469, 229] on input "*" at bounding box center [507, 230] width 298 height 26
type input "*"
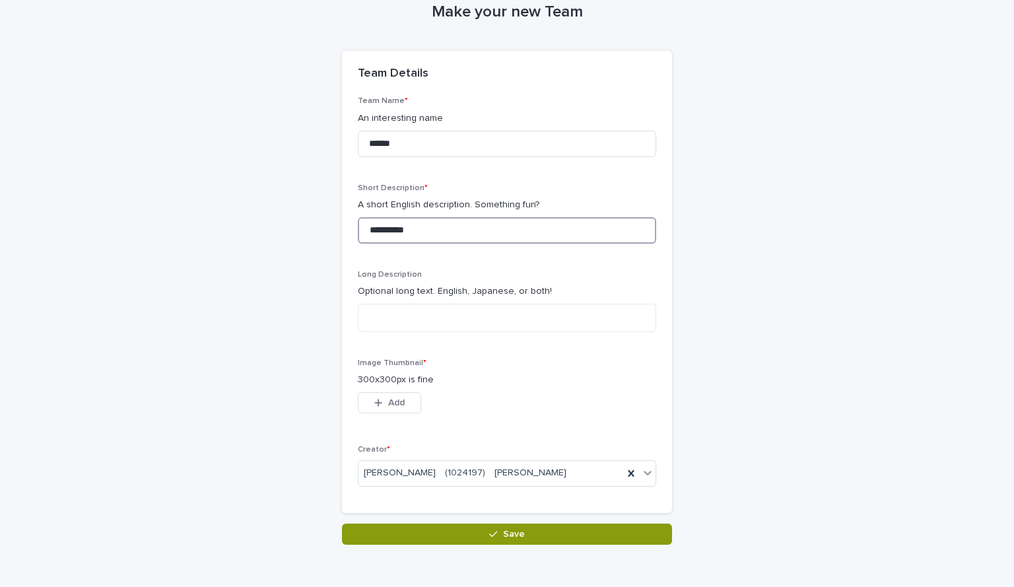
type input "**********"
click at [420, 335] on div "Long Description Optional long text. English, Japanese, or both!" at bounding box center [507, 306] width 298 height 73
click at [420, 329] on textarea at bounding box center [507, 318] width 298 height 28
type textarea "*"
drag, startPoint x: 619, startPoint y: 401, endPoint x: 584, endPoint y: 449, distance: 59.5
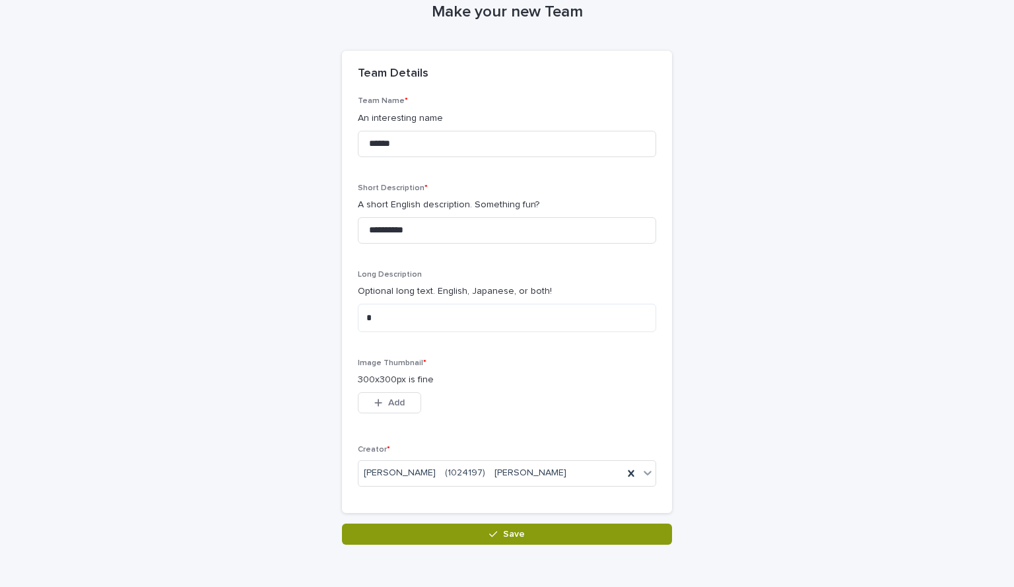
click at [619, 401] on div "This file cannot be opened Download File Add" at bounding box center [507, 405] width 298 height 26
click at [403, 399] on button "Add" at bounding box center [389, 402] width 63 height 21
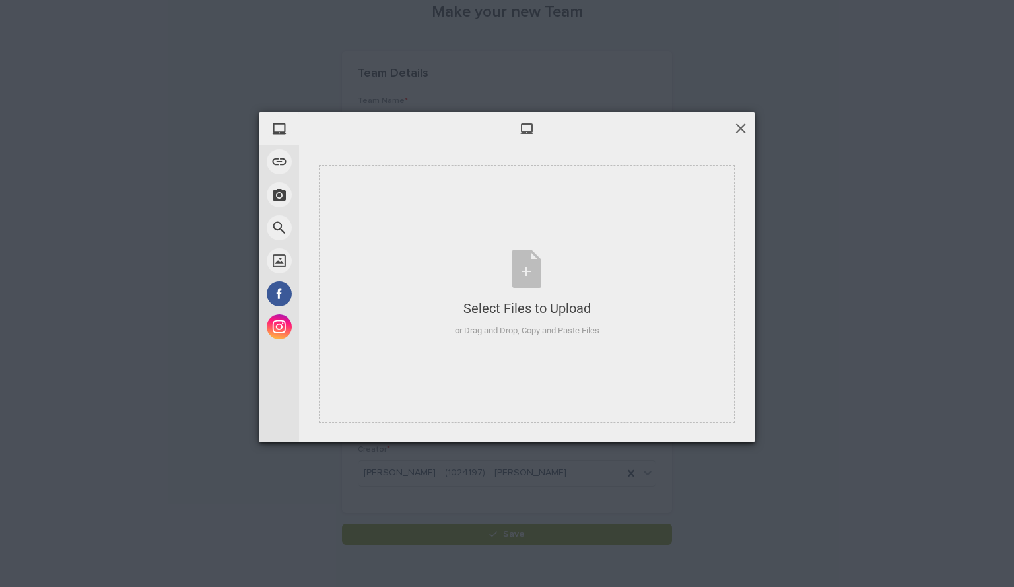
click at [746, 124] on span at bounding box center [740, 128] width 15 height 15
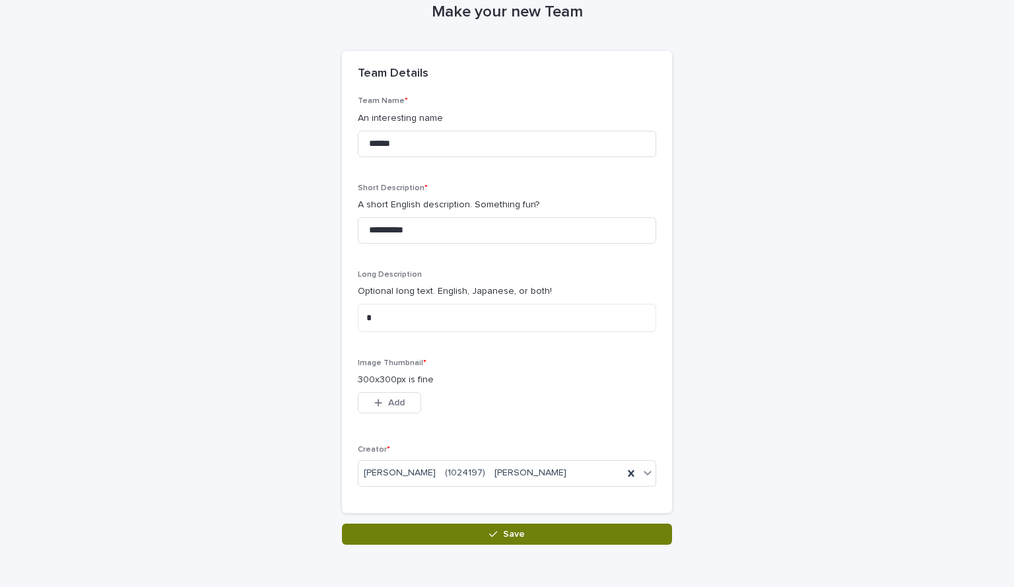
click at [498, 528] on button "Save" at bounding box center [507, 533] width 330 height 21
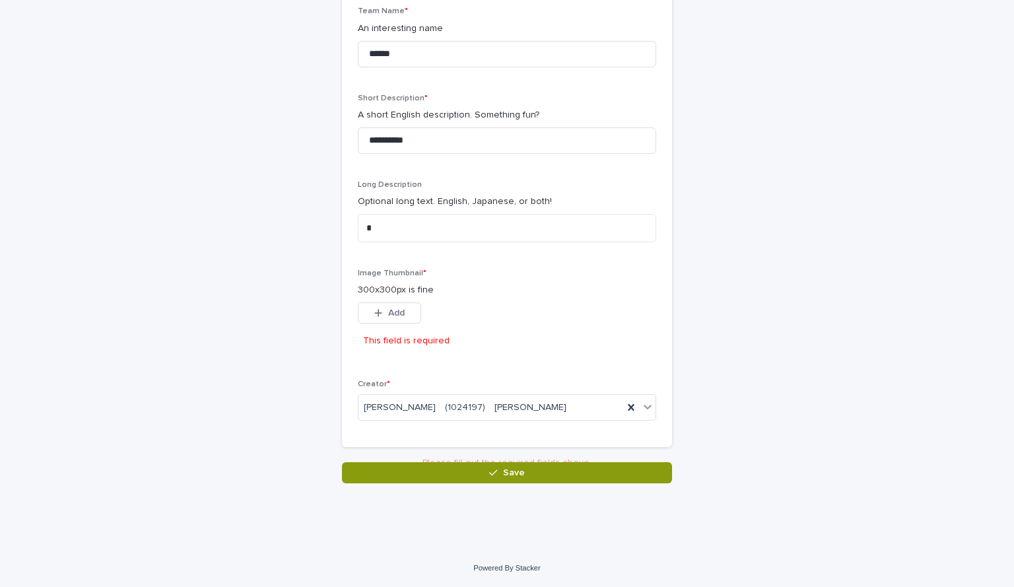
scroll to position [161, 0]
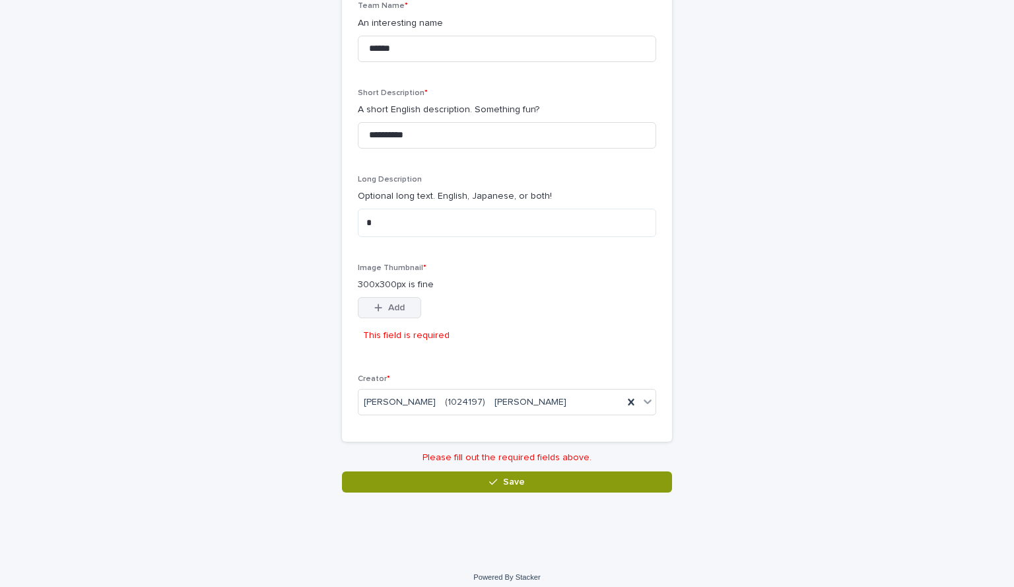
click at [387, 302] on button "Add" at bounding box center [389, 307] width 63 height 21
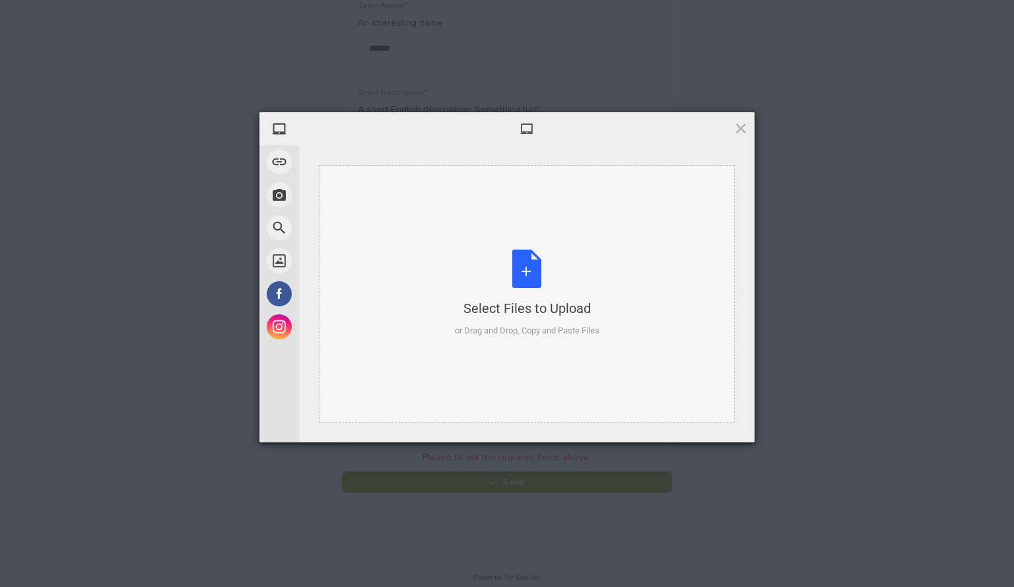
drag, startPoint x: 504, startPoint y: 253, endPoint x: 405, endPoint y: 283, distance: 104.0
drag, startPoint x: 405, startPoint y: 283, endPoint x: 383, endPoint y: 185, distance: 100.1
click at [383, 191] on div "Select Files to Upload or Drag and Drop, Copy and Paste Files" at bounding box center [527, 293] width 416 height 257
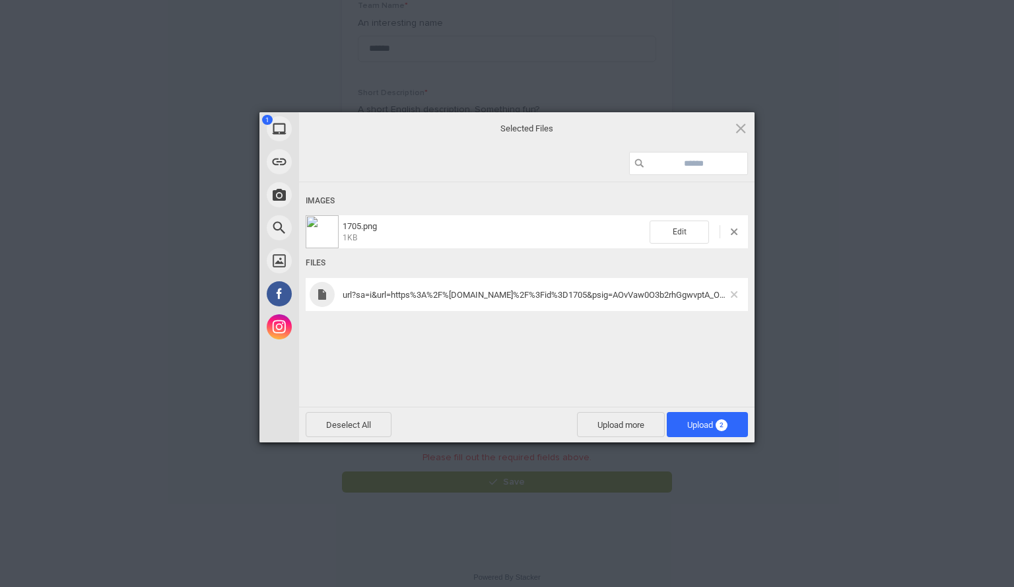
click at [732, 294] on span at bounding box center [734, 294] width 7 height 7
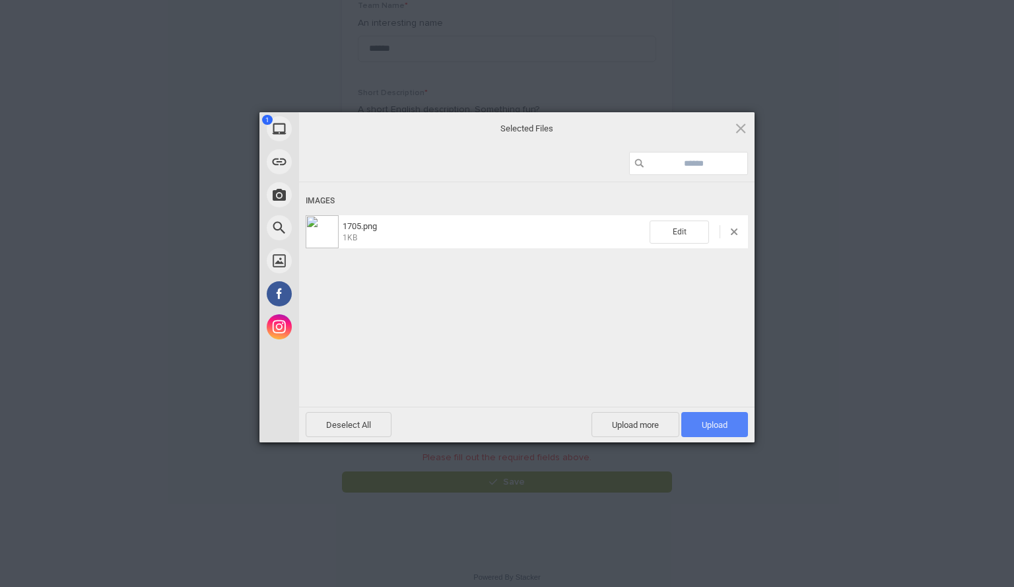
click at [701, 416] on span "Upload 1" at bounding box center [714, 424] width 67 height 25
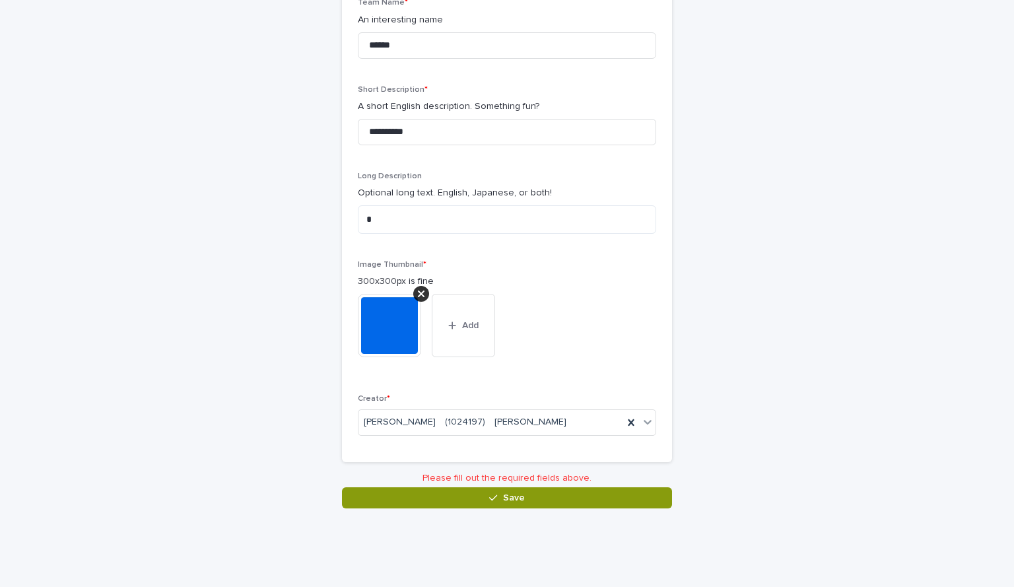
scroll to position [163, 0]
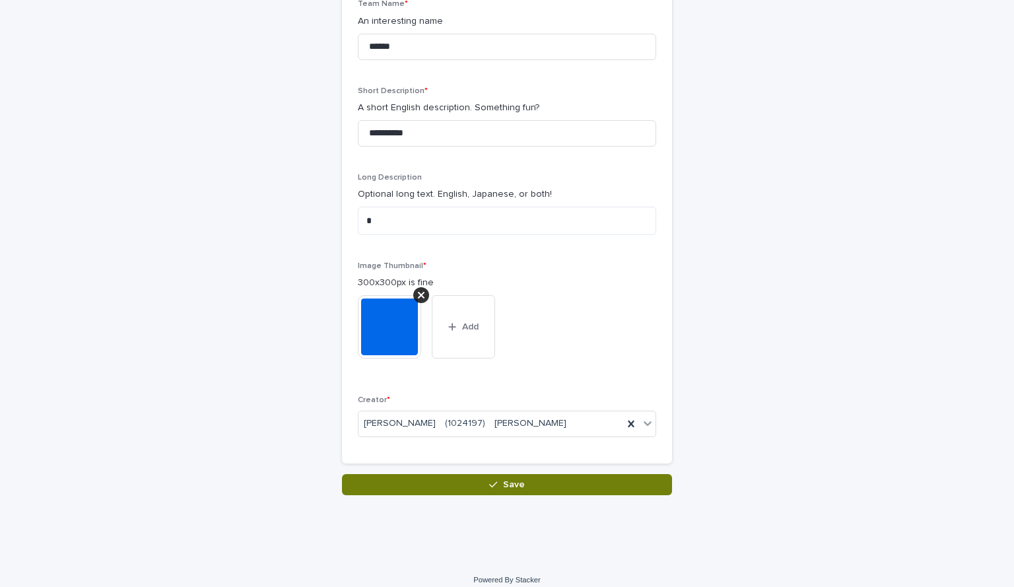
click at [502, 474] on button "Save" at bounding box center [507, 484] width 330 height 21
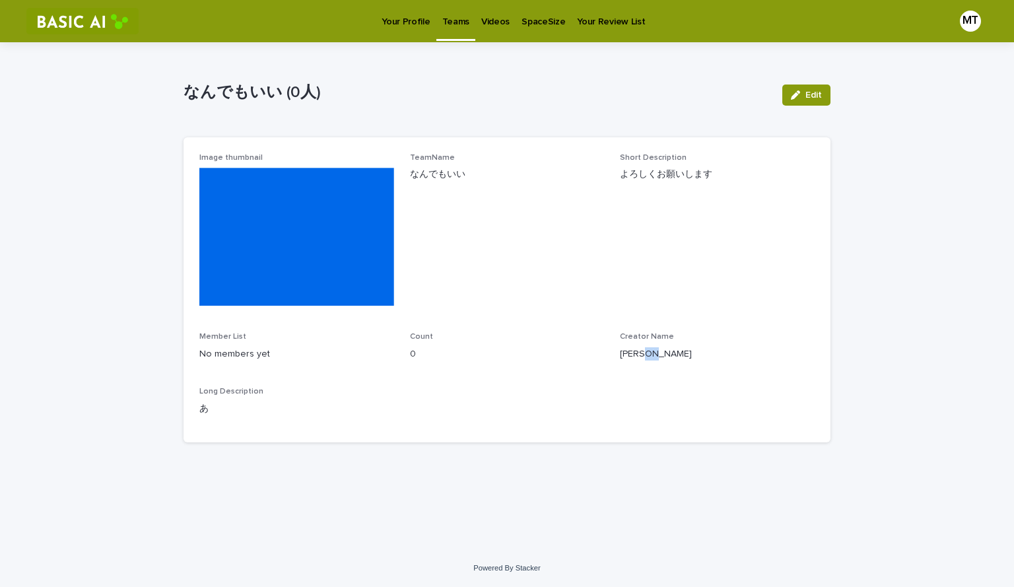
drag, startPoint x: 674, startPoint y: 358, endPoint x: 738, endPoint y: 356, distance: 64.7
click at [713, 356] on p "[PERSON_NAME]" at bounding box center [717, 354] width 195 height 14
click at [728, 357] on p "[PERSON_NAME]" at bounding box center [717, 354] width 195 height 14
click at [699, 341] on p "Creator Name" at bounding box center [717, 336] width 195 height 9
drag, startPoint x: 469, startPoint y: 340, endPoint x: 399, endPoint y: 354, distance: 71.3
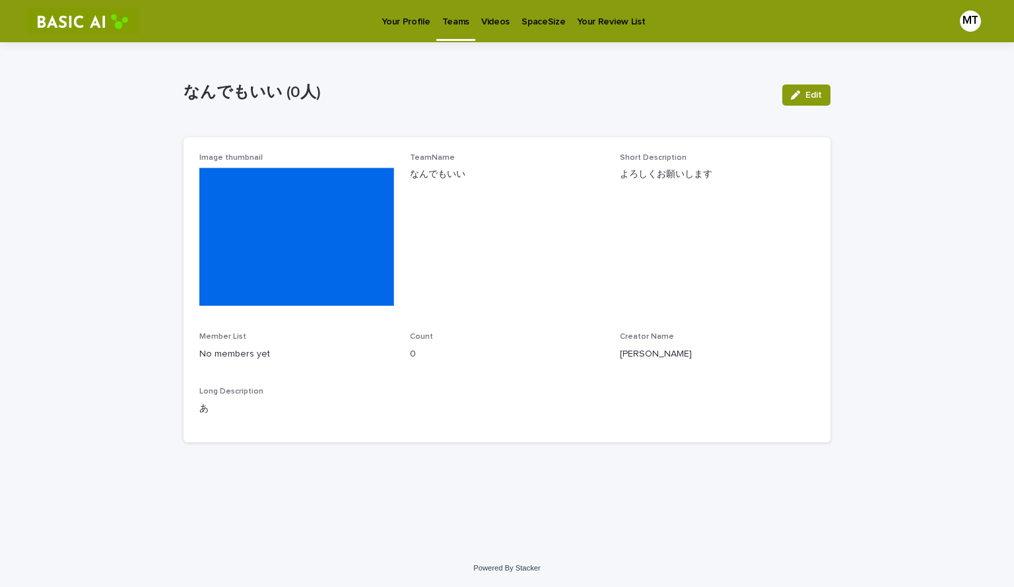
click at [399, 354] on div "Image thumbnail TeamName なんでもいい Short Description よろしくお願いします Member List No mem…" at bounding box center [506, 289] width 615 height 273
drag, startPoint x: 418, startPoint y: 350, endPoint x: 510, endPoint y: 348, distance: 91.7
click at [509, 348] on p "0" at bounding box center [507, 354] width 195 height 14
click at [511, 348] on p "0" at bounding box center [507, 354] width 195 height 14
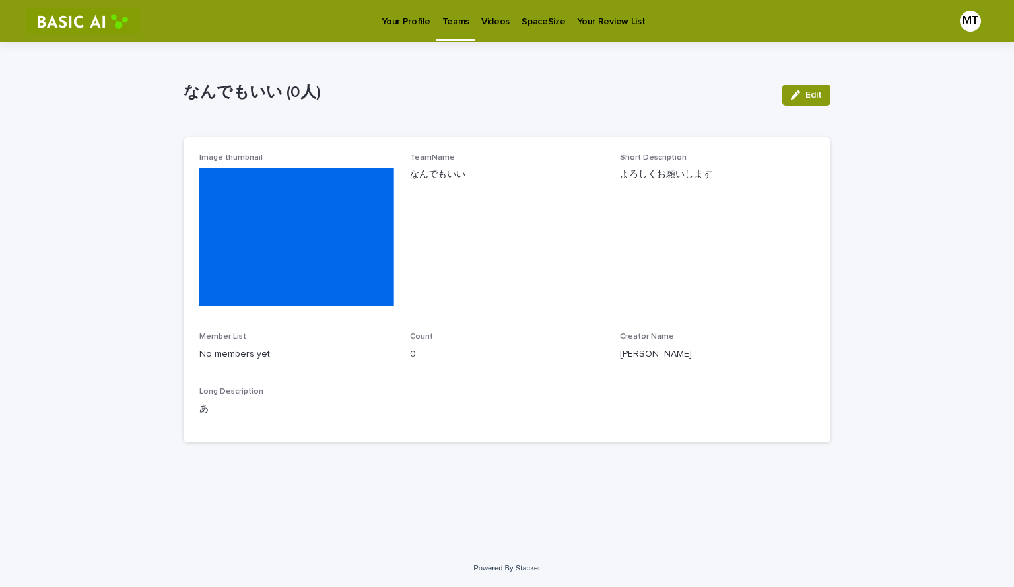
click at [414, 23] on p "Your Profile" at bounding box center [405, 14] width 48 height 28
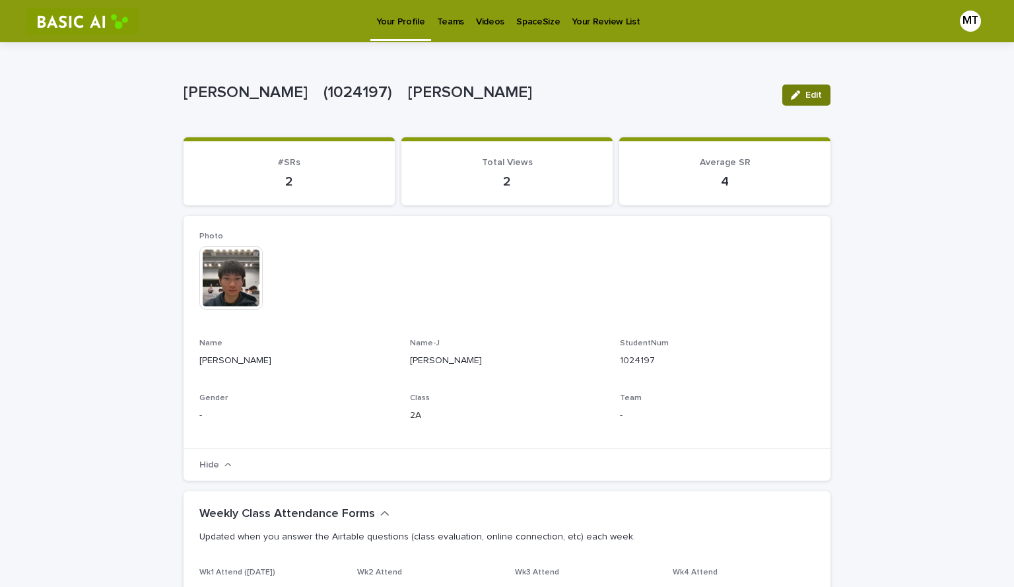
click at [811, 89] on button "Edit" at bounding box center [806, 94] width 48 height 21
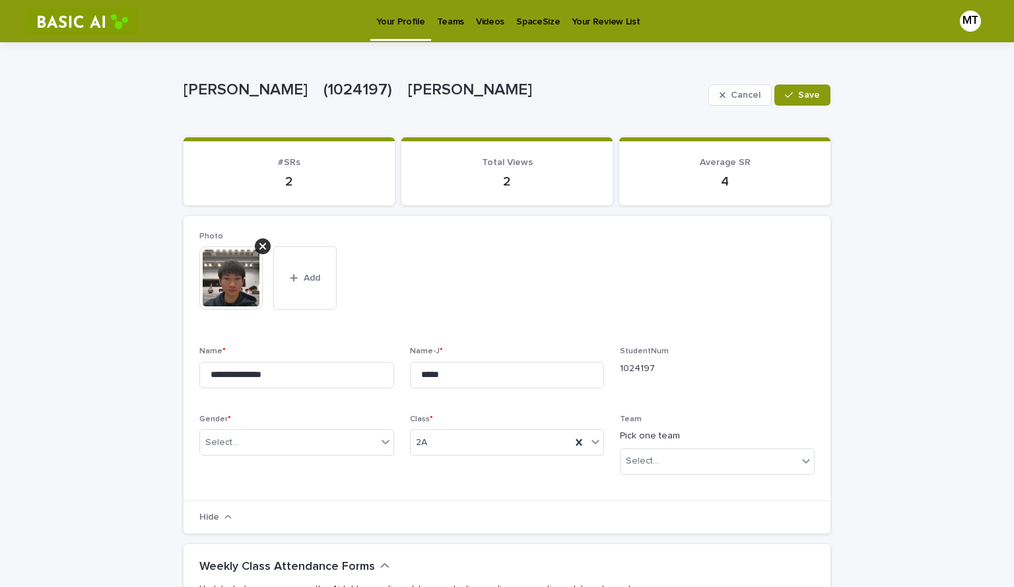
click at [723, 447] on div "Team Pick one team Select..." at bounding box center [717, 449] width 195 height 71
click at [723, 457] on div "Select..." at bounding box center [708, 461] width 177 height 22
click at [732, 416] on p "Team" at bounding box center [717, 418] width 195 height 9
click at [656, 453] on div "Select..." at bounding box center [708, 461] width 177 height 22
click at [696, 404] on div "**********" at bounding box center [506, 358] width 615 height 253
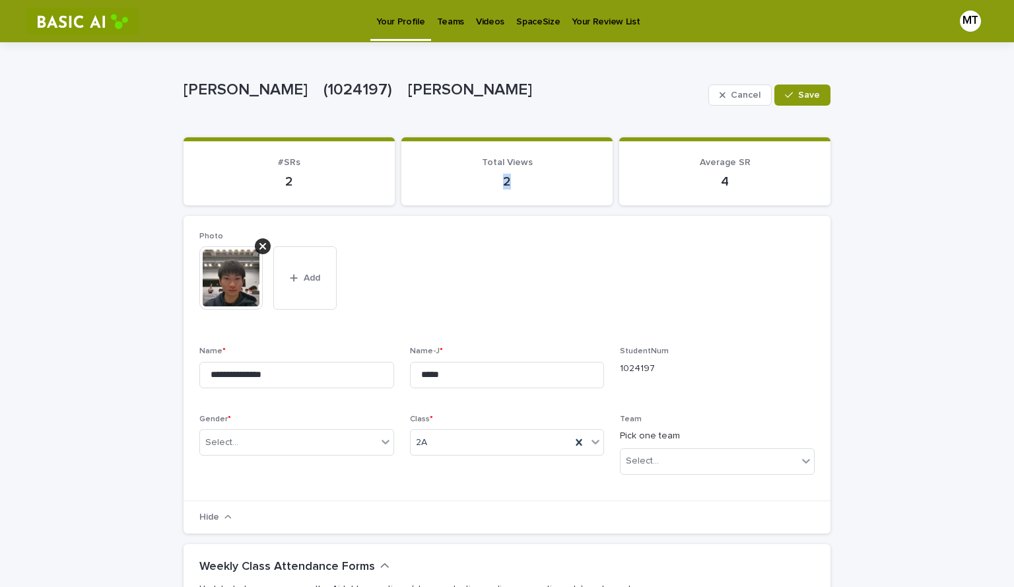
drag, startPoint x: 513, startPoint y: 180, endPoint x: 478, endPoint y: 182, distance: 35.0
click at [478, 182] on p "2" at bounding box center [506, 182] width 179 height 16
click at [501, 179] on p "2" at bounding box center [506, 182] width 179 height 16
click at [751, 92] on span "Cancel" at bounding box center [746, 94] width 30 height 9
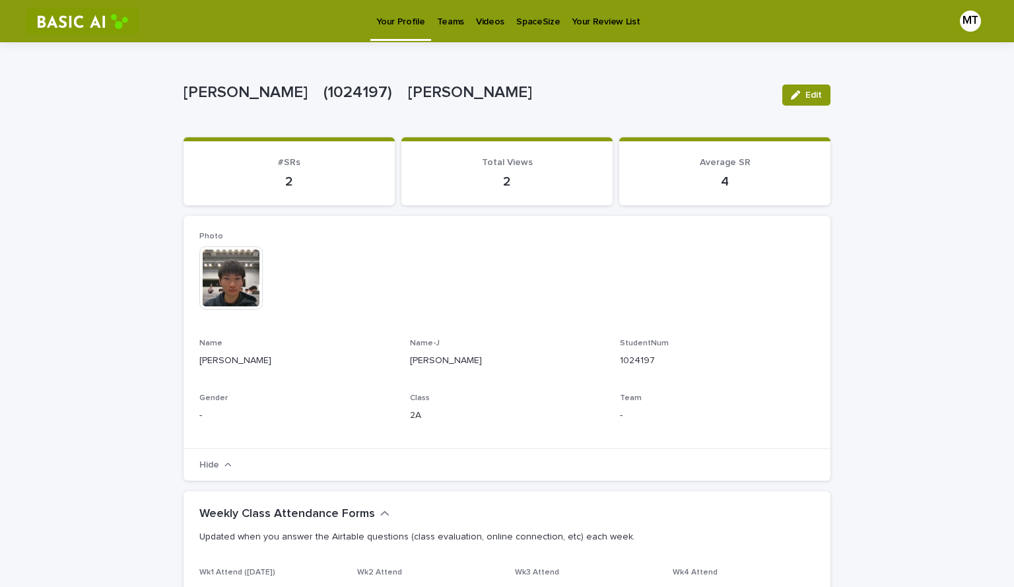
click at [453, 13] on p "Teams" at bounding box center [450, 14] width 27 height 28
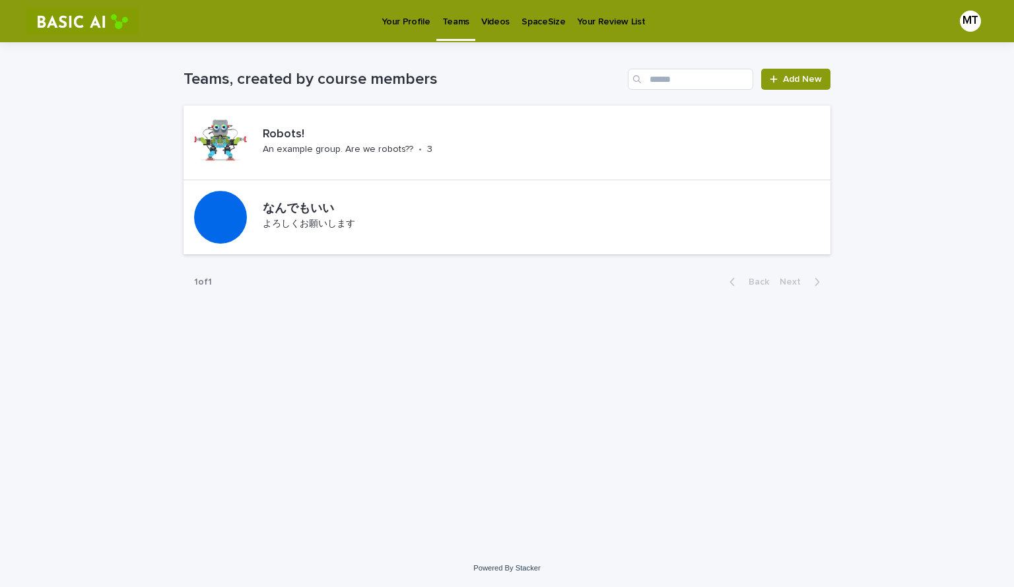
click at [404, 24] on p "Your Profile" at bounding box center [405, 14] width 48 height 28
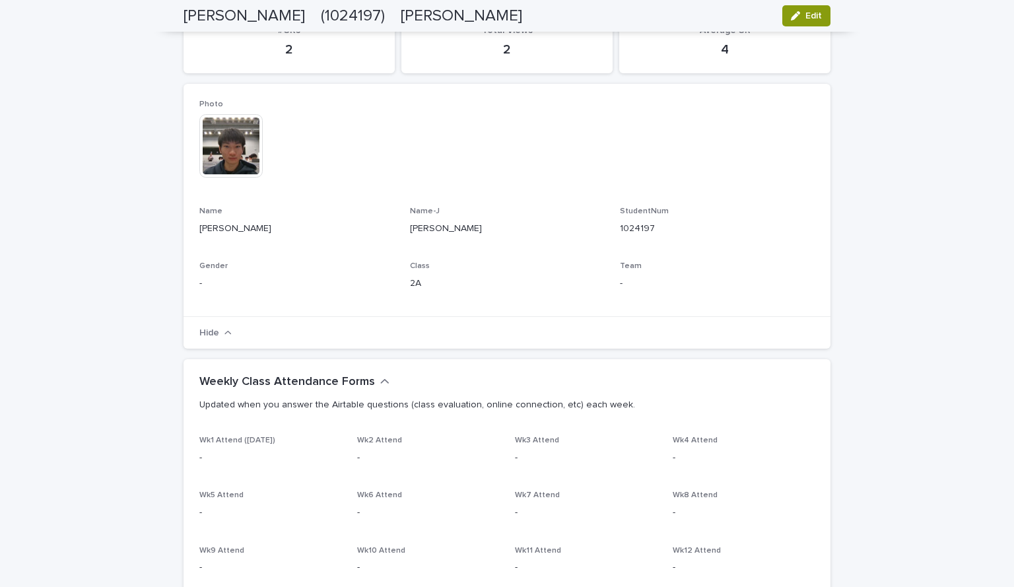
scroll to position [66, 0]
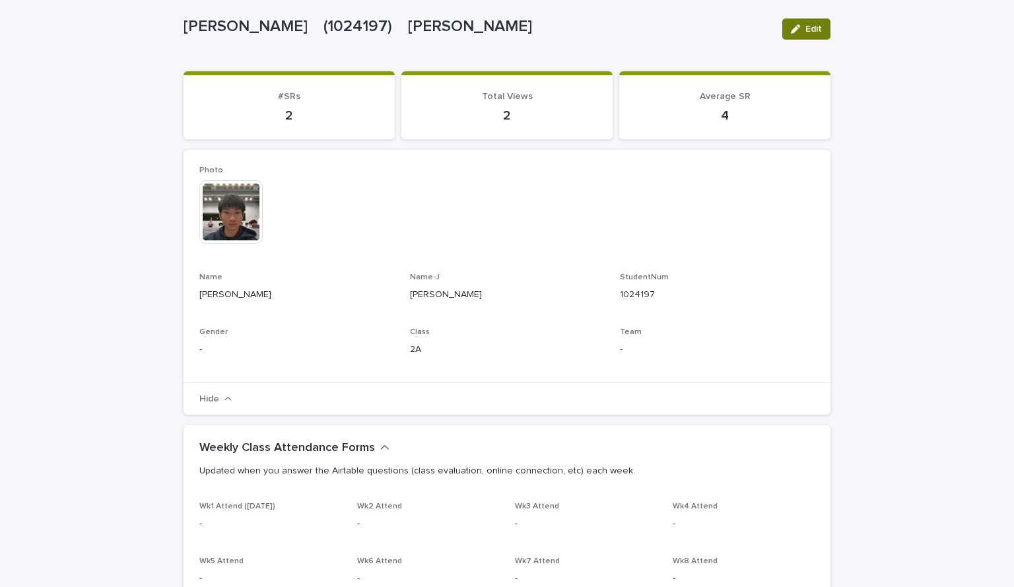
click at [798, 38] on button "Edit" at bounding box center [806, 28] width 48 height 21
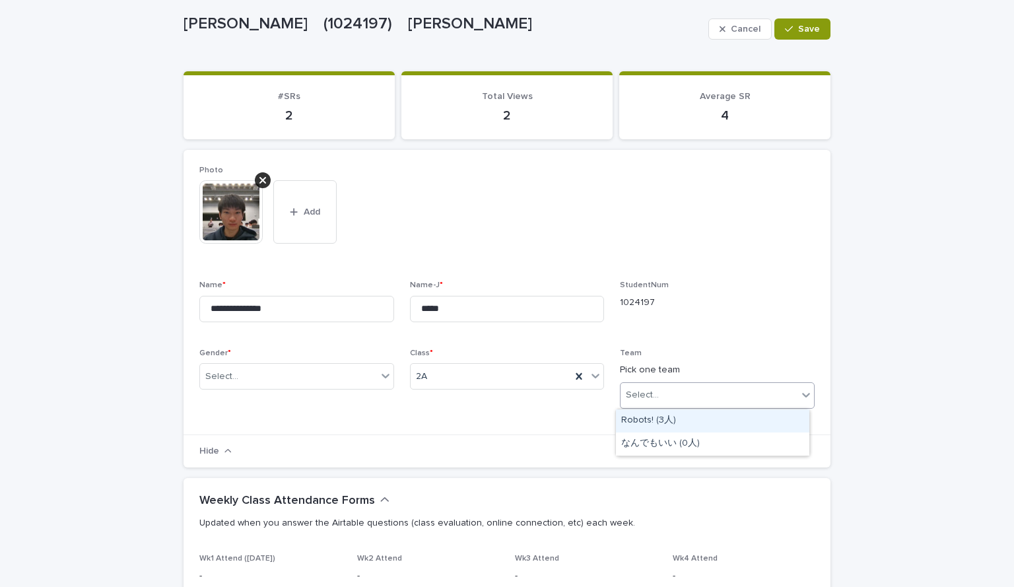
click at [737, 399] on div "Select..." at bounding box center [708, 395] width 177 height 22
drag, startPoint x: 732, startPoint y: 321, endPoint x: 715, endPoint y: 259, distance: 65.0
click at [731, 318] on span "StudentNum 1024197" at bounding box center [717, 305] width 195 height 51
click at [708, 25] on button "Cancel" at bounding box center [739, 28] width 63 height 21
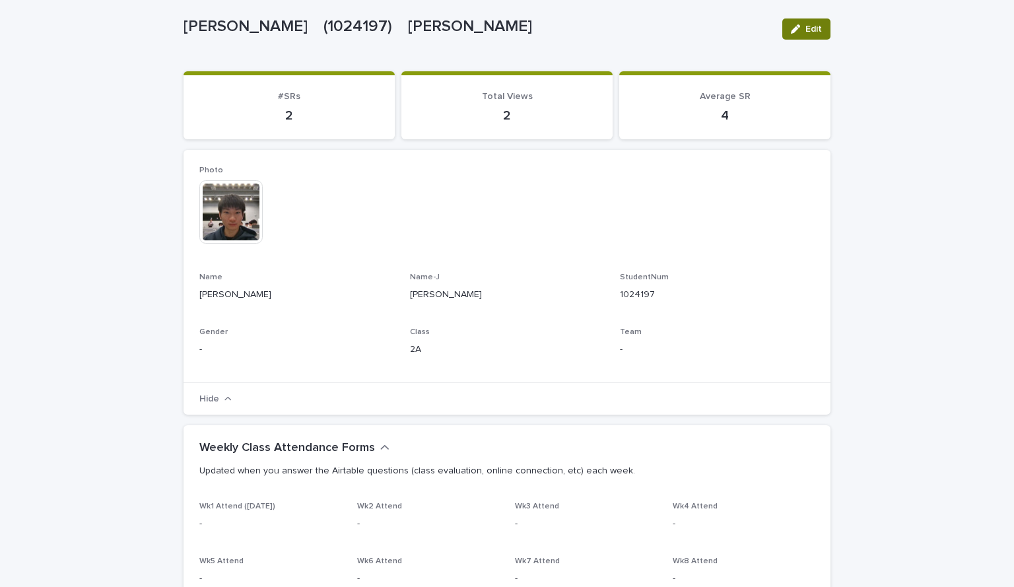
click at [798, 36] on button "Edit" at bounding box center [806, 28] width 48 height 21
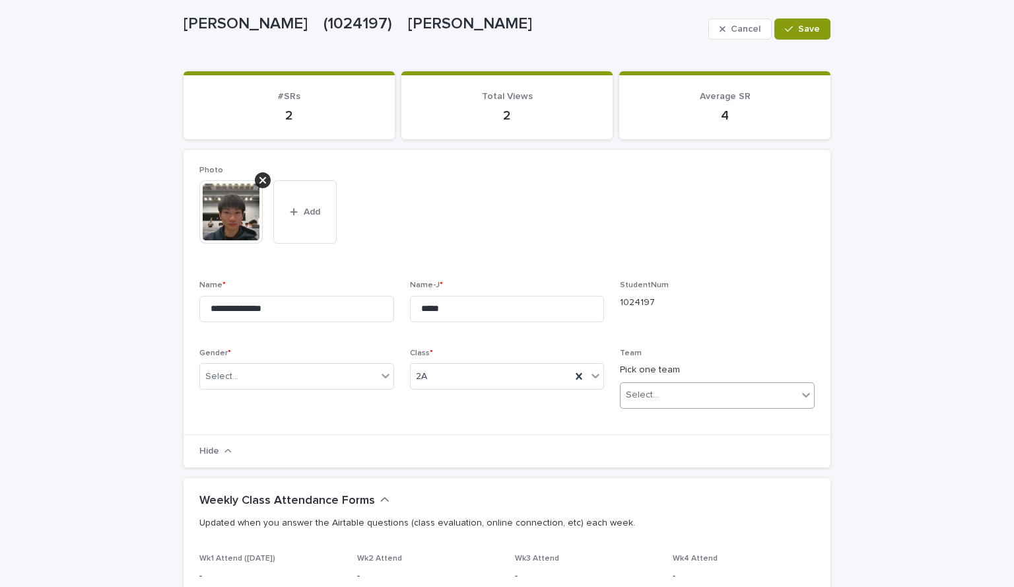
click at [663, 386] on div "Select..." at bounding box center [708, 395] width 177 height 22
click at [691, 342] on div "**********" at bounding box center [506, 292] width 615 height 253
click at [682, 403] on div "Select..." at bounding box center [708, 395] width 177 height 22
click at [687, 203] on div "This file cannot be opened Download File Add" at bounding box center [506, 217] width 615 height 74
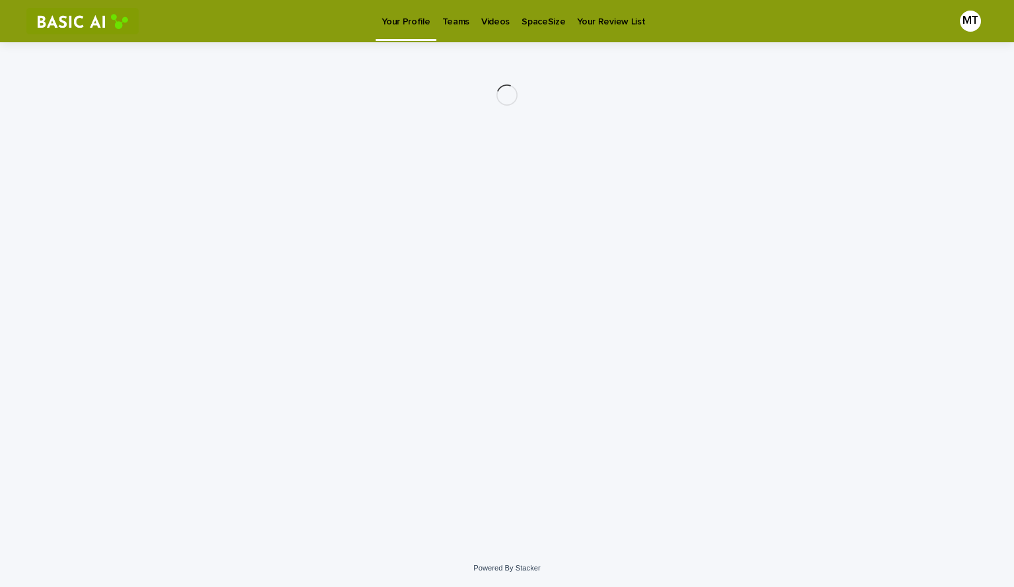
click at [454, 16] on p "Teams" at bounding box center [455, 14] width 27 height 28
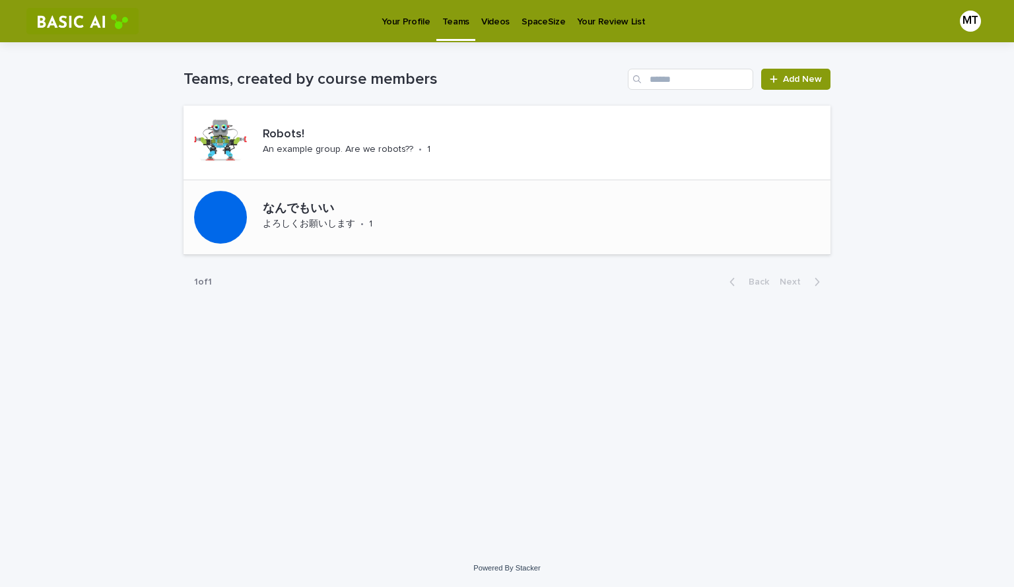
click at [362, 220] on p "•" at bounding box center [361, 223] width 3 height 11
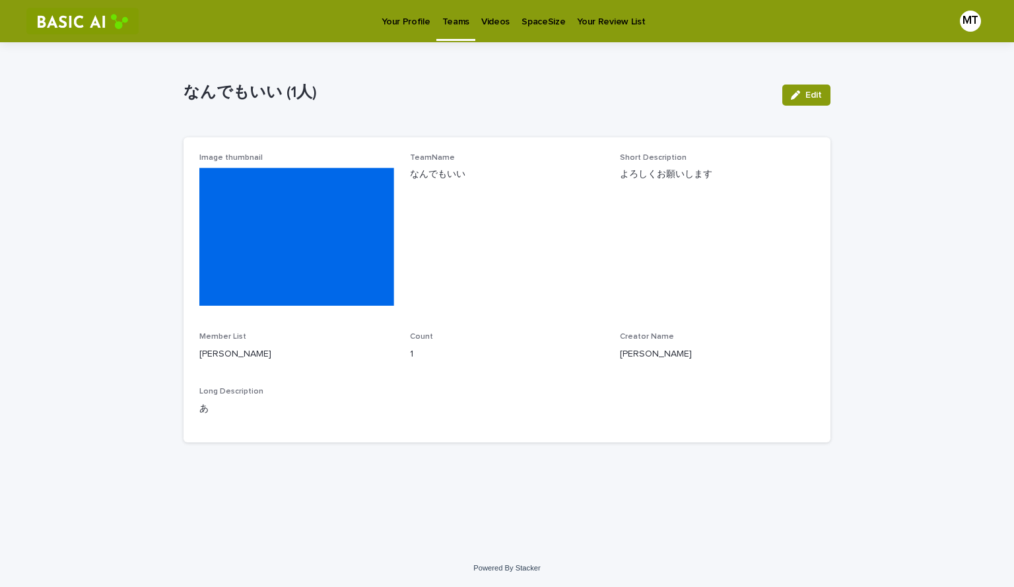
click at [391, 11] on p "Your Profile" at bounding box center [405, 14] width 48 height 28
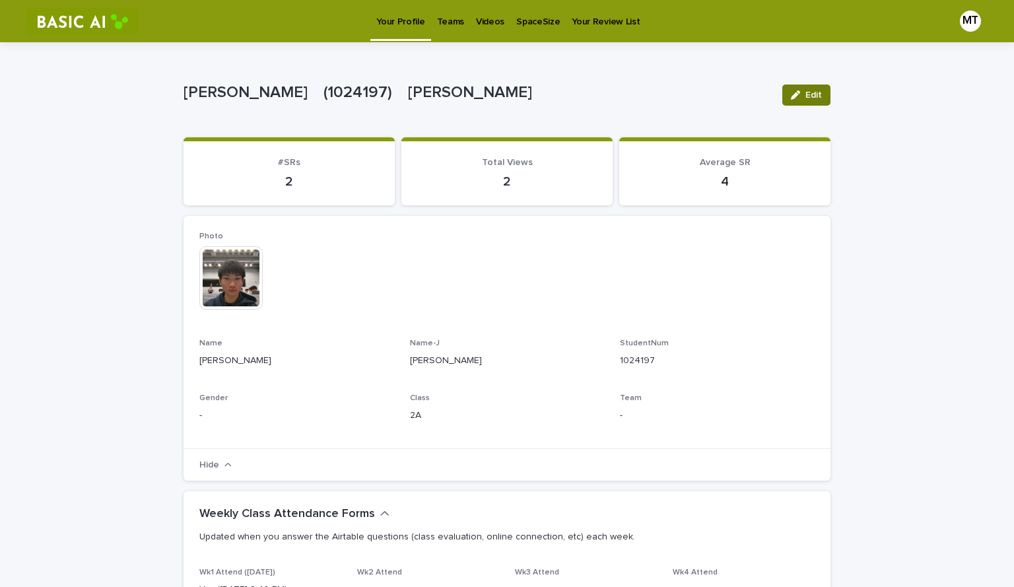
drag, startPoint x: 783, startPoint y: 102, endPoint x: 771, endPoint y: 156, distance: 54.8
click at [783, 102] on button "Edit" at bounding box center [806, 94] width 48 height 21
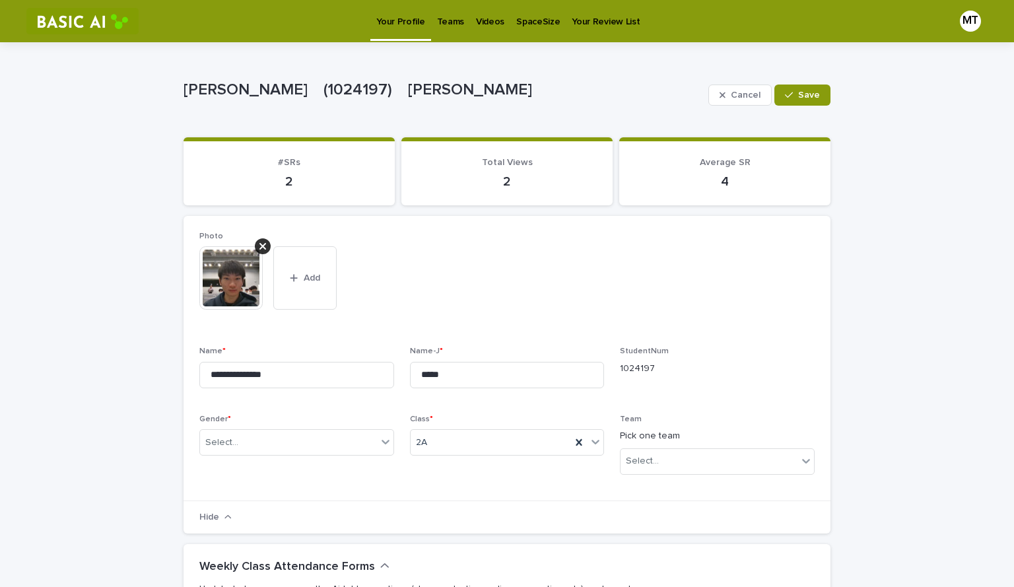
click at [705, 490] on div "**********" at bounding box center [506, 358] width 647 height 285
click at [707, 469] on div "Select..." at bounding box center [708, 461] width 177 height 22
click at [700, 499] on div "なんでもいい (1人)" at bounding box center [712, 509] width 193 height 23
click at [688, 379] on div "StudentNum 1024197" at bounding box center [717, 365] width 195 height 39
click at [796, 82] on div "Cancel Save" at bounding box center [769, 95] width 122 height 53
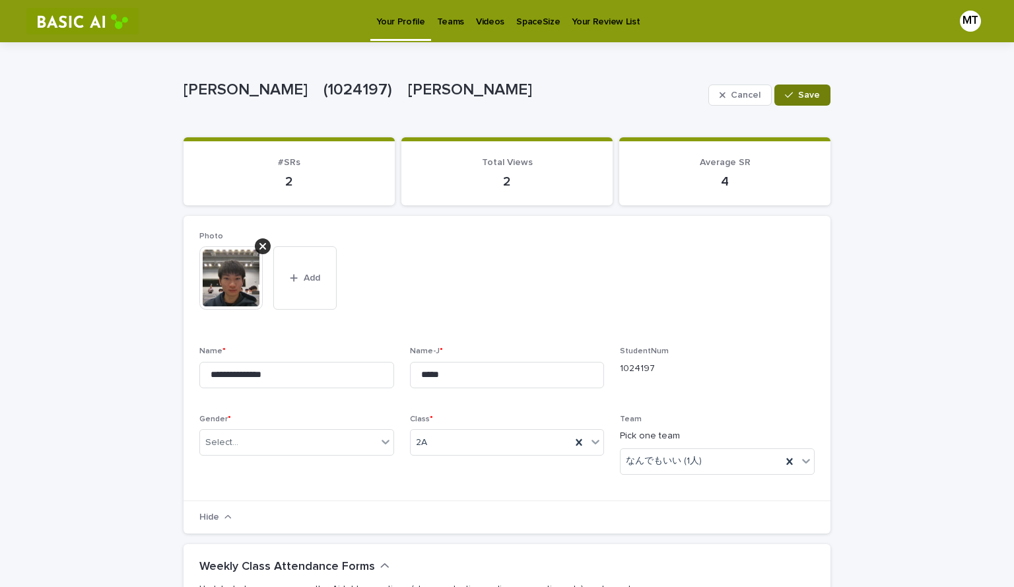
click at [796, 86] on button "Save" at bounding box center [802, 94] width 56 height 21
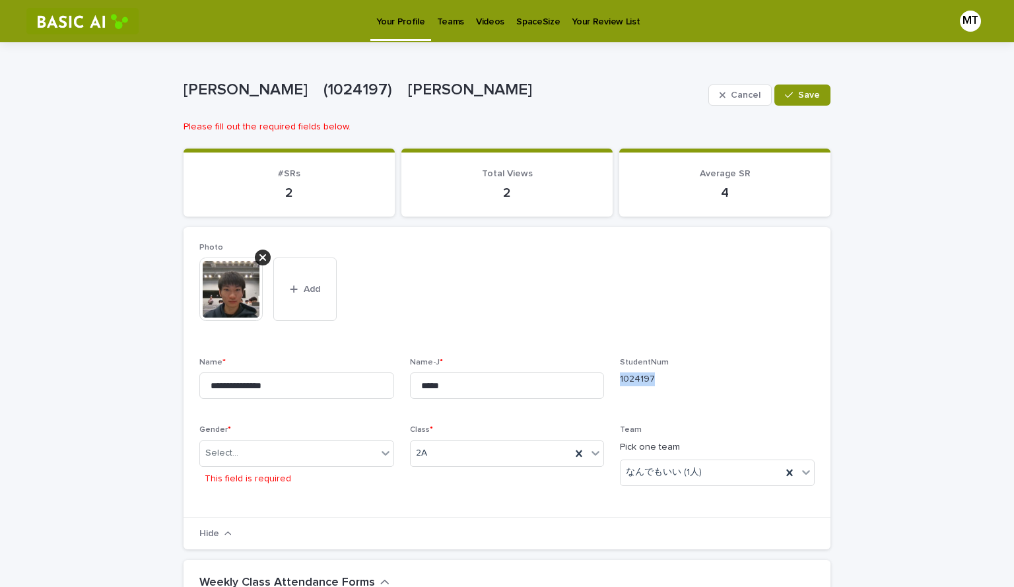
drag, startPoint x: 787, startPoint y: 370, endPoint x: 776, endPoint y: 385, distance: 18.9
click at [786, 372] on div "StudentNum 1024197" at bounding box center [717, 377] width 195 height 39
click at [683, 487] on div "Team Pick one team なんでもいい (1人)" at bounding box center [717, 460] width 195 height 71
click at [683, 482] on div "なんでもいい (1人)" at bounding box center [700, 472] width 161 height 22
click at [771, 403] on span "StudentNum 1024197" at bounding box center [717, 383] width 195 height 51
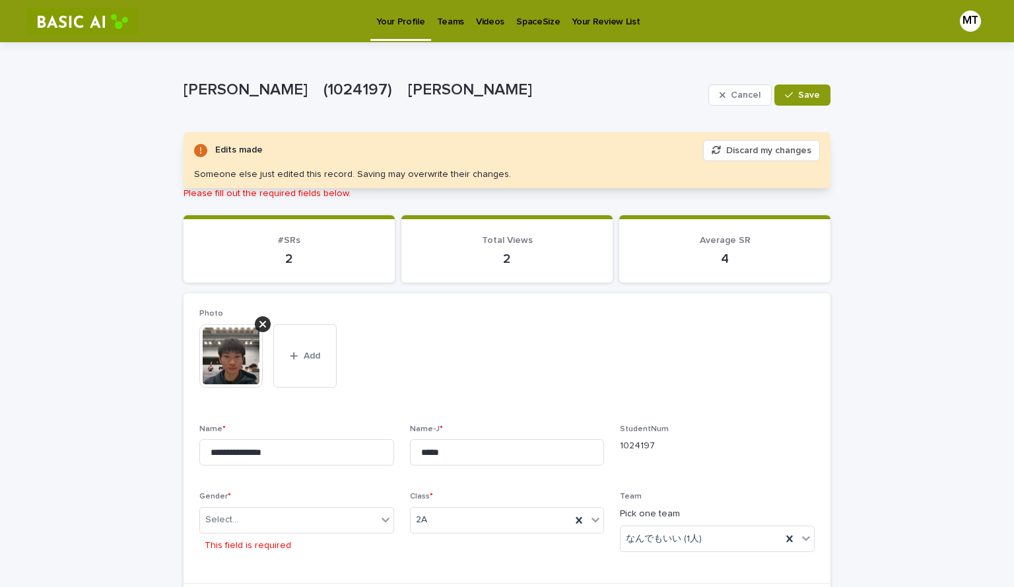
click at [752, 95] on span "Cancel" at bounding box center [746, 94] width 30 height 9
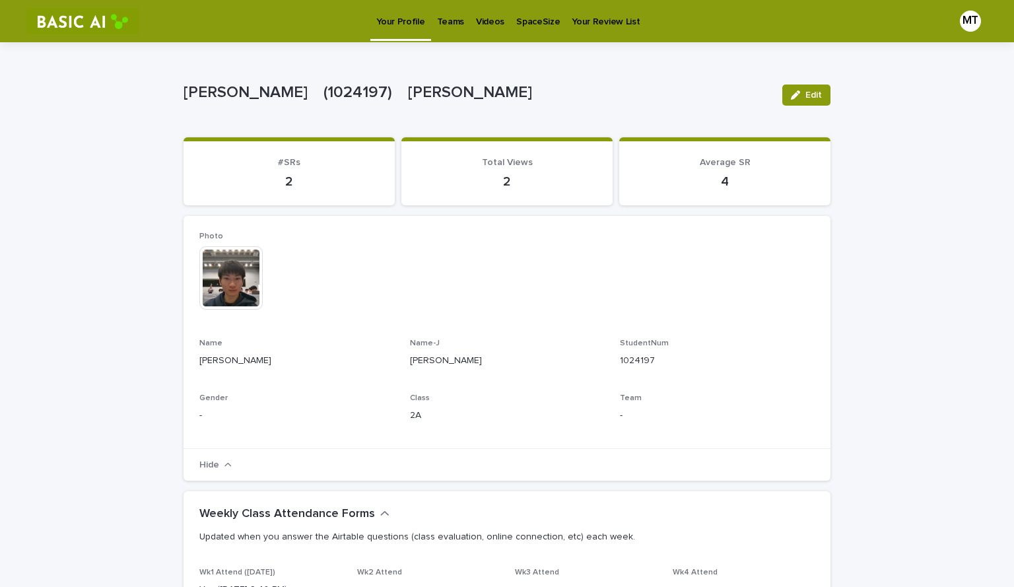
click at [434, 35] on link "Teams" at bounding box center [450, 20] width 39 height 41
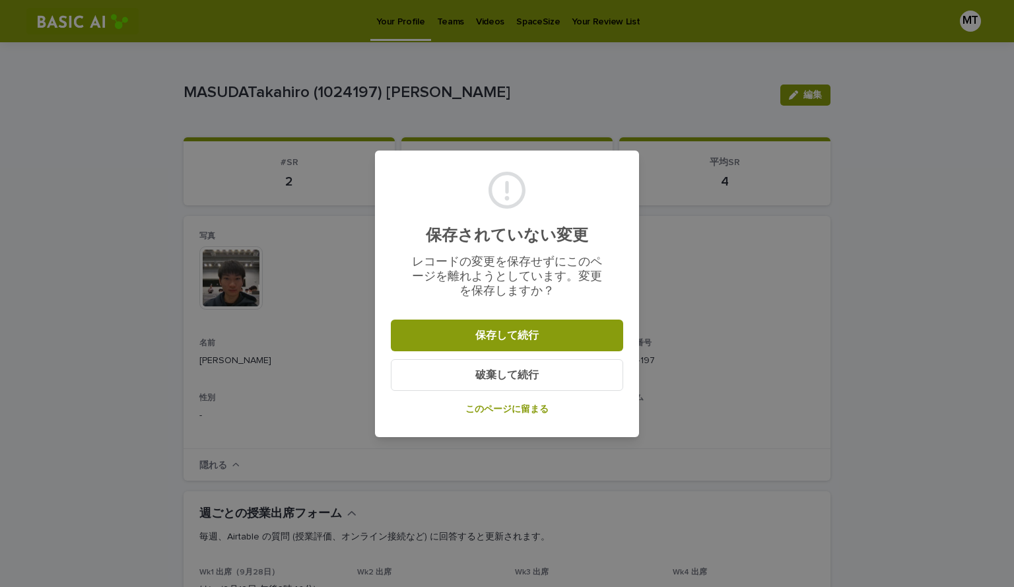
click at [586, 366] on button "破棄して続行" at bounding box center [507, 375] width 232 height 32
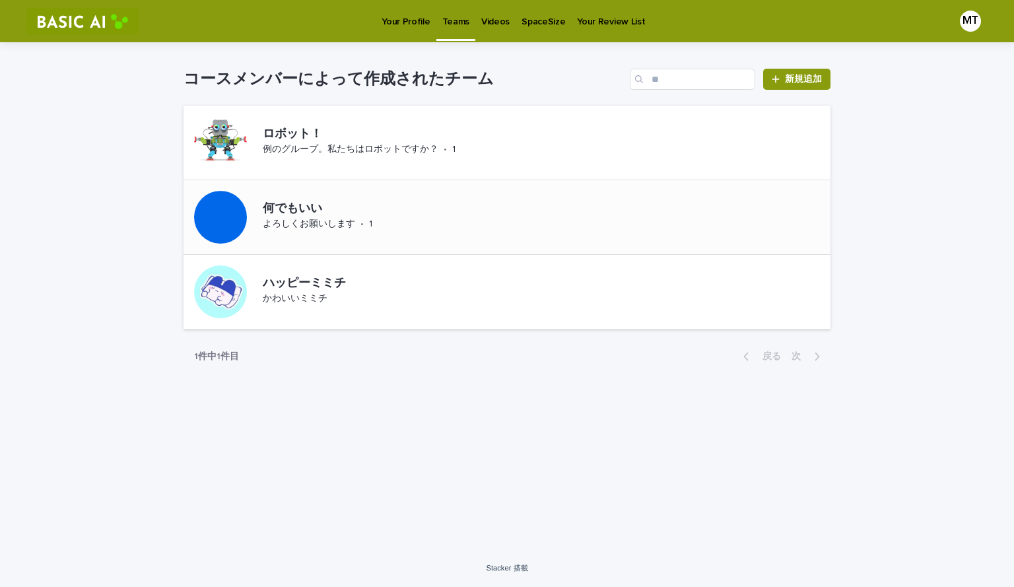
click at [412, 205] on p "何でもいい" at bounding box center [347, 209] width 169 height 15
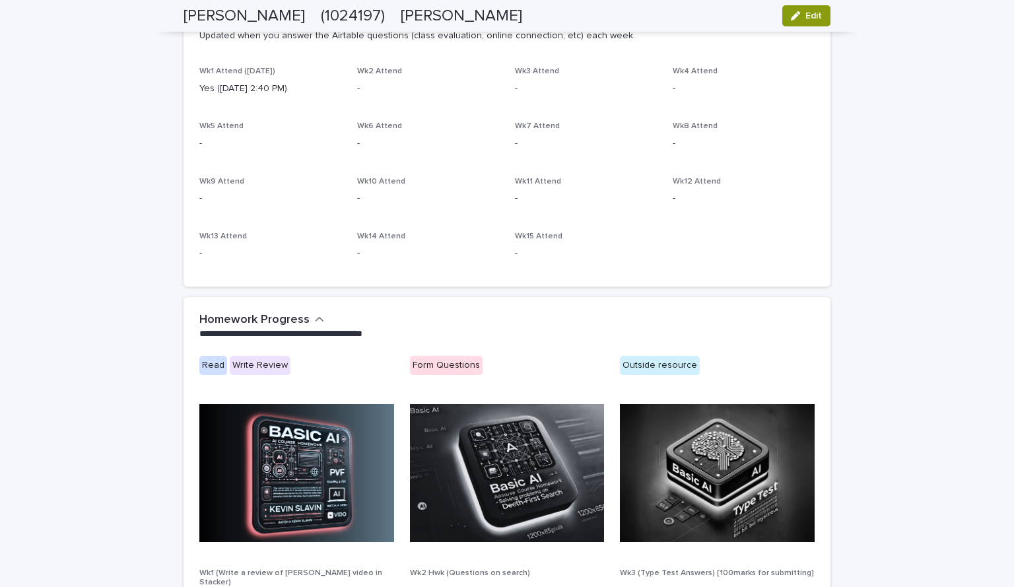
scroll to position [789, 0]
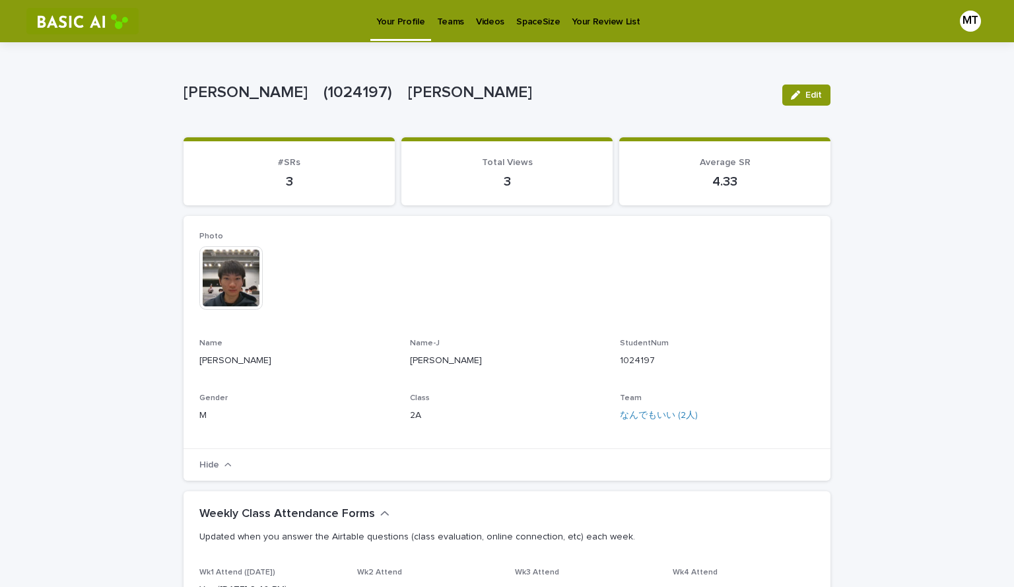
click at [437, 26] on p "Teams" at bounding box center [450, 14] width 27 height 28
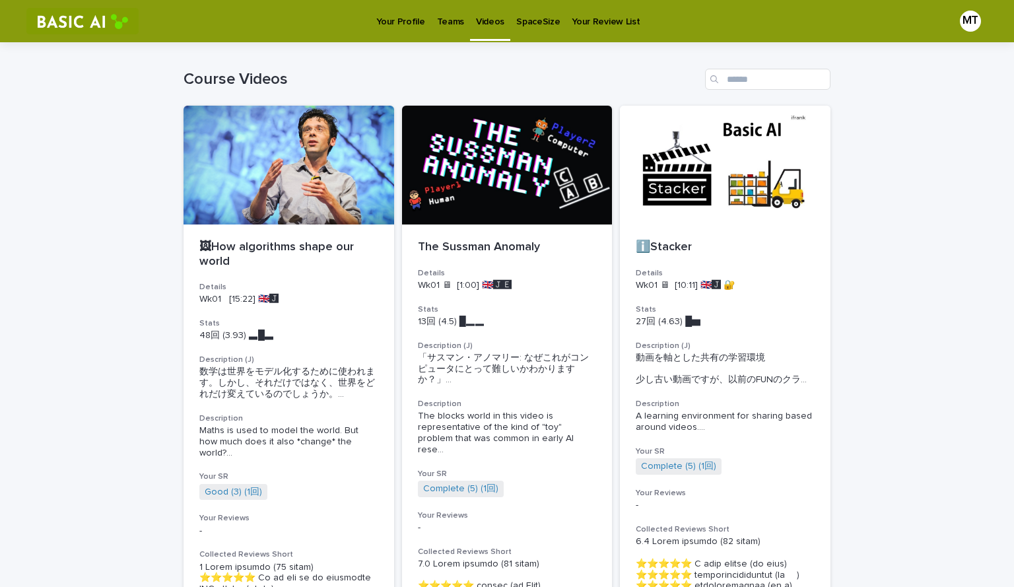
click at [444, 20] on p "Teams" at bounding box center [450, 14] width 27 height 28
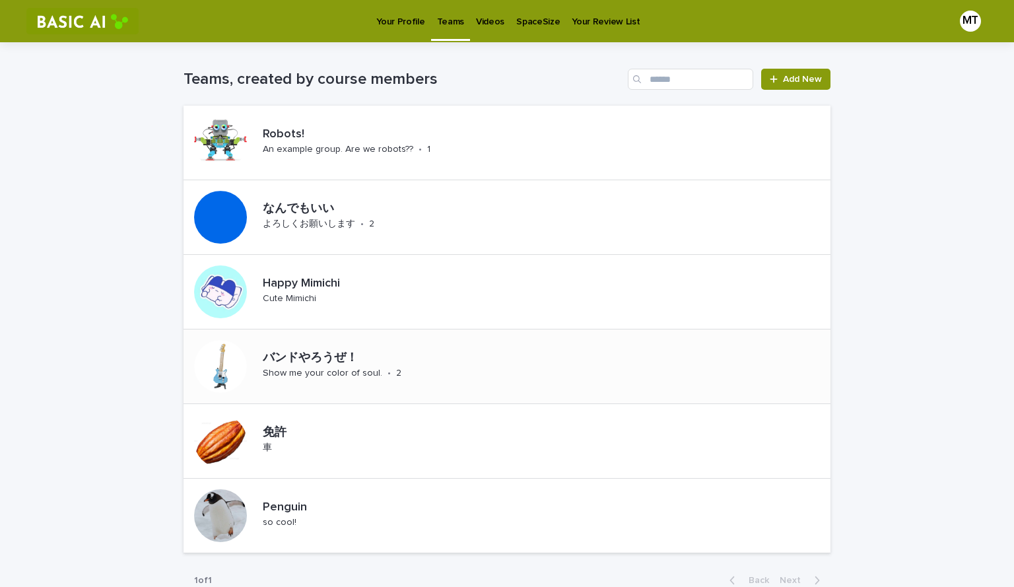
click at [341, 364] on p "バンドやろうぜ！" at bounding box center [380, 358] width 234 height 15
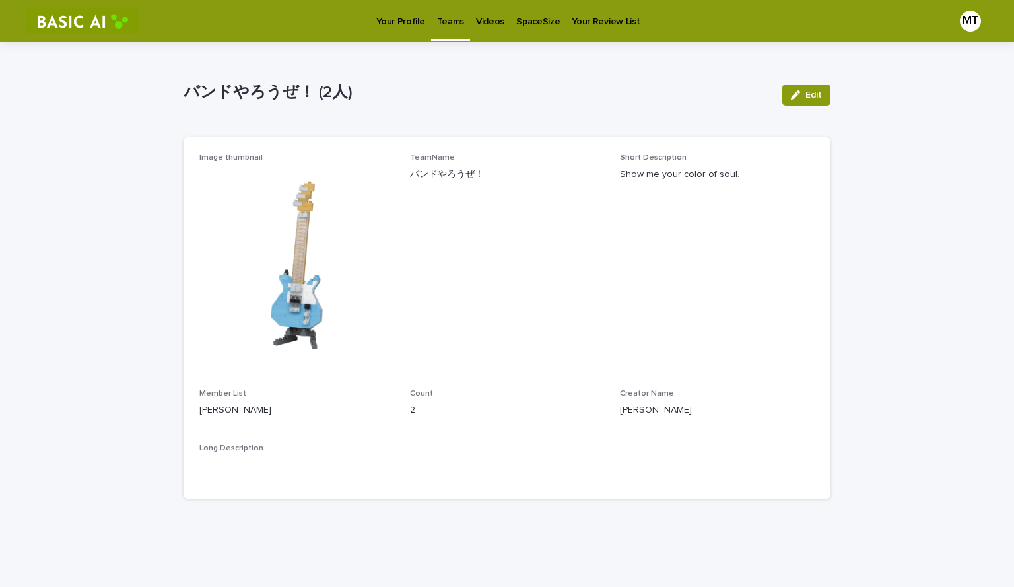
click at [432, 15] on div "Teams" at bounding box center [450, 14] width 39 height 28
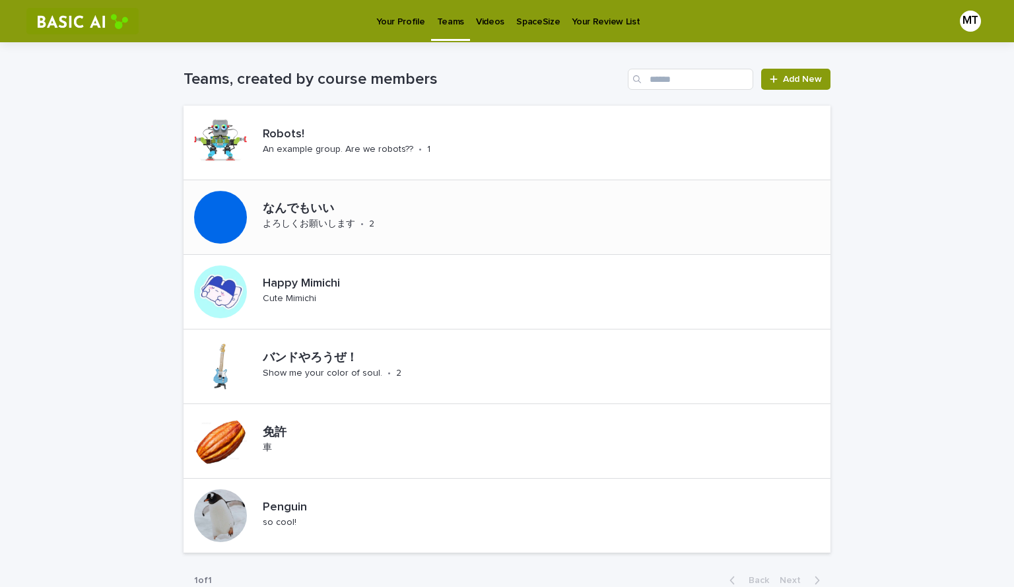
click at [296, 212] on p "なんでもいい" at bounding box center [354, 209] width 183 height 15
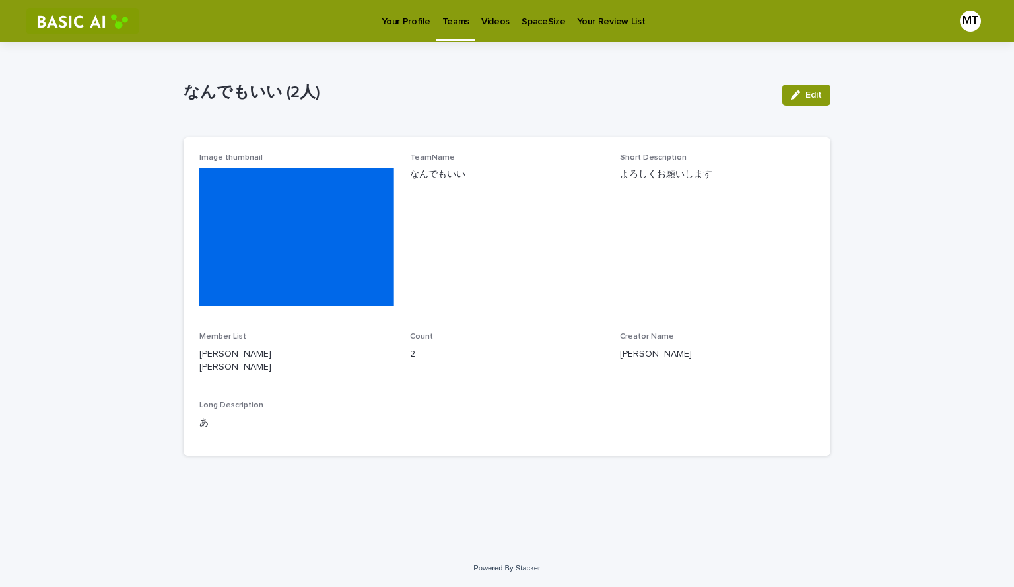
click at [444, 21] on p "Teams" at bounding box center [455, 14] width 27 height 28
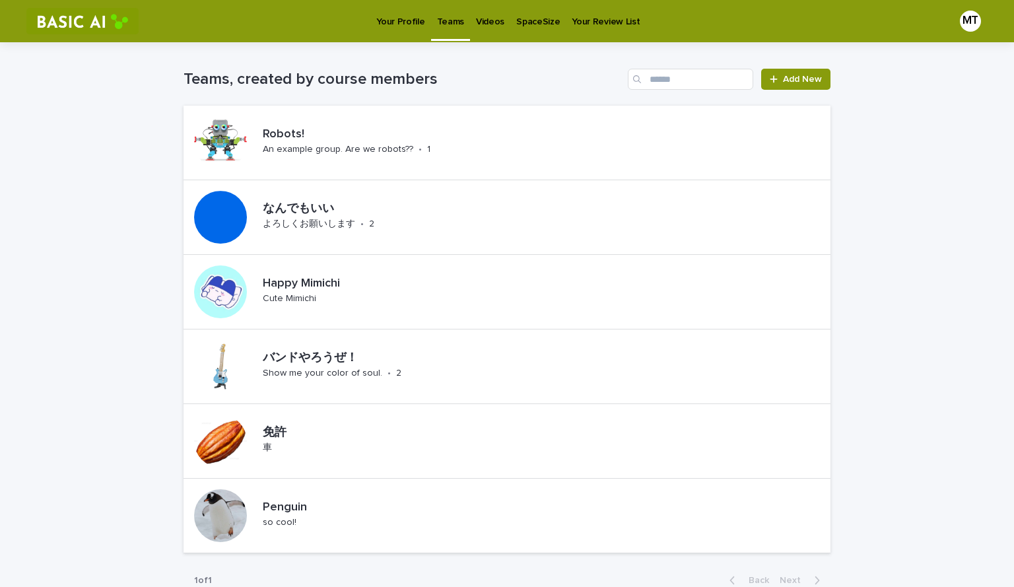
click at [479, 24] on p "Videos" at bounding box center [490, 14] width 28 height 28
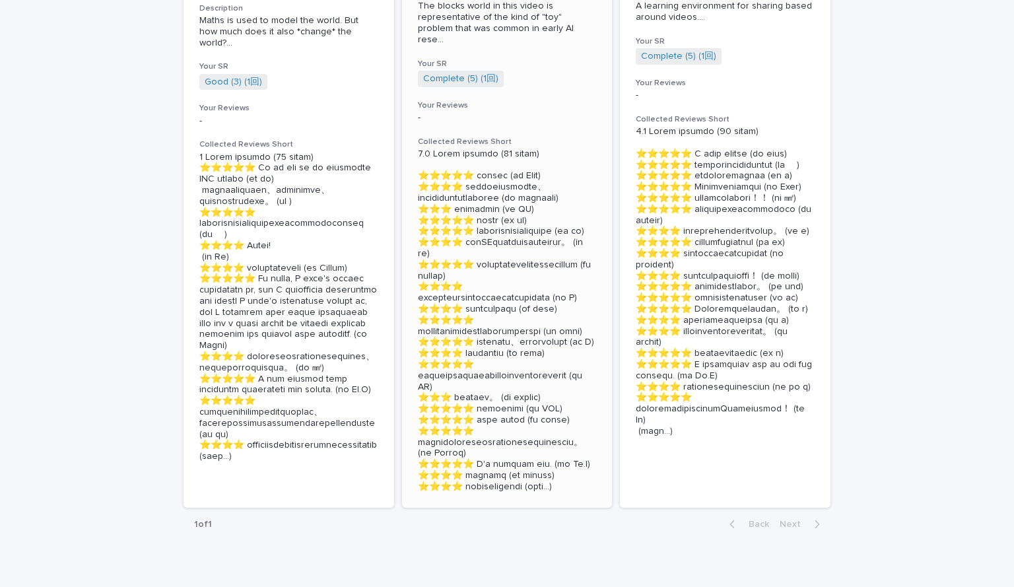
scroll to position [292, 0]
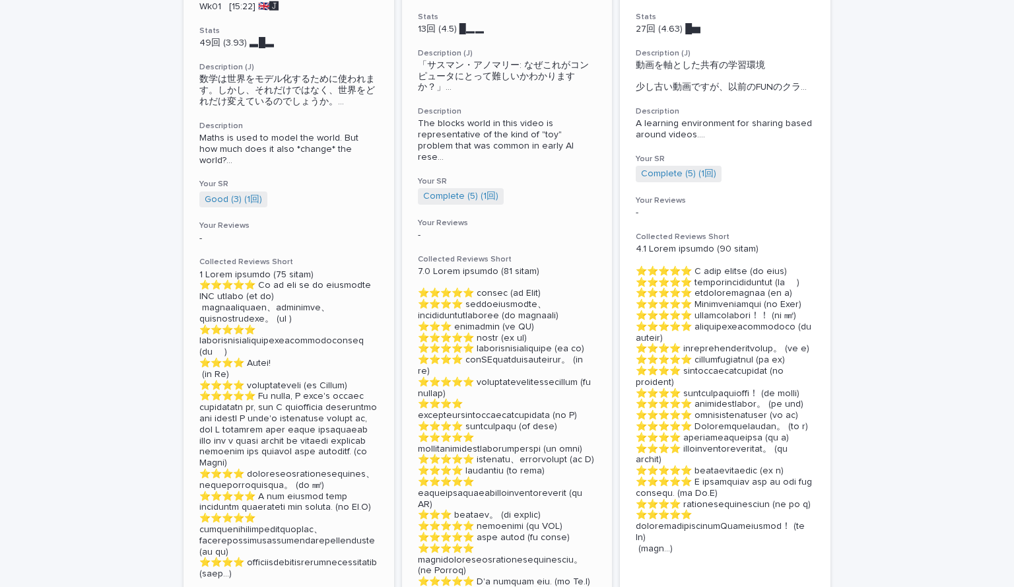
click at [319, 238] on p "-" at bounding box center [288, 238] width 179 height 11
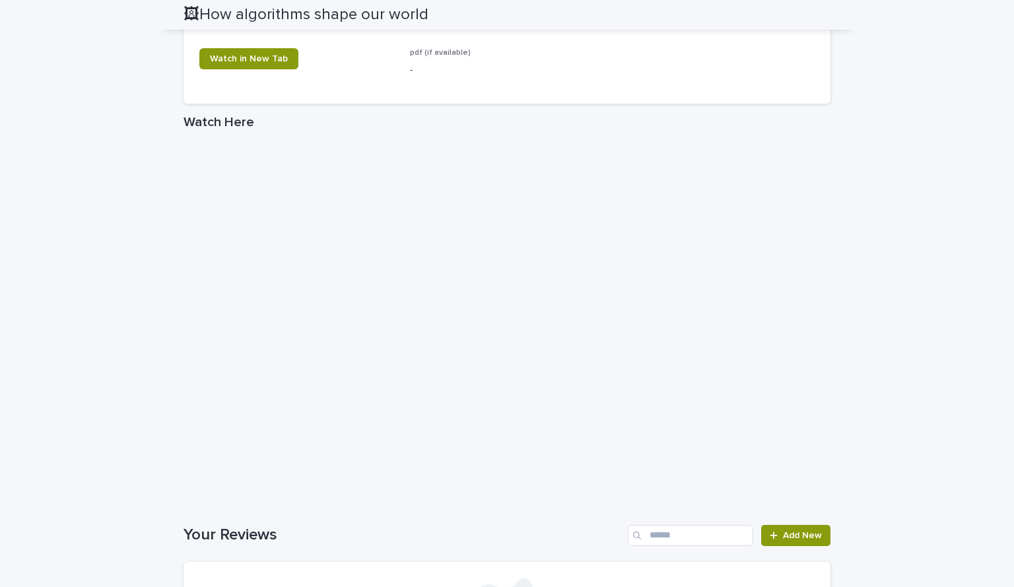
scroll to position [2112, 0]
click at [275, 67] on link "Watch in New Tab" at bounding box center [248, 56] width 99 height 21
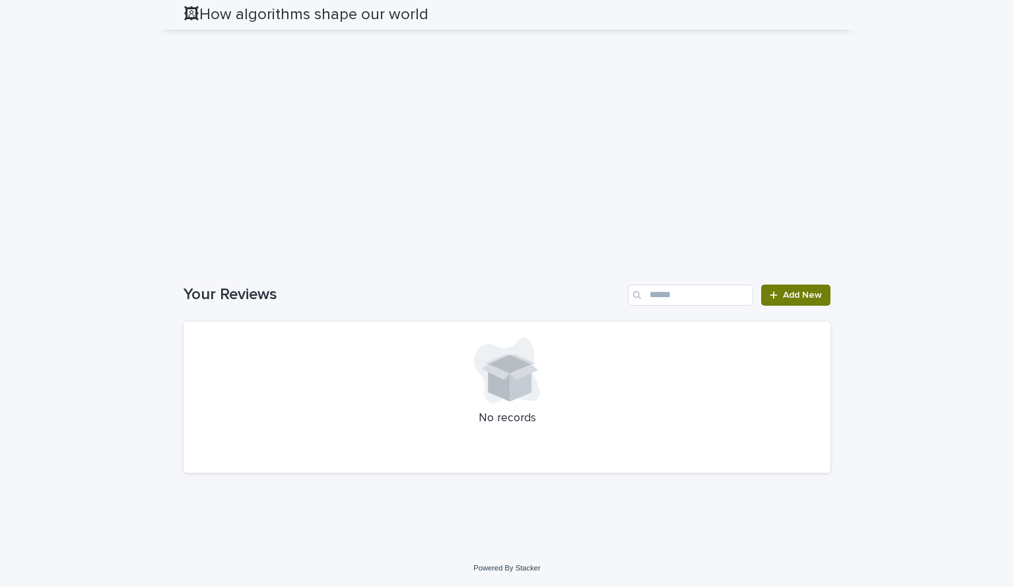
click at [797, 299] on span "Add New" at bounding box center [802, 294] width 39 height 9
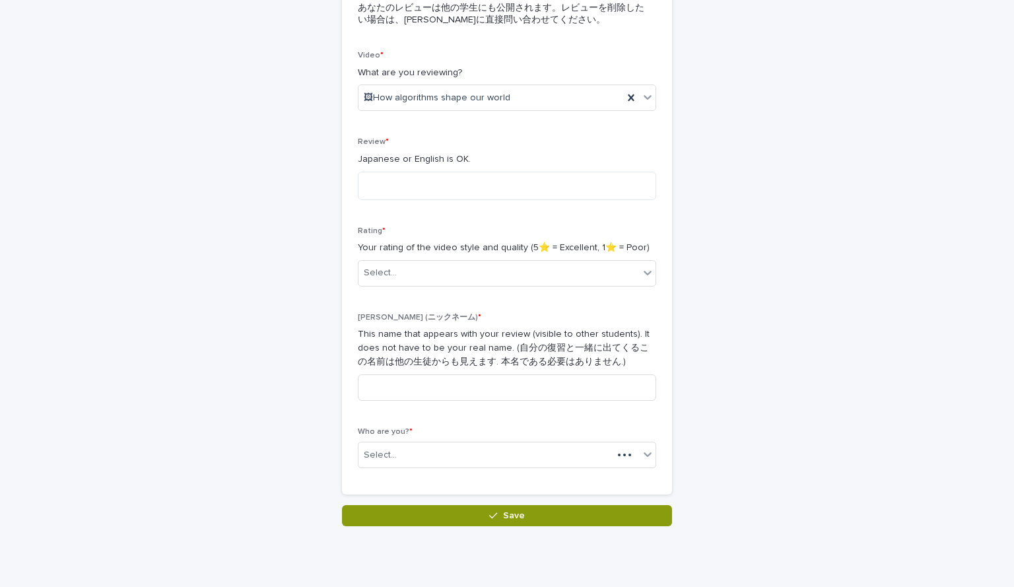
scroll to position [164, 0]
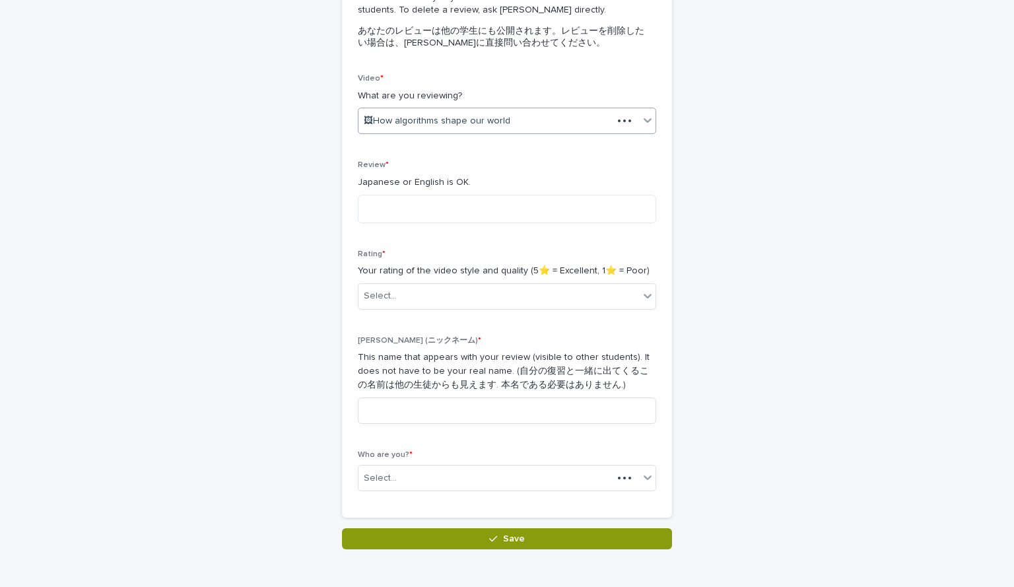
click at [474, 128] on div "🖼How algorithms shape our world" at bounding box center [485, 121] width 254 height 22
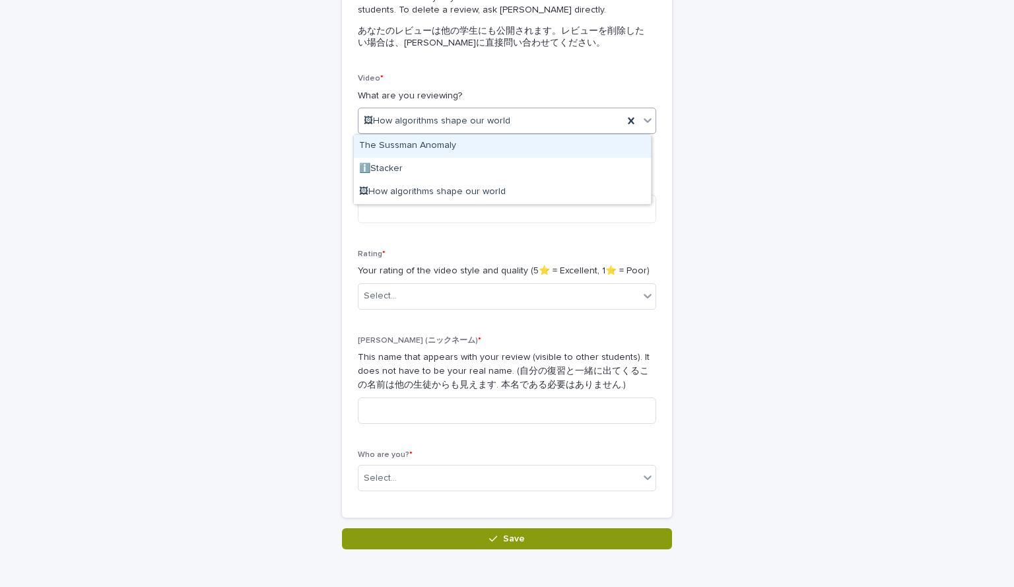
click at [474, 124] on span "🖼How algorithms shape our world" at bounding box center [437, 121] width 146 height 14
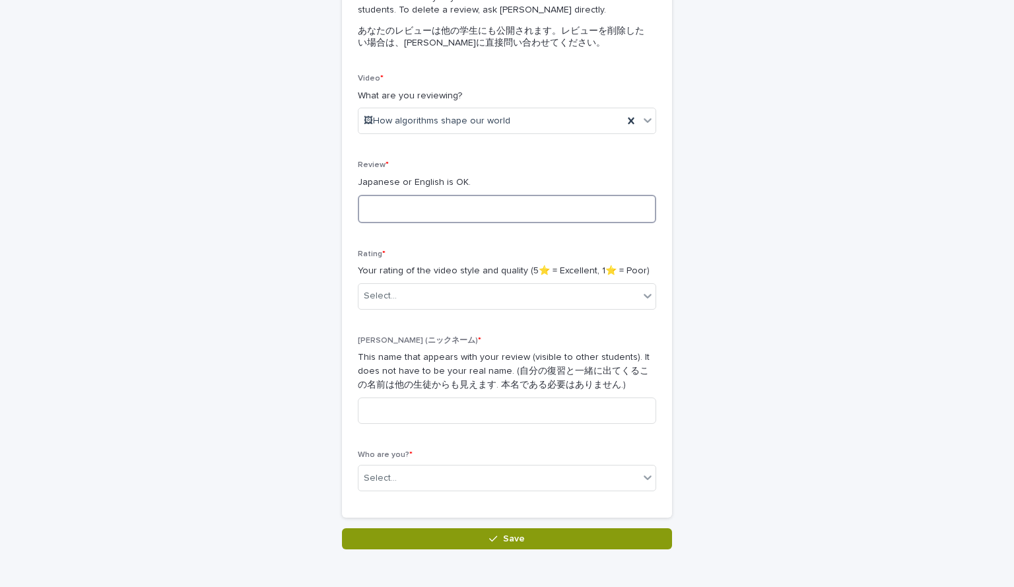
click at [472, 199] on textarea at bounding box center [507, 209] width 298 height 28
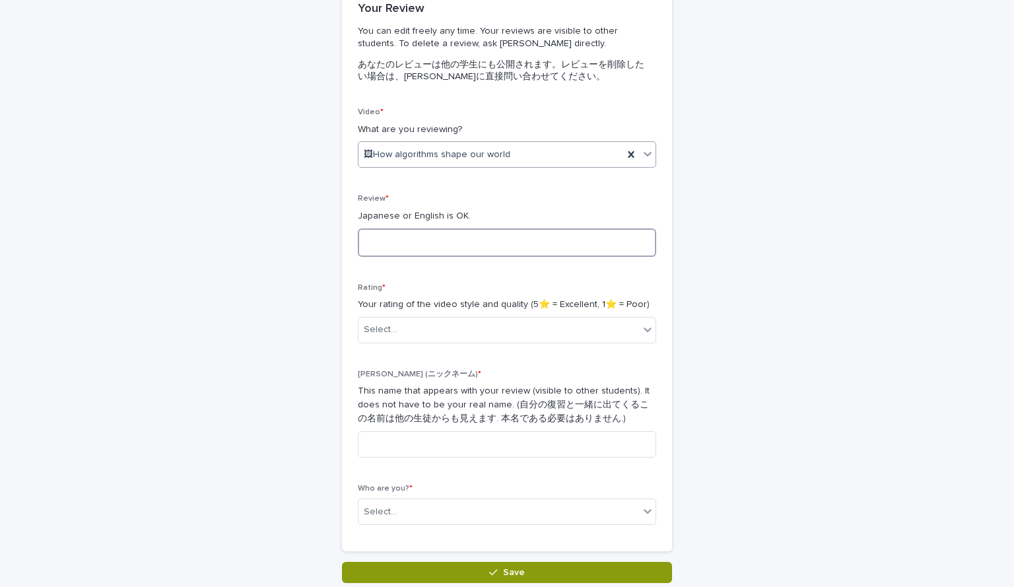
scroll to position [98, 0]
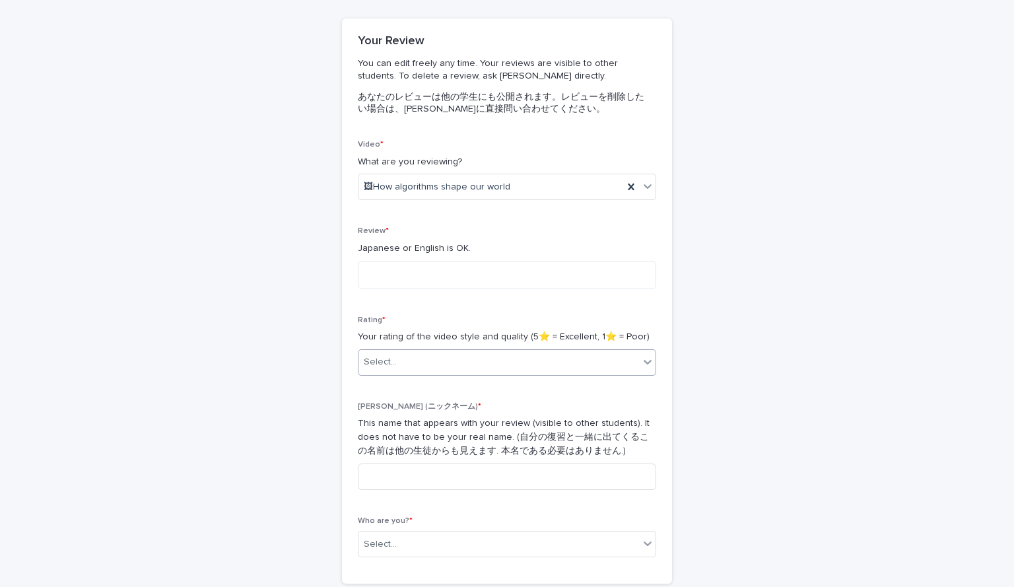
click at [467, 360] on div "Select..." at bounding box center [498, 362] width 280 height 22
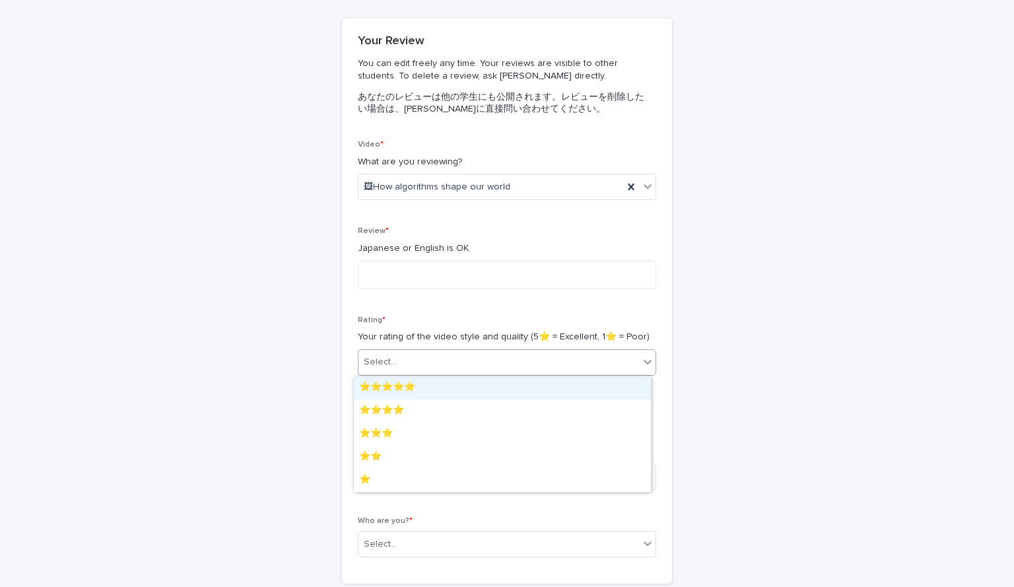
click at [455, 387] on div "⭐️⭐️⭐️⭐️⭐️" at bounding box center [502, 387] width 297 height 23
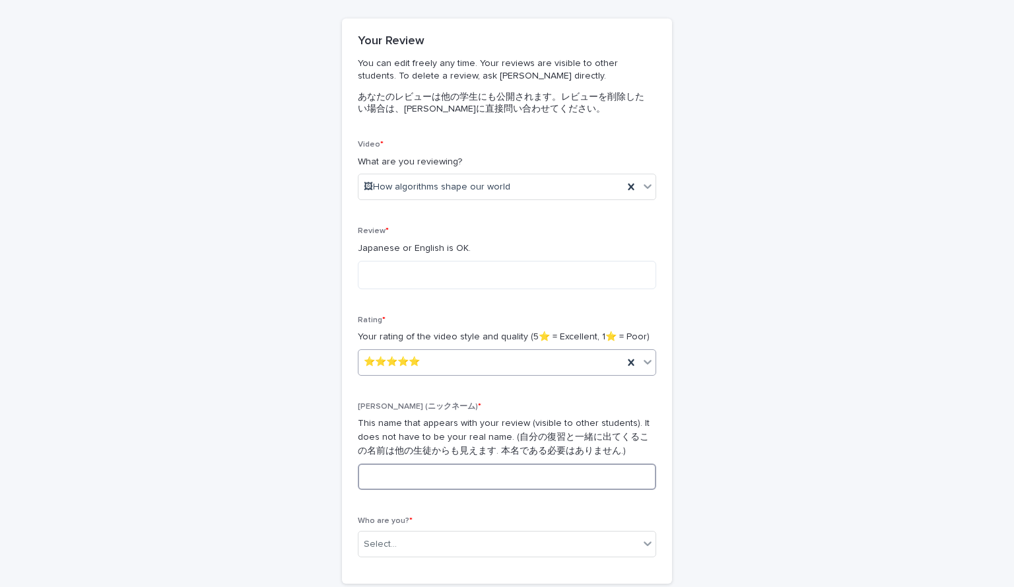
click at [435, 464] on input at bounding box center [507, 476] width 298 height 26
type input "****"
click at [434, 533] on div "Select..." at bounding box center [498, 544] width 280 height 22
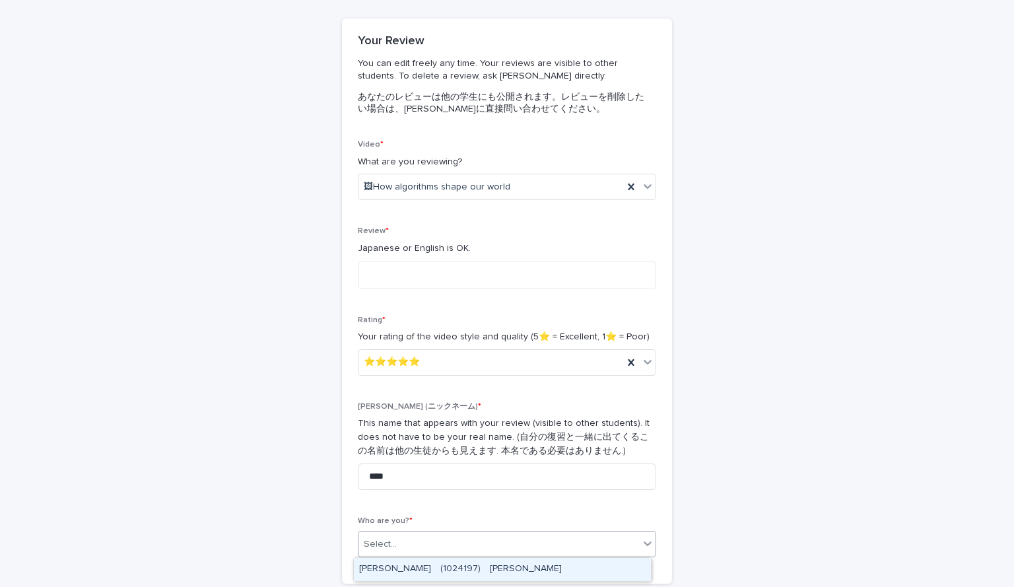
click at [444, 565] on div "[PERSON_NAME]　(1024197)　[PERSON_NAME]" at bounding box center [502, 569] width 297 height 23
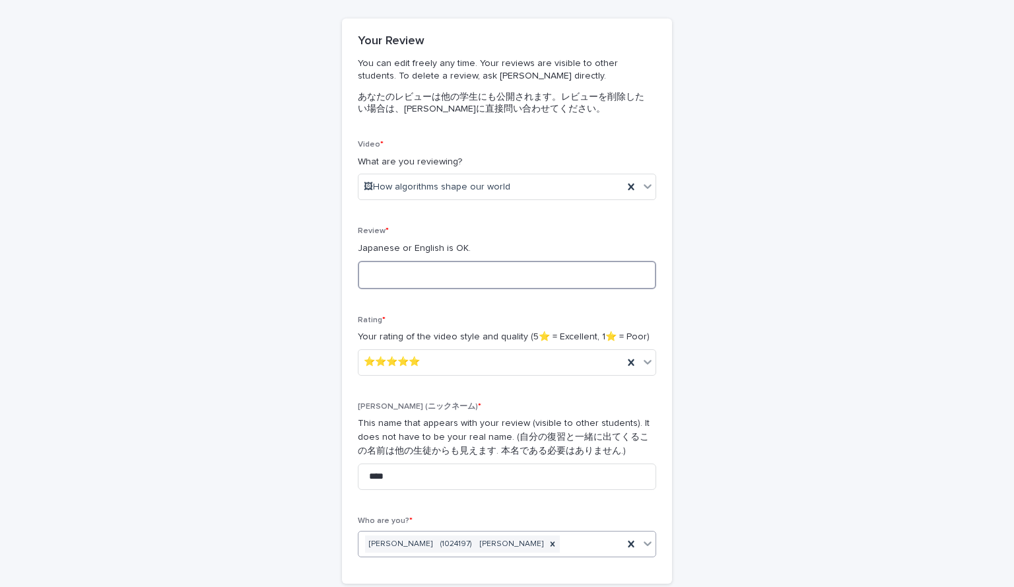
click at [438, 284] on textarea at bounding box center [507, 275] width 298 height 28
type textarea "*"
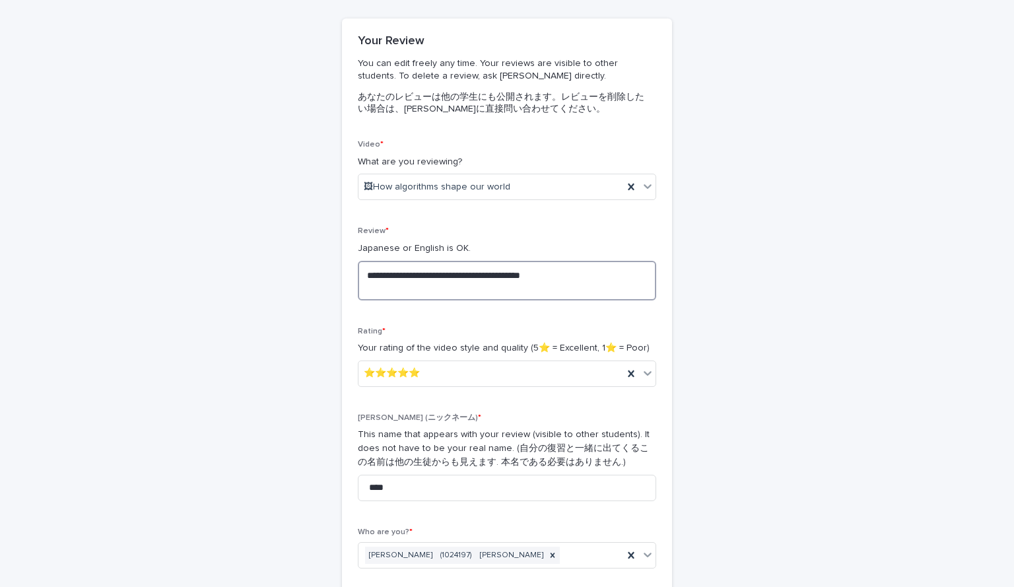
click at [364, 277] on textarea "**********" at bounding box center [507, 281] width 298 height 40
click at [447, 284] on textarea "**********" at bounding box center [507, 281] width 298 height 40
click at [457, 288] on textarea "**********" at bounding box center [507, 281] width 298 height 40
drag, startPoint x: 504, startPoint y: 284, endPoint x: 451, endPoint y: 283, distance: 52.8
click at [451, 283] on textarea "**********" at bounding box center [507, 281] width 298 height 40
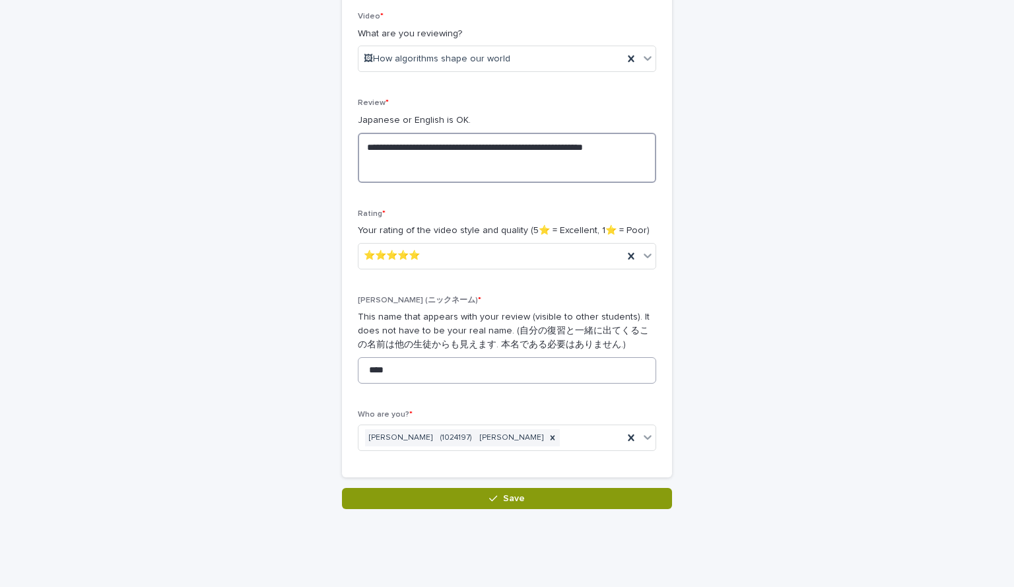
scroll to position [252, 0]
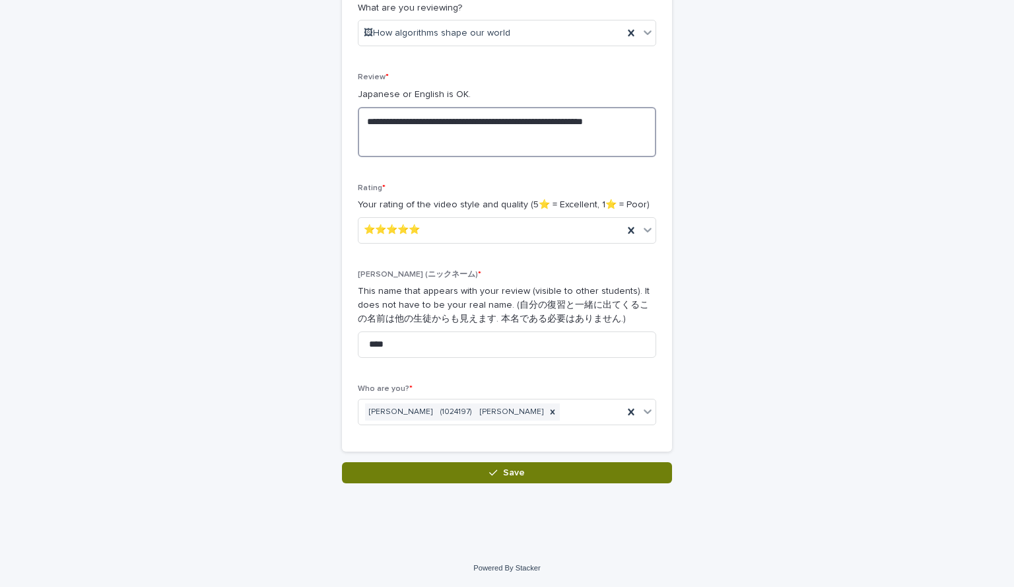
type textarea "**********"
click at [527, 471] on button "Save" at bounding box center [507, 472] width 330 height 21
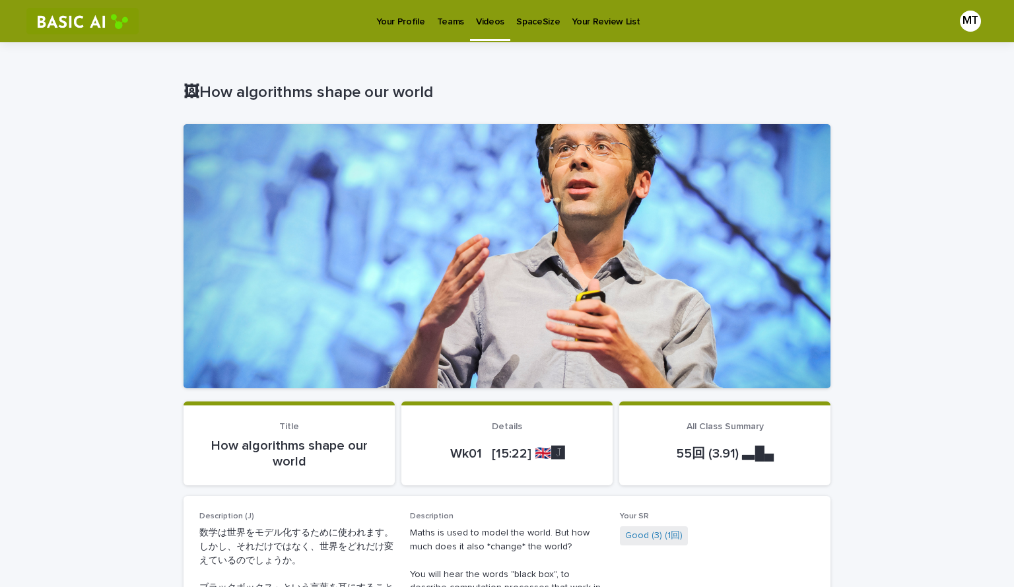
click at [448, 20] on p "Teams" at bounding box center [450, 14] width 27 height 28
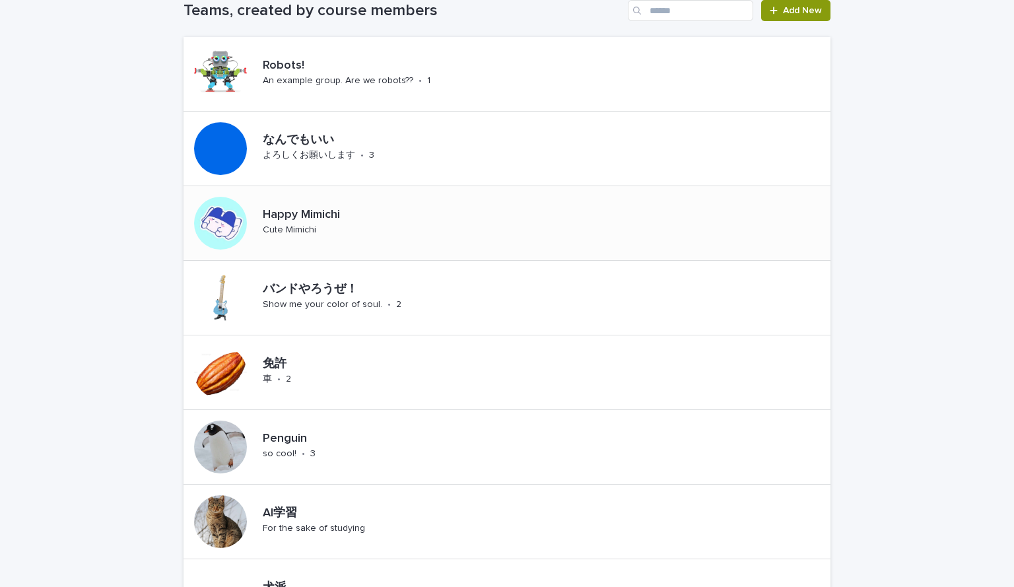
scroll to position [132, 0]
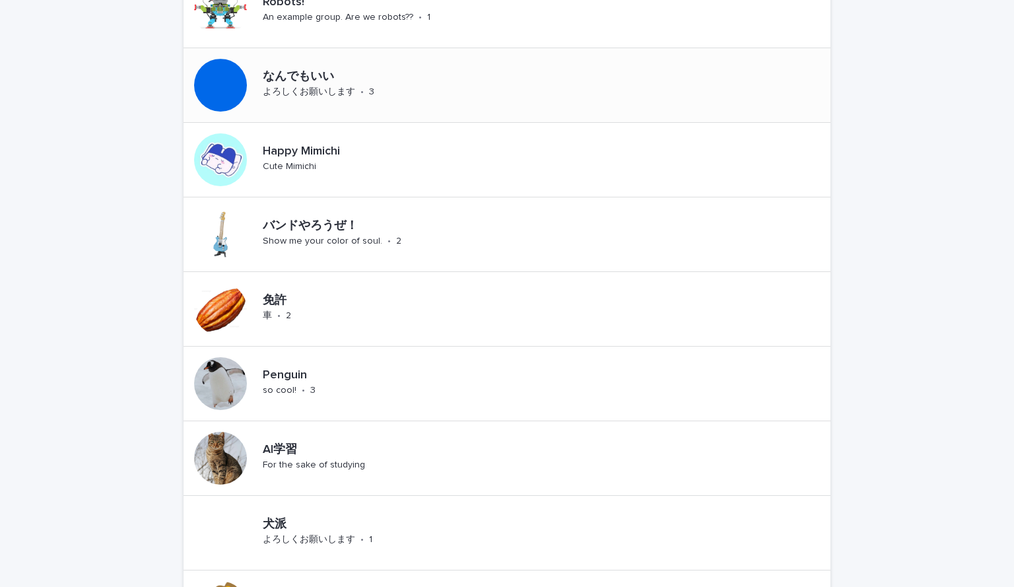
click at [331, 85] on div "よろしくお願いします" at bounding box center [309, 91] width 92 height 14
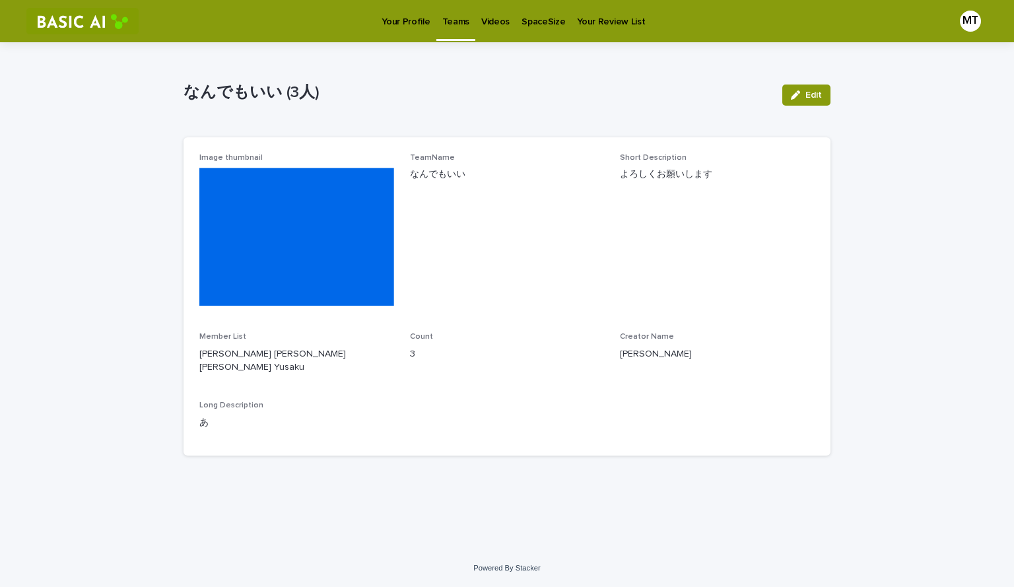
click at [498, 11] on p "Videos" at bounding box center [495, 14] width 28 height 28
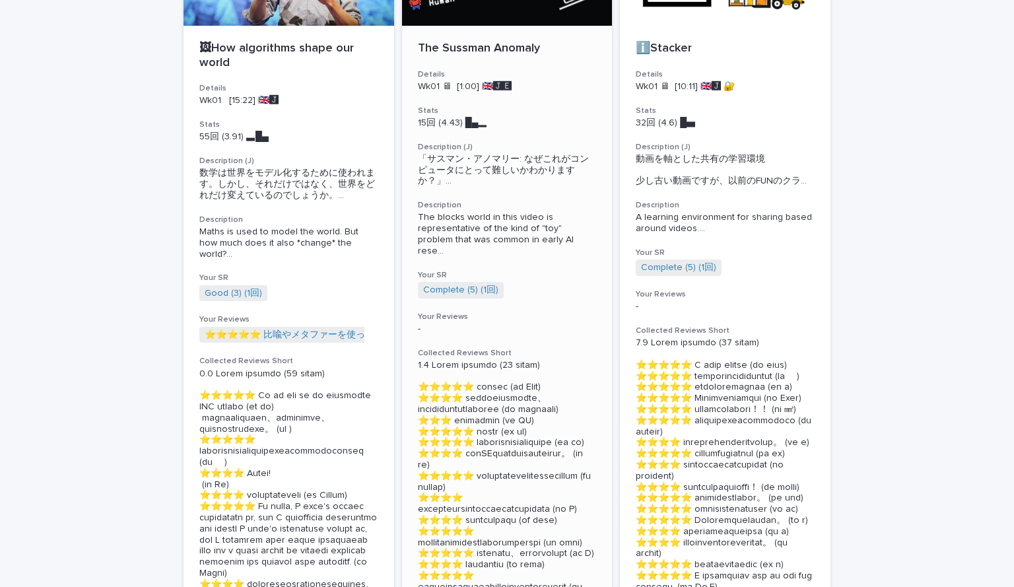
scroll to position [198, 0]
click at [496, 54] on p "The Sussman Anomaly" at bounding box center [507, 49] width 179 height 15
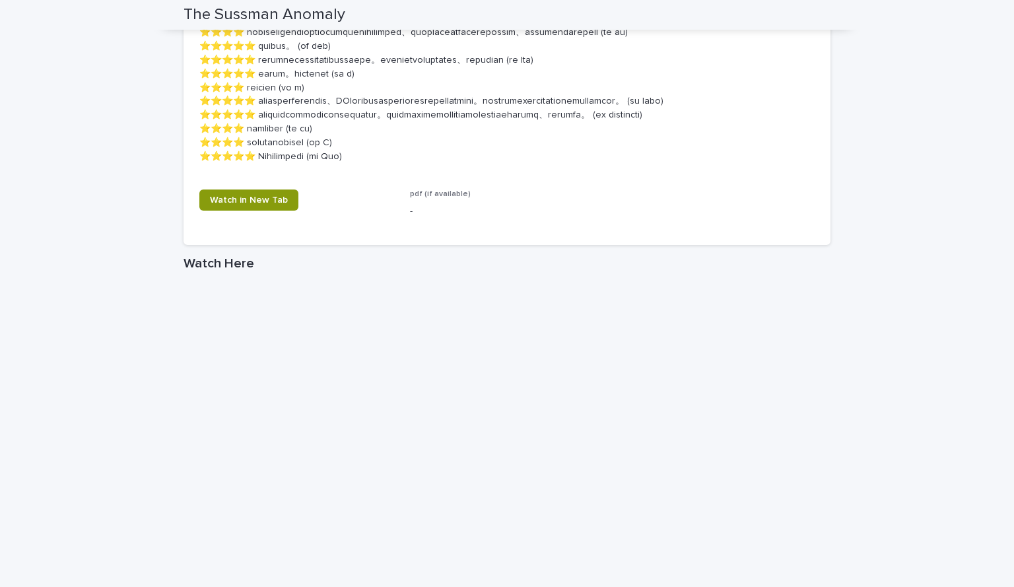
scroll to position [924, 0]
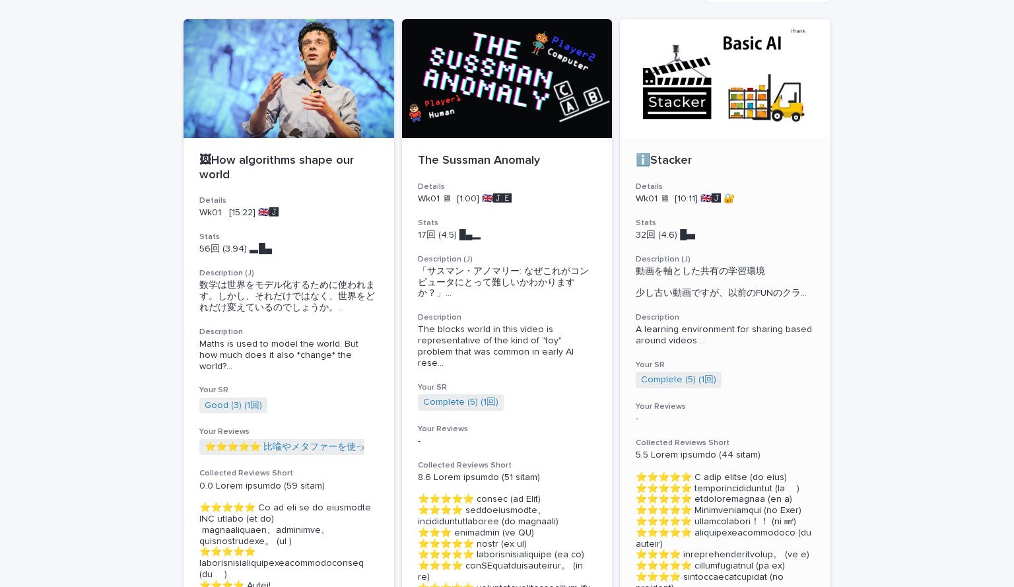
scroll to position [66, 0]
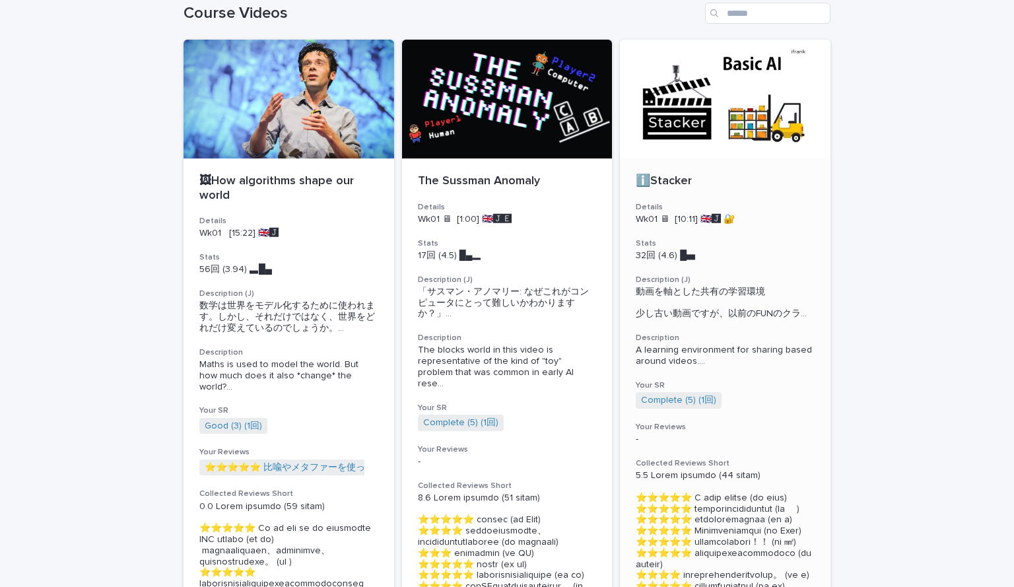
click at [664, 179] on p "ℹ️Stacker" at bounding box center [724, 181] width 179 height 15
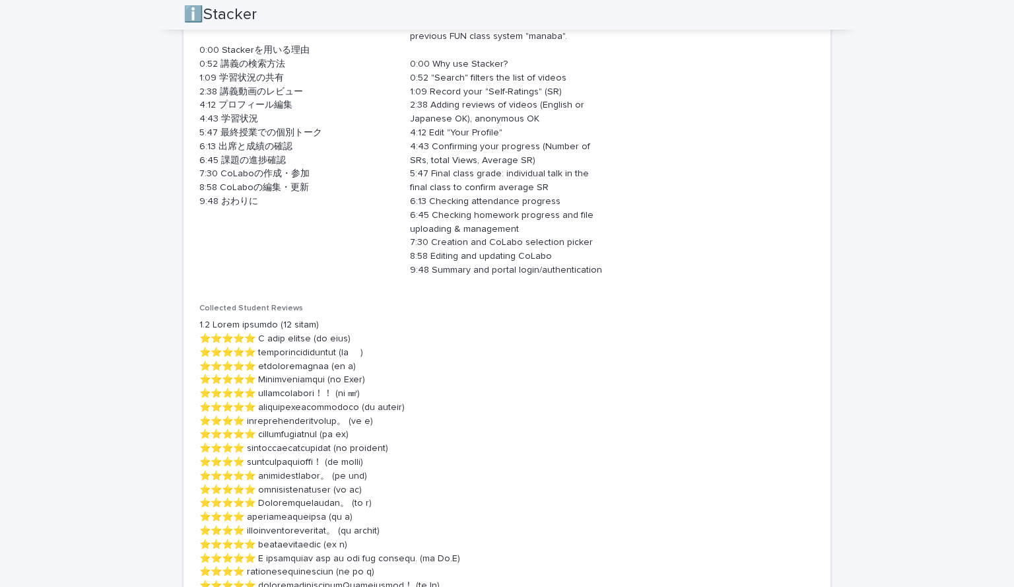
scroll to position [542, 0]
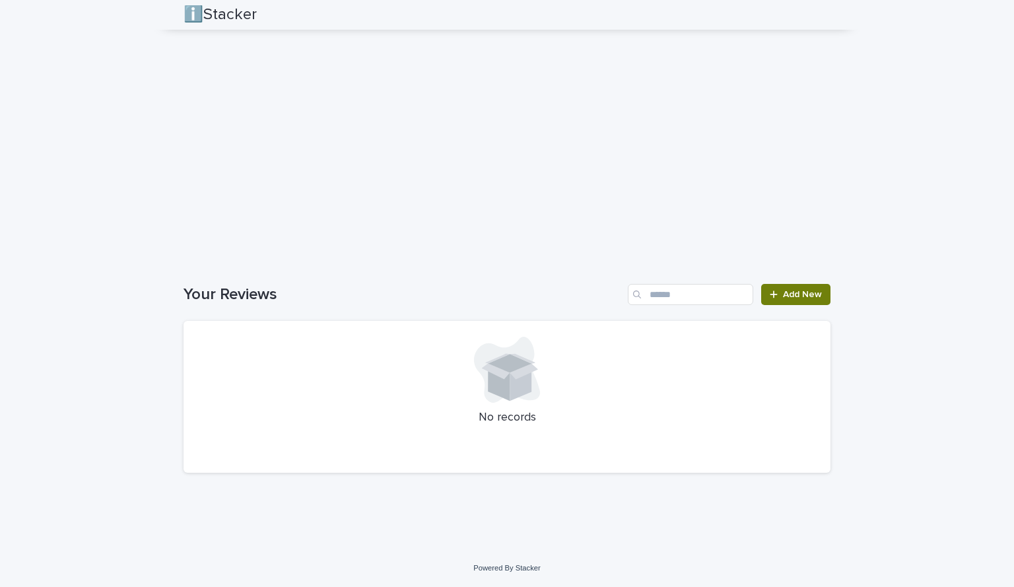
click at [791, 294] on span "Add New" at bounding box center [802, 294] width 39 height 9
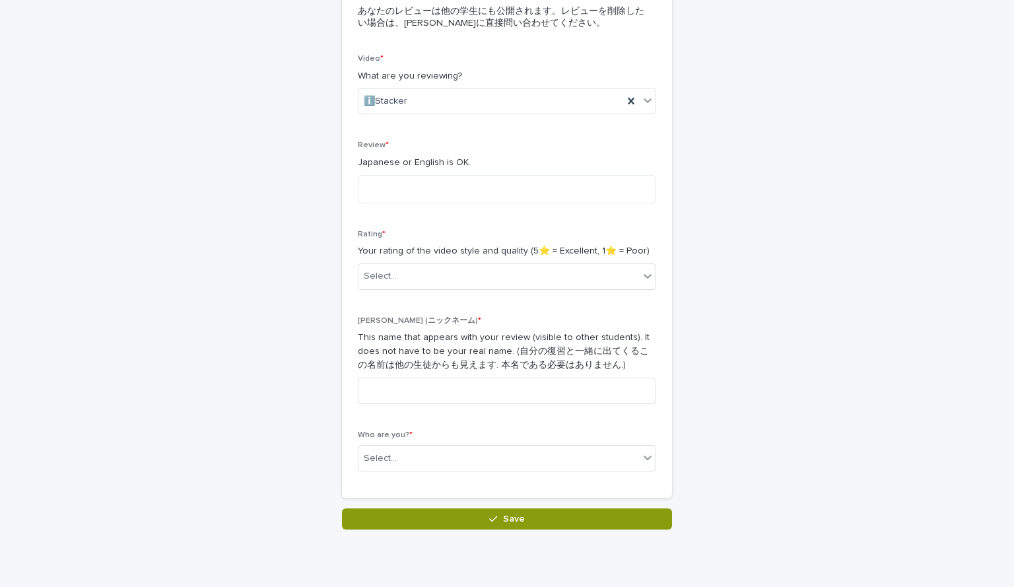
scroll to position [164, 0]
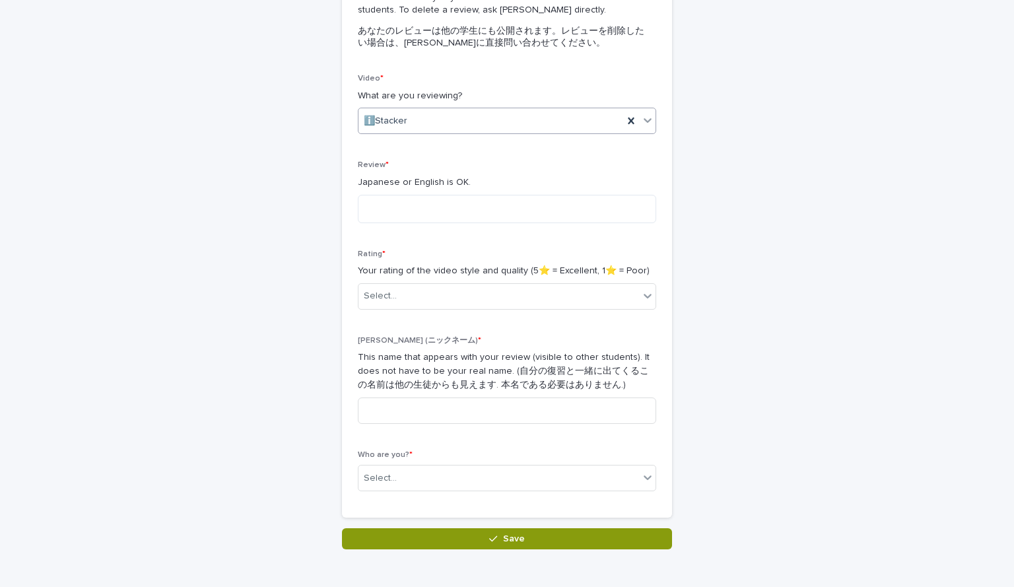
click at [492, 126] on div "ℹ️Stacker" at bounding box center [490, 121] width 265 height 22
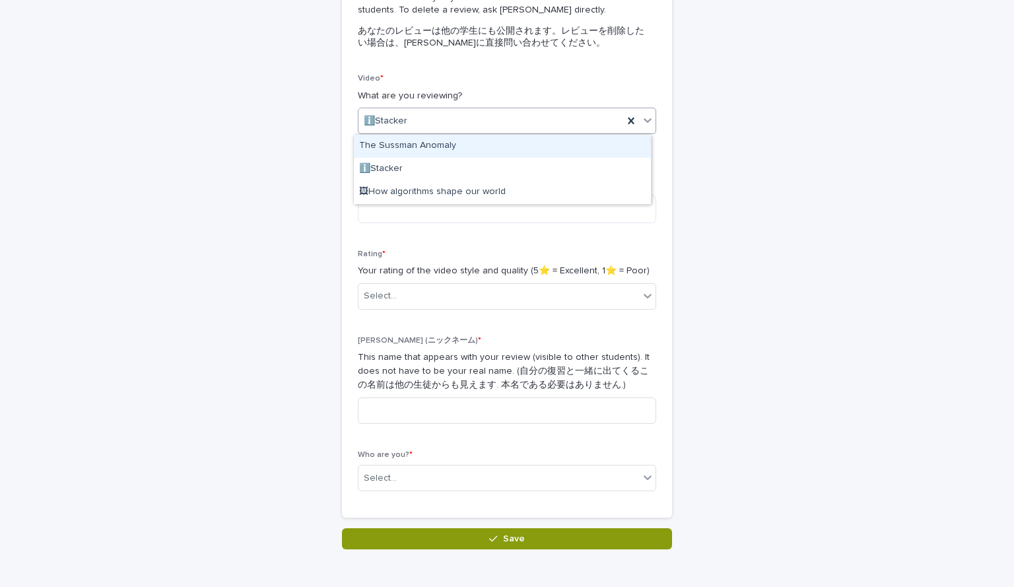
click at [780, 172] on div "Reviews: Thanks for Adding Loading... Saving… Loading... Saving… Loading... Sav…" at bounding box center [506, 213] width 647 height 671
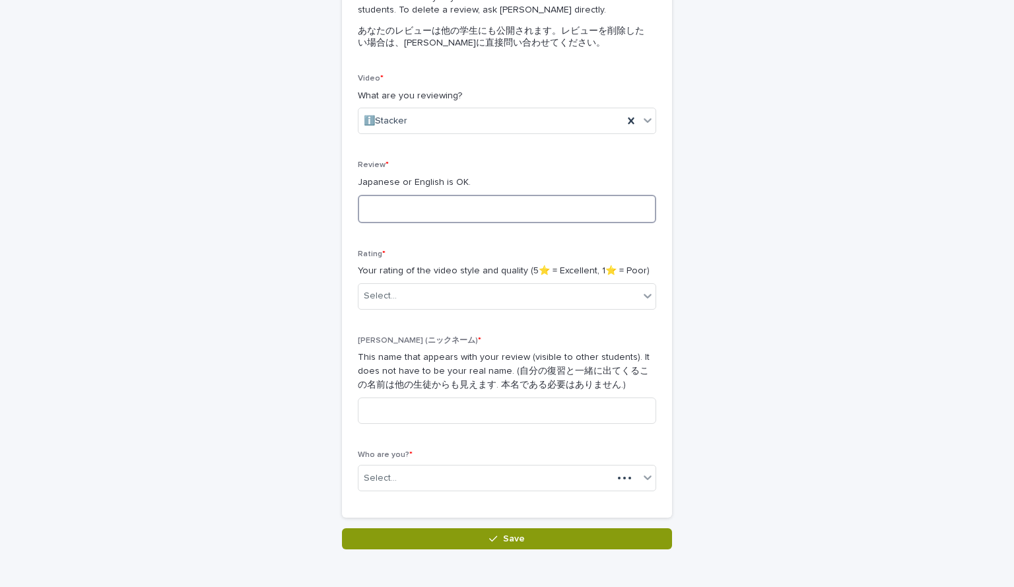
click at [502, 200] on textarea at bounding box center [507, 209] width 298 height 28
type textarea "**********"
click at [518, 285] on div "Select..." at bounding box center [498, 296] width 280 height 22
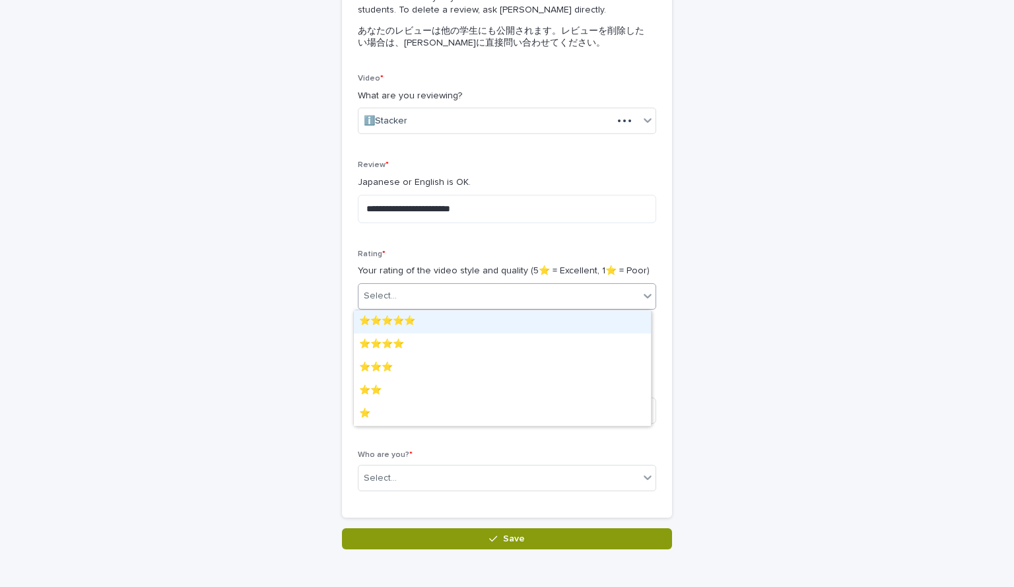
click at [467, 317] on div "⭐️⭐️⭐️⭐️⭐️" at bounding box center [502, 321] width 297 height 23
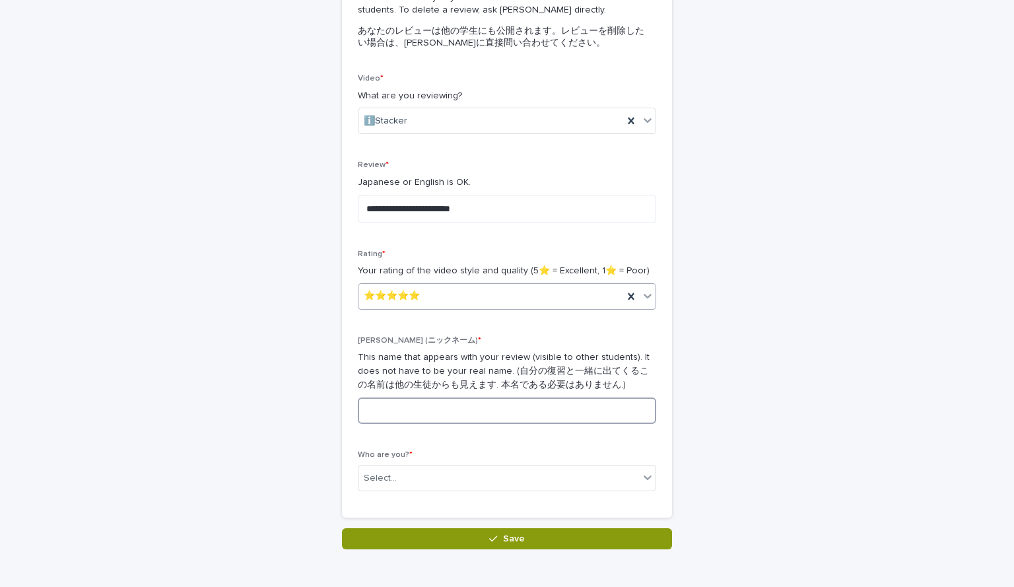
click at [428, 406] on input at bounding box center [507, 410] width 298 height 26
type input "****"
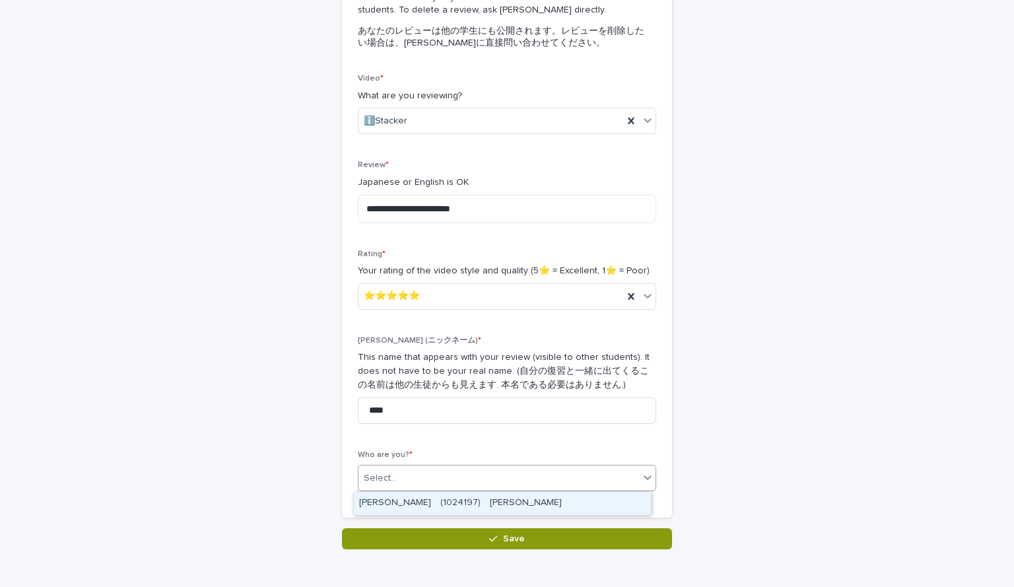
click at [434, 482] on div "Select..." at bounding box center [498, 478] width 280 height 22
click at [432, 502] on div "[PERSON_NAME]　(1024197)　[PERSON_NAME]" at bounding box center [502, 503] width 297 height 23
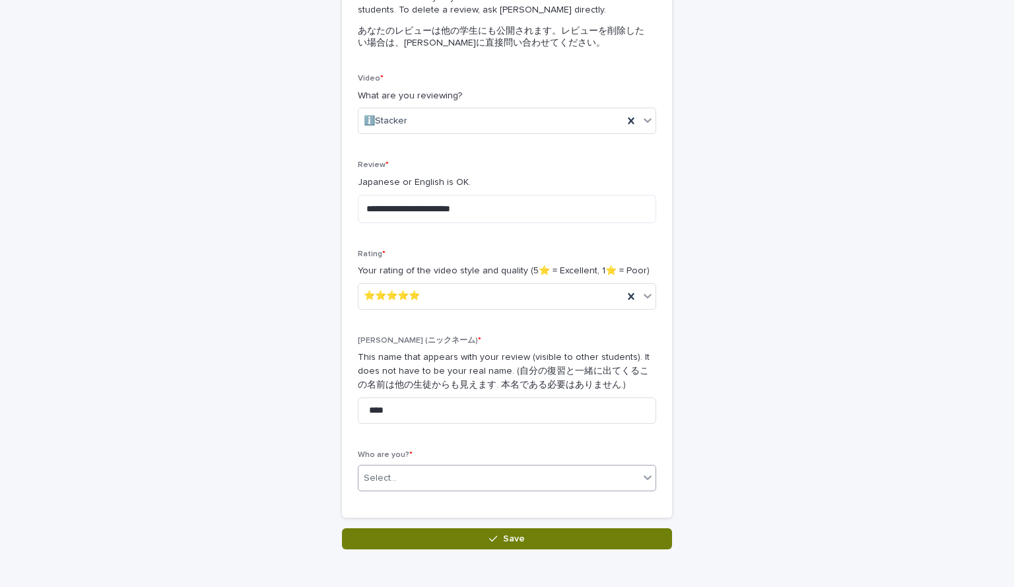
click at [446, 533] on button "Save" at bounding box center [507, 538] width 330 height 21
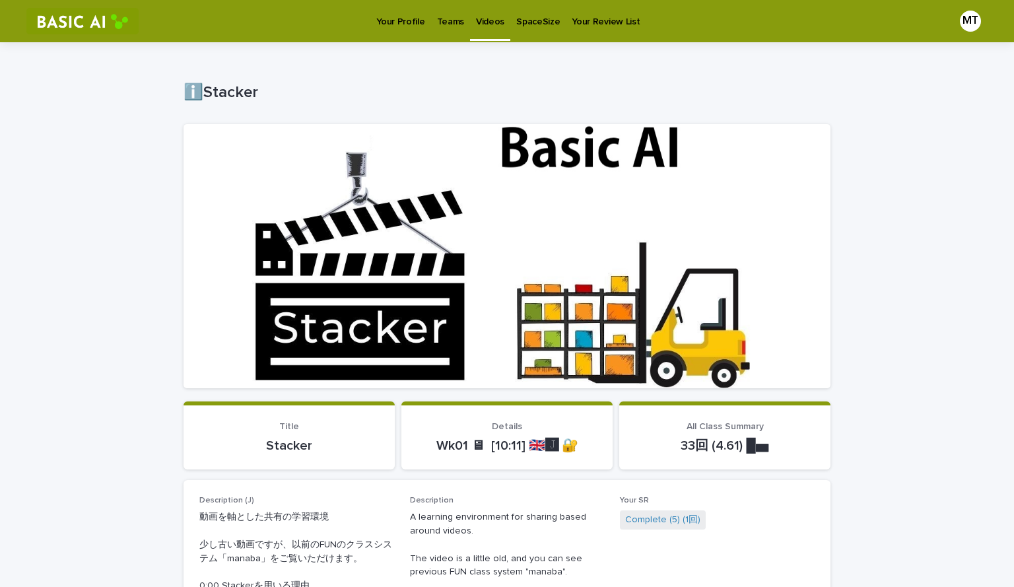
click at [456, 20] on p "Teams" at bounding box center [450, 14] width 27 height 28
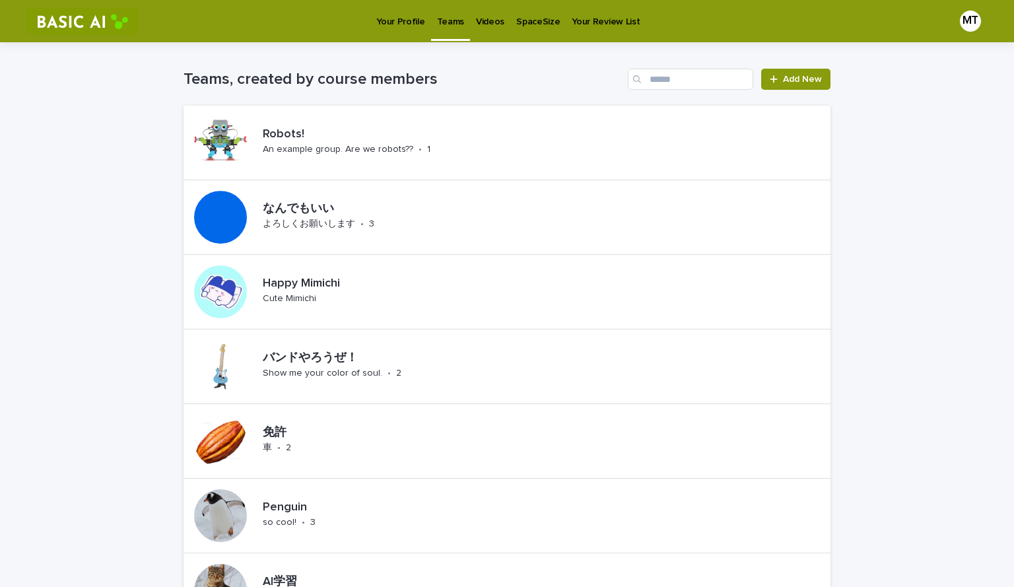
click at [397, 16] on p "Your Profile" at bounding box center [400, 14] width 48 height 28
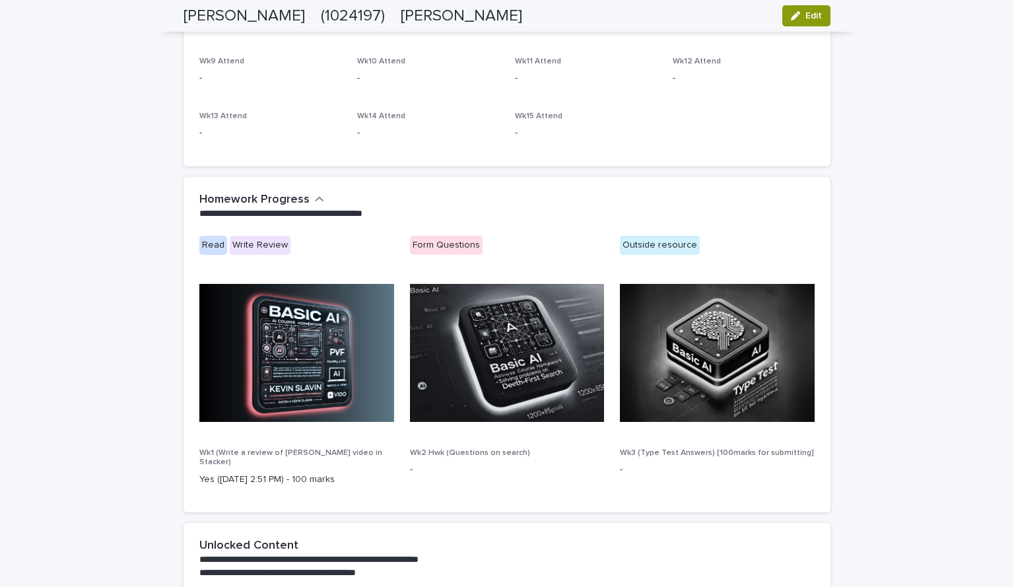
scroll to position [789, 0]
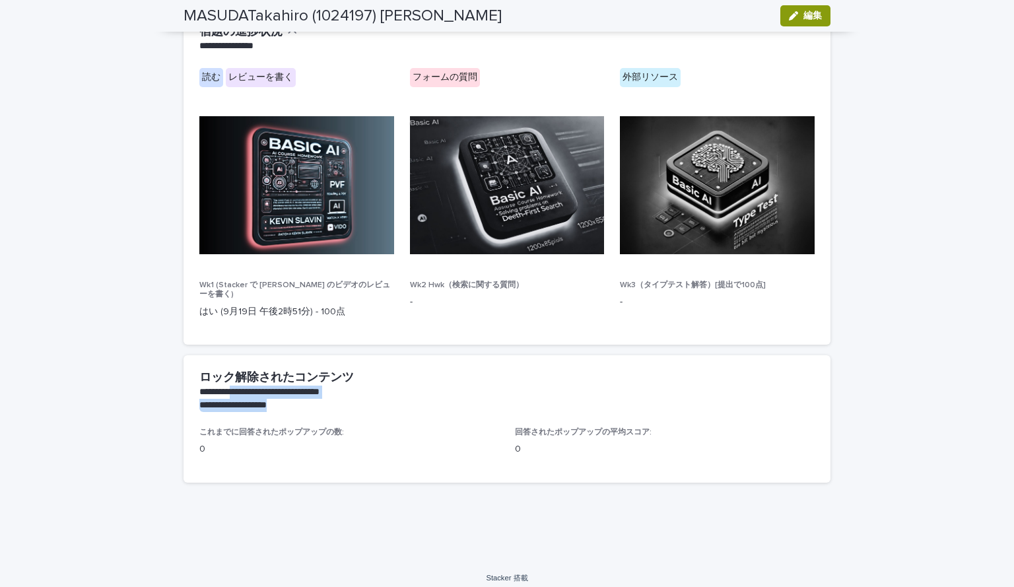
drag, startPoint x: 281, startPoint y: 393, endPoint x: 445, endPoint y: 412, distance: 165.5
click at [445, 412] on div "**********" at bounding box center [506, 391] width 647 height 72
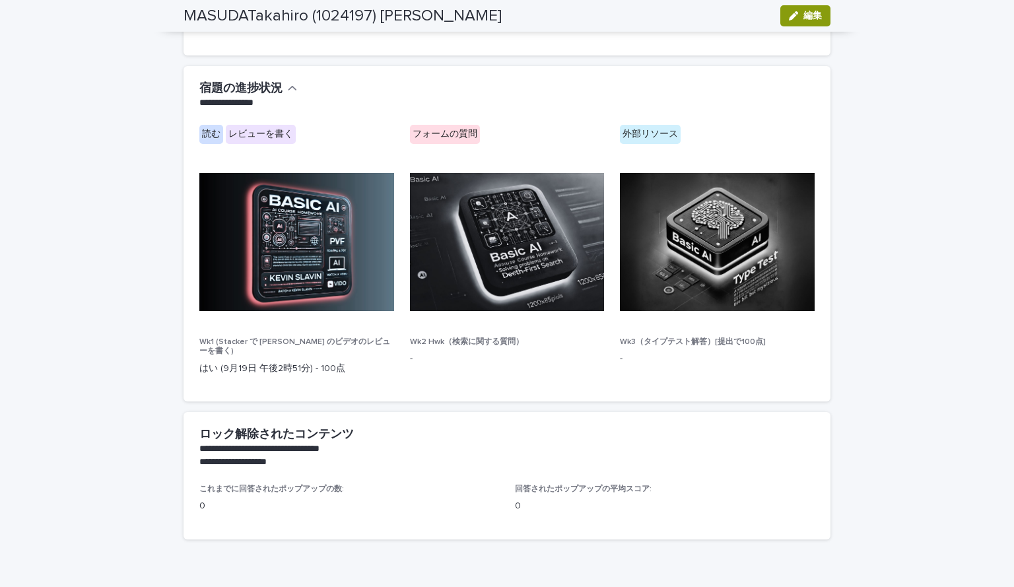
scroll to position [657, 0]
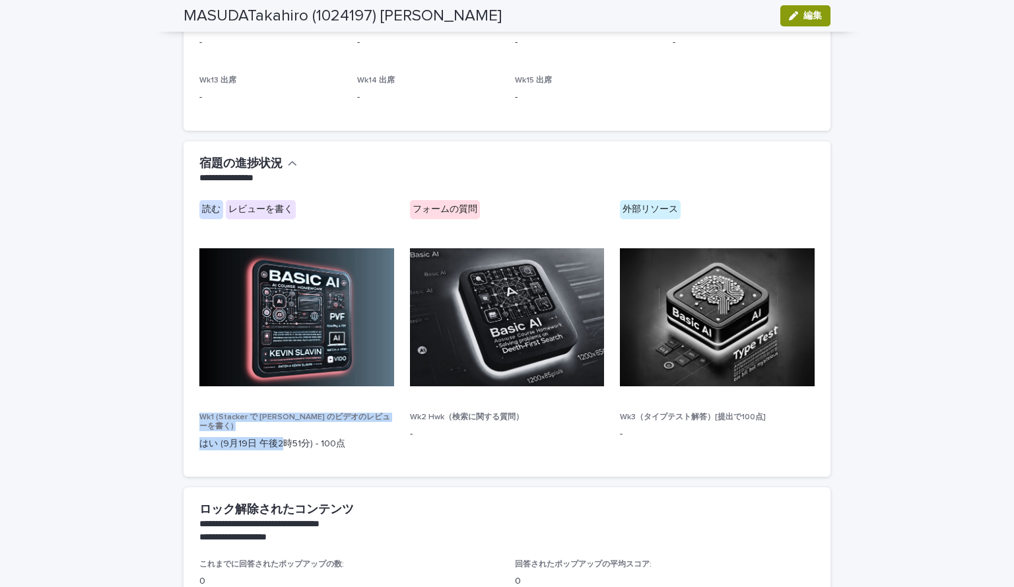
drag, startPoint x: 189, startPoint y: 420, endPoint x: 276, endPoint y: 443, distance: 90.3
click at [276, 443] on div "読む レビューを書く フォームの質問 外部リソース Wk1 (Stacker で [PERSON_NAME] のビデオのレビューを書く) はい (9月19日 …" at bounding box center [506, 338] width 647 height 276
click at [276, 443] on font "はい (9月19日 午後2時51分) - 100点" at bounding box center [272, 443] width 146 height 9
drag, startPoint x: 294, startPoint y: 434, endPoint x: 235, endPoint y: 427, distance: 59.8
click at [235, 427] on div "Wk1 (Stacker で [PERSON_NAME] のビデオのレビューを書く) はい (9月19日 午後2時51分) - 100点" at bounding box center [296, 436] width 195 height 49
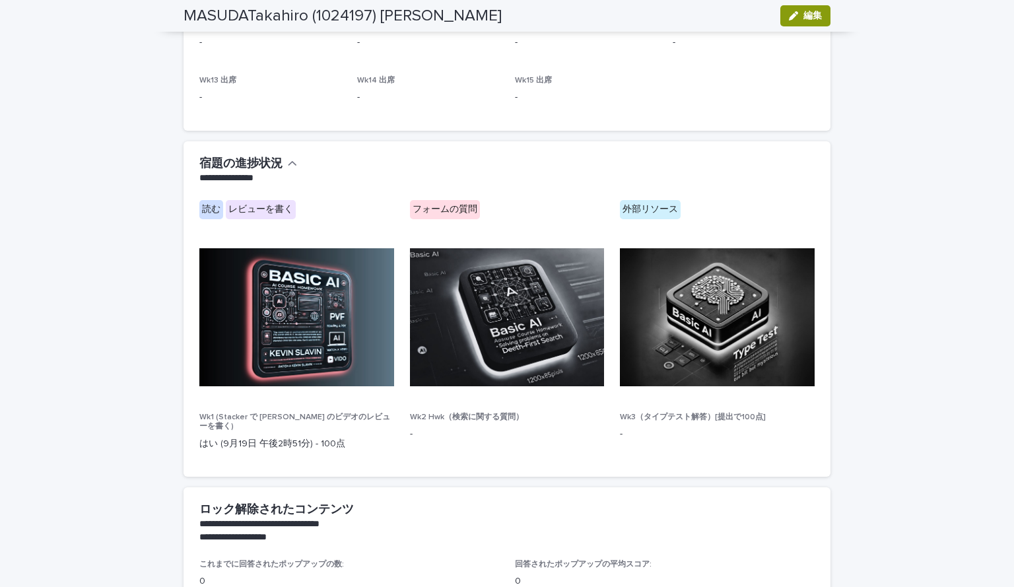
click at [247, 419] on font "Wk1 (Stacker で [PERSON_NAME] のビデオのレビューを書く)" at bounding box center [294, 421] width 191 height 17
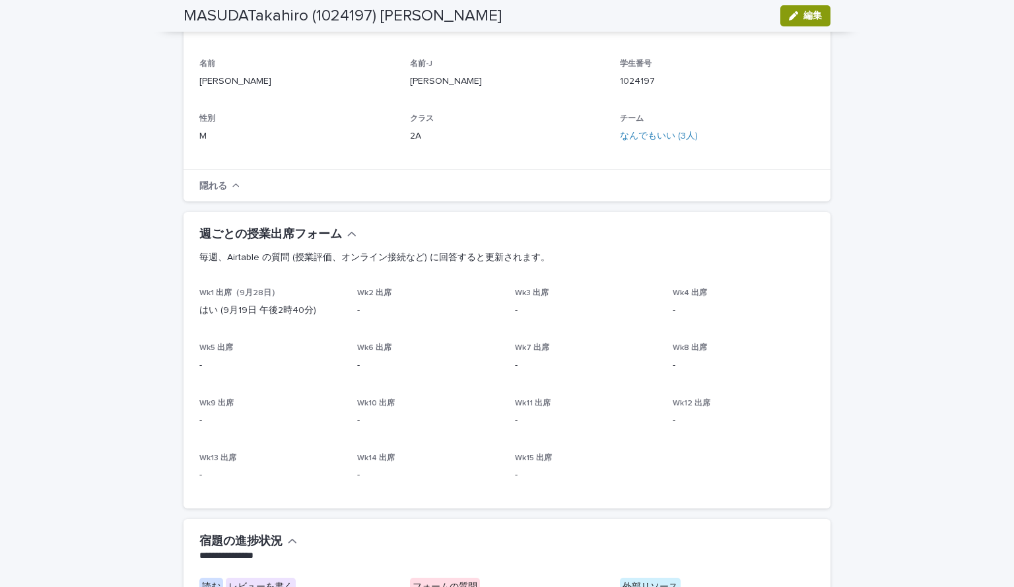
scroll to position [261, 0]
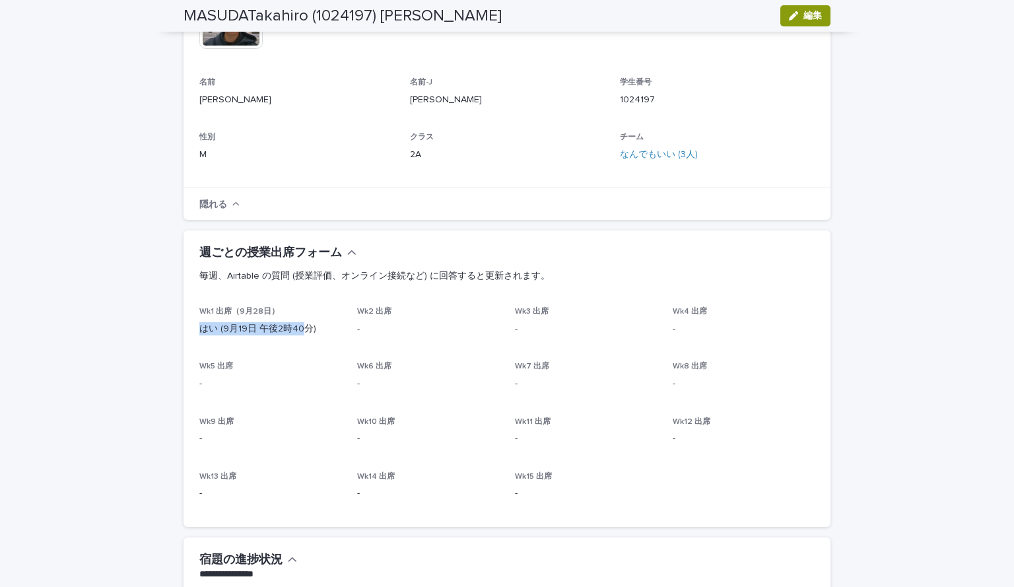
drag, startPoint x: 186, startPoint y: 341, endPoint x: 304, endPoint y: 340, distance: 118.1
click at [300, 340] on div "Wk1 出席（9月28日） はい (9月19日 午後2時40分) Wk2 出席 - Wk3 出席 - Wk4 出席 - Wk5 出席 - Wk6 出席 - W…" at bounding box center [506, 417] width 647 height 220
click at [330, 342] on div "Wk1 出席（9月28日） はい (9月19日 午後2時40分)" at bounding box center [270, 326] width 142 height 39
drag, startPoint x: 327, startPoint y: 343, endPoint x: 146, endPoint y: 332, distance: 181.8
click at [146, 332] on div "**********" at bounding box center [507, 434] width 1014 height 1305
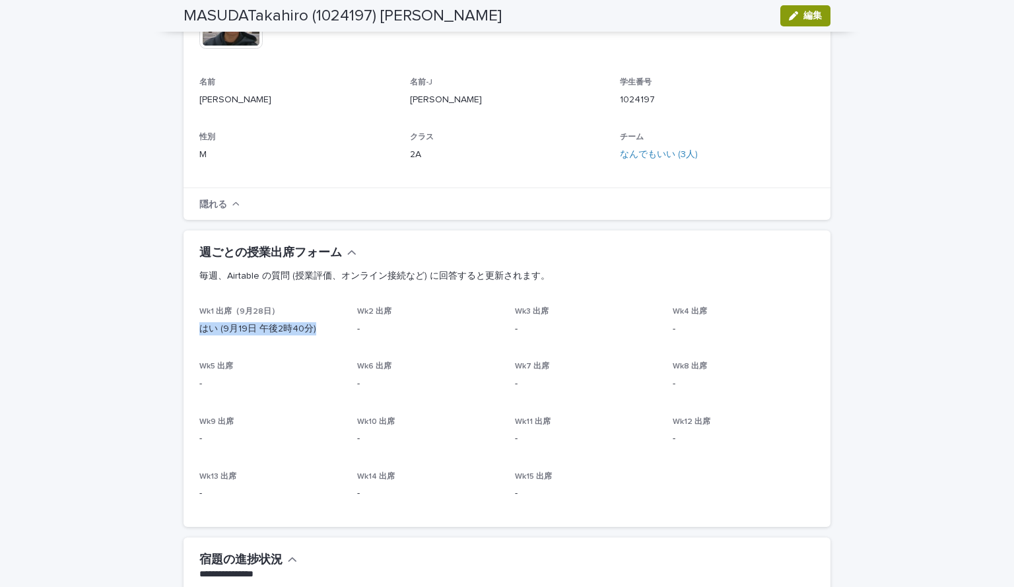
click at [146, 332] on div "**********" at bounding box center [507, 434] width 1014 height 1305
drag, startPoint x: 321, startPoint y: 327, endPoint x: 167, endPoint y: 319, distance: 153.9
click at [160, 325] on div "**********" at bounding box center [507, 434] width 1014 height 1305
click at [168, 319] on div "**********" at bounding box center [507, 434] width 1014 height 1305
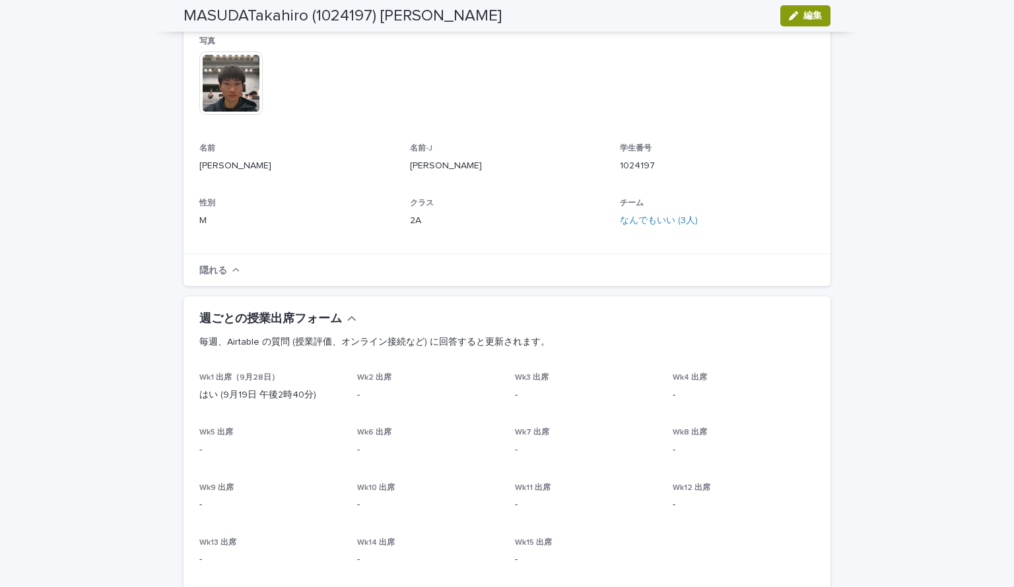
click at [325, 318] on font "週ごとの授業出席フォーム" at bounding box center [270, 319] width 143 height 12
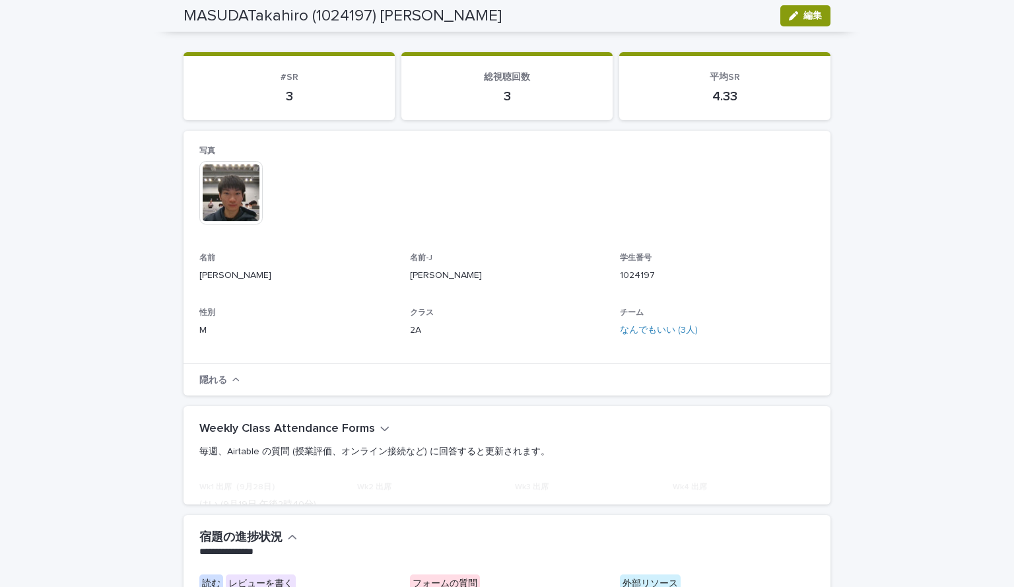
scroll to position [84, 0]
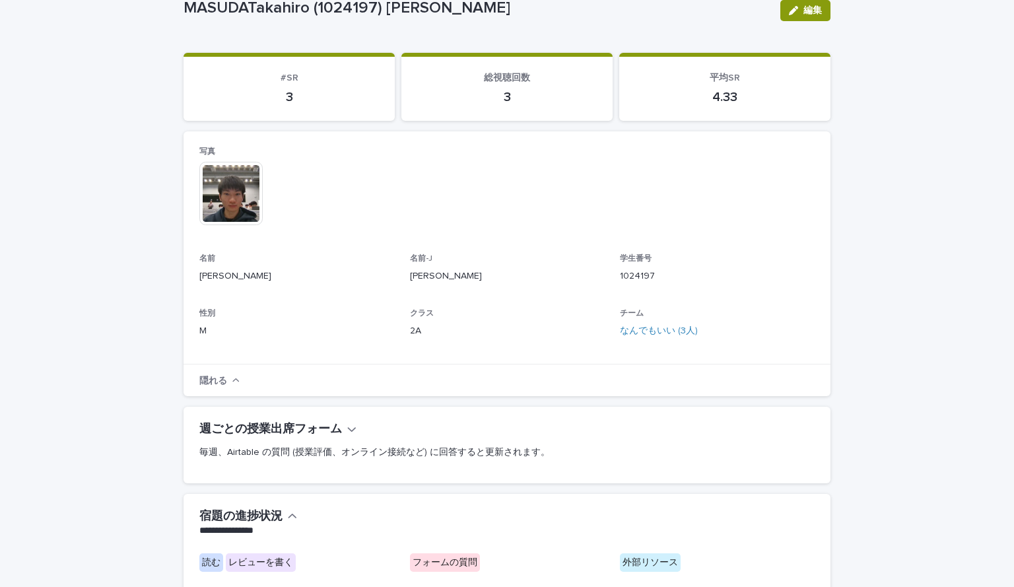
click at [336, 438] on p "毎週、Airtable の質問 (授業評価、オンライン接続など) に回答すると更新されます。" at bounding box center [504, 452] width 610 height 30
click at [336, 433] on font "週ごとの授業出席フォーム" at bounding box center [270, 429] width 143 height 12
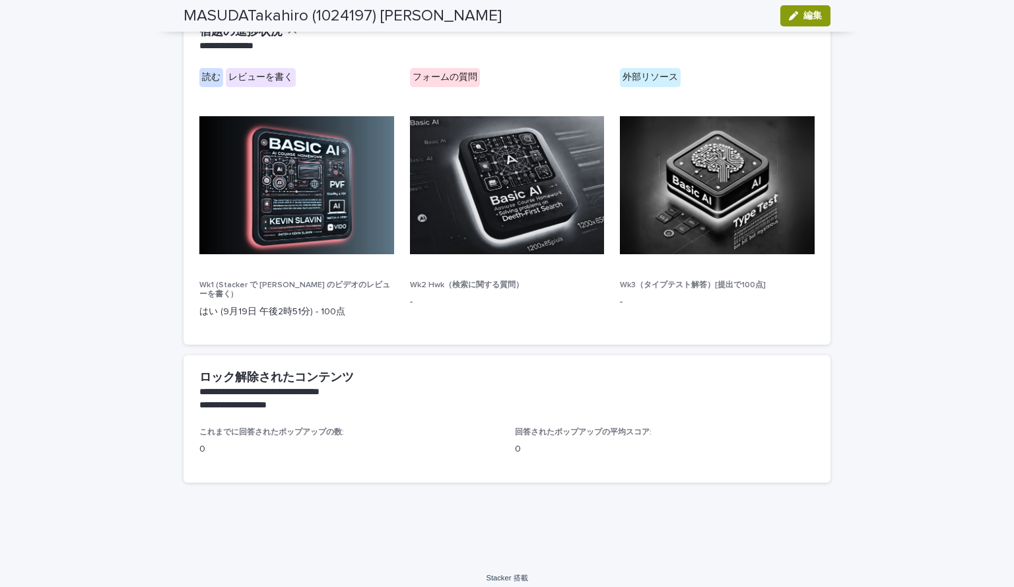
scroll to position [798, 0]
